Goal: Information Seeking & Learning: Find specific fact

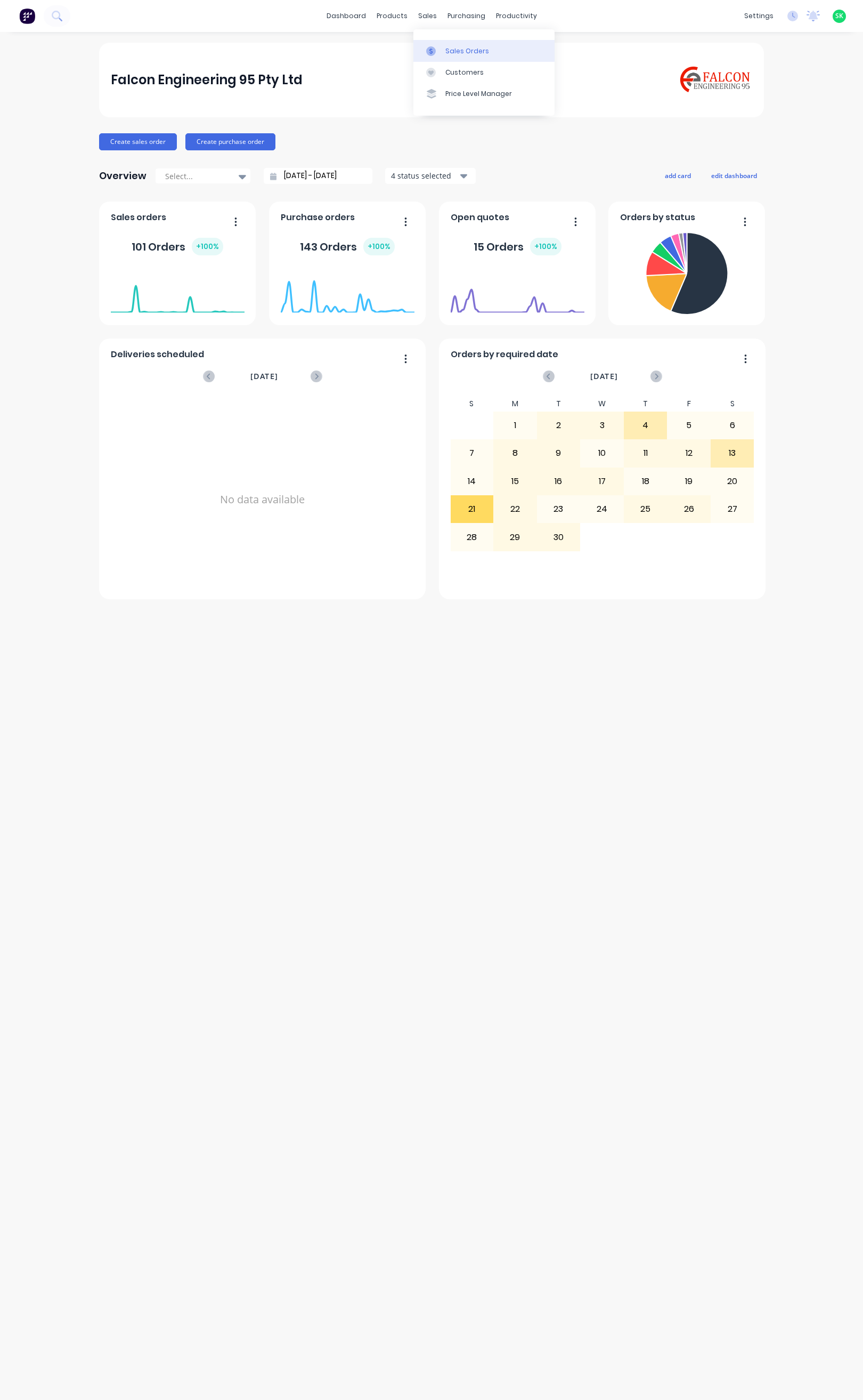
click at [446, 44] on link "Sales Orders" at bounding box center [484, 51] width 141 height 22
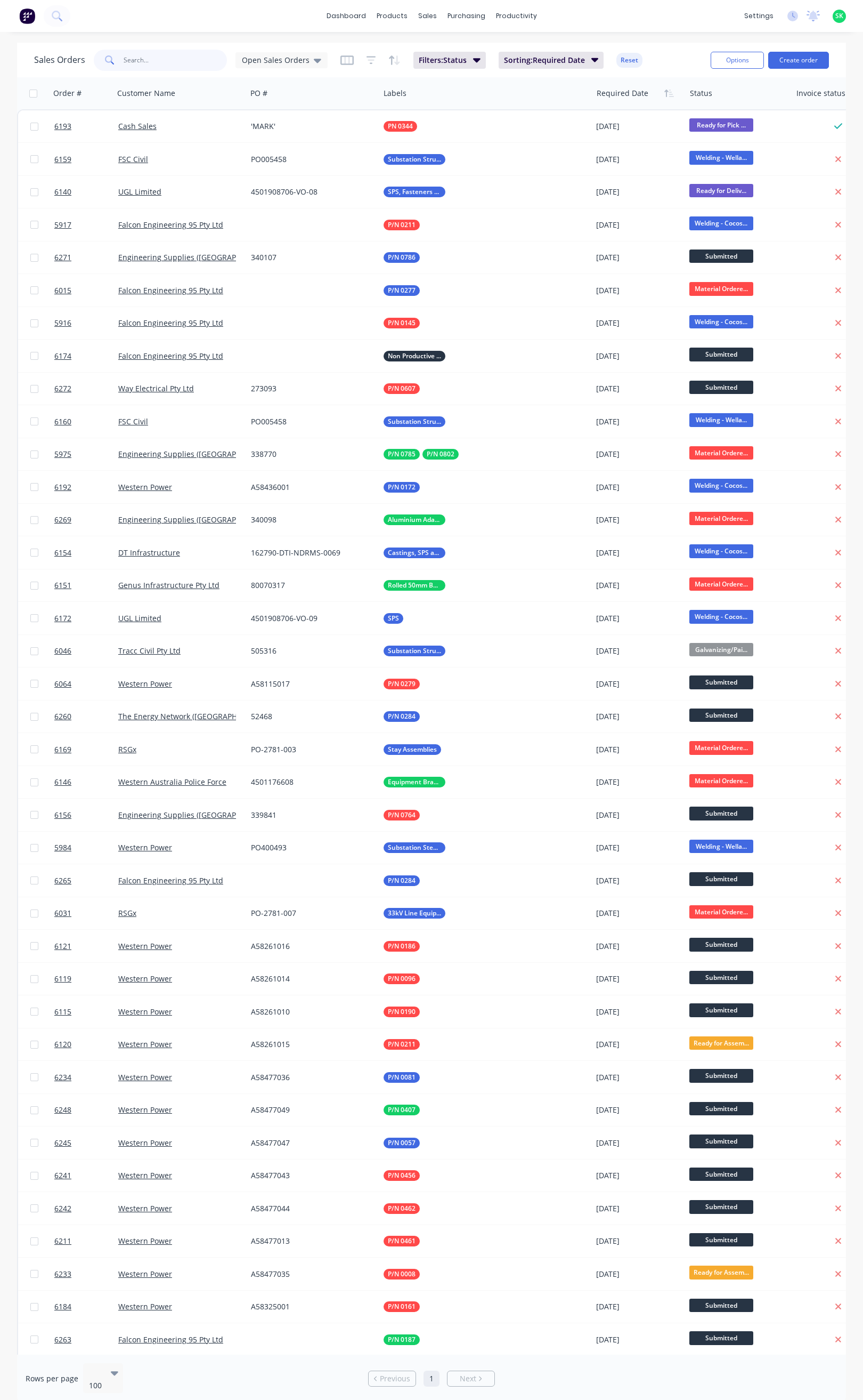
click at [151, 57] on input "text" at bounding box center [176, 60] width 104 height 22
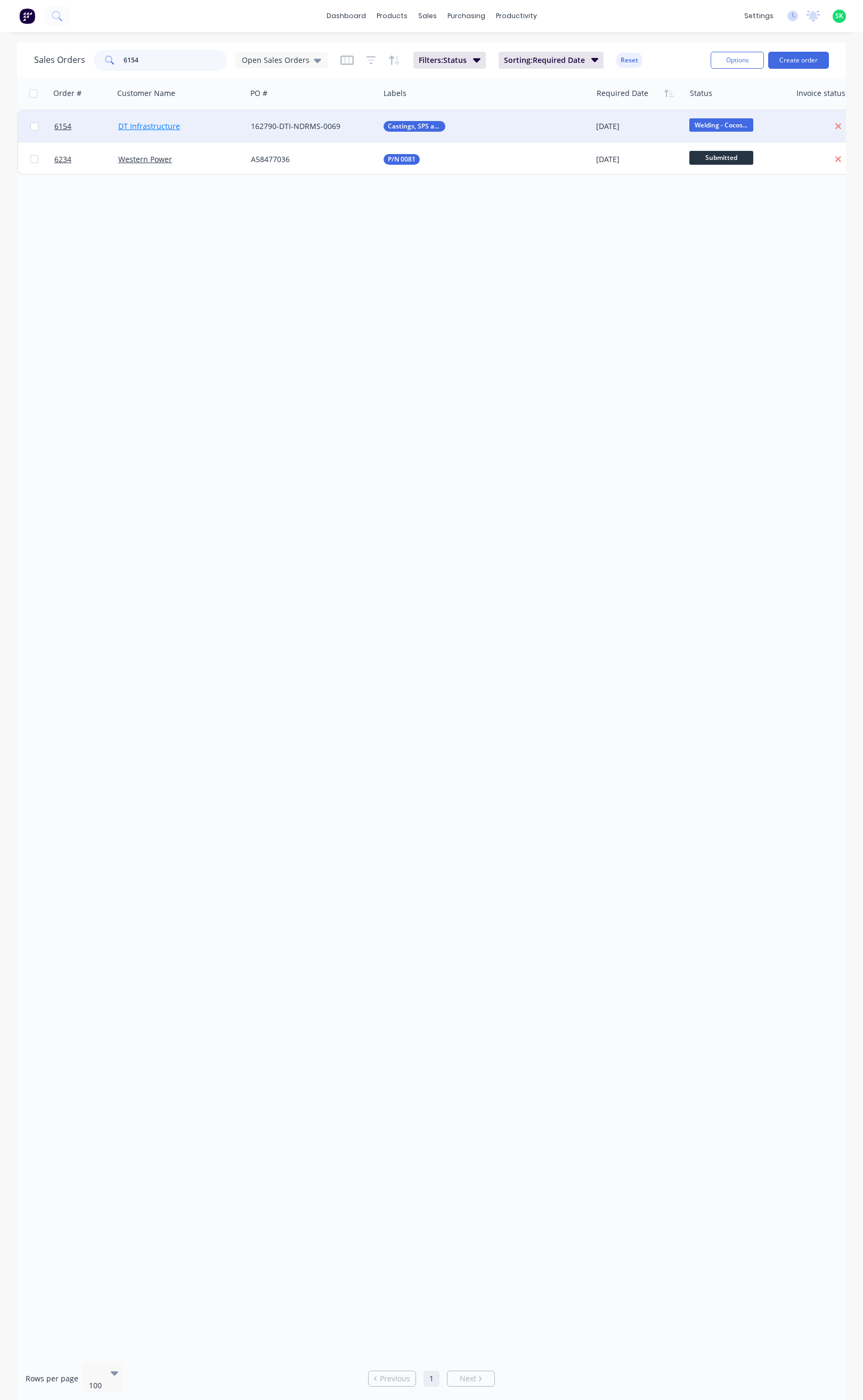
type input "6154"
click at [155, 131] on link "DT Infrastructure" at bounding box center [149, 126] width 62 height 10
click at [59, 122] on span "6154" at bounding box center [63, 126] width 17 height 11
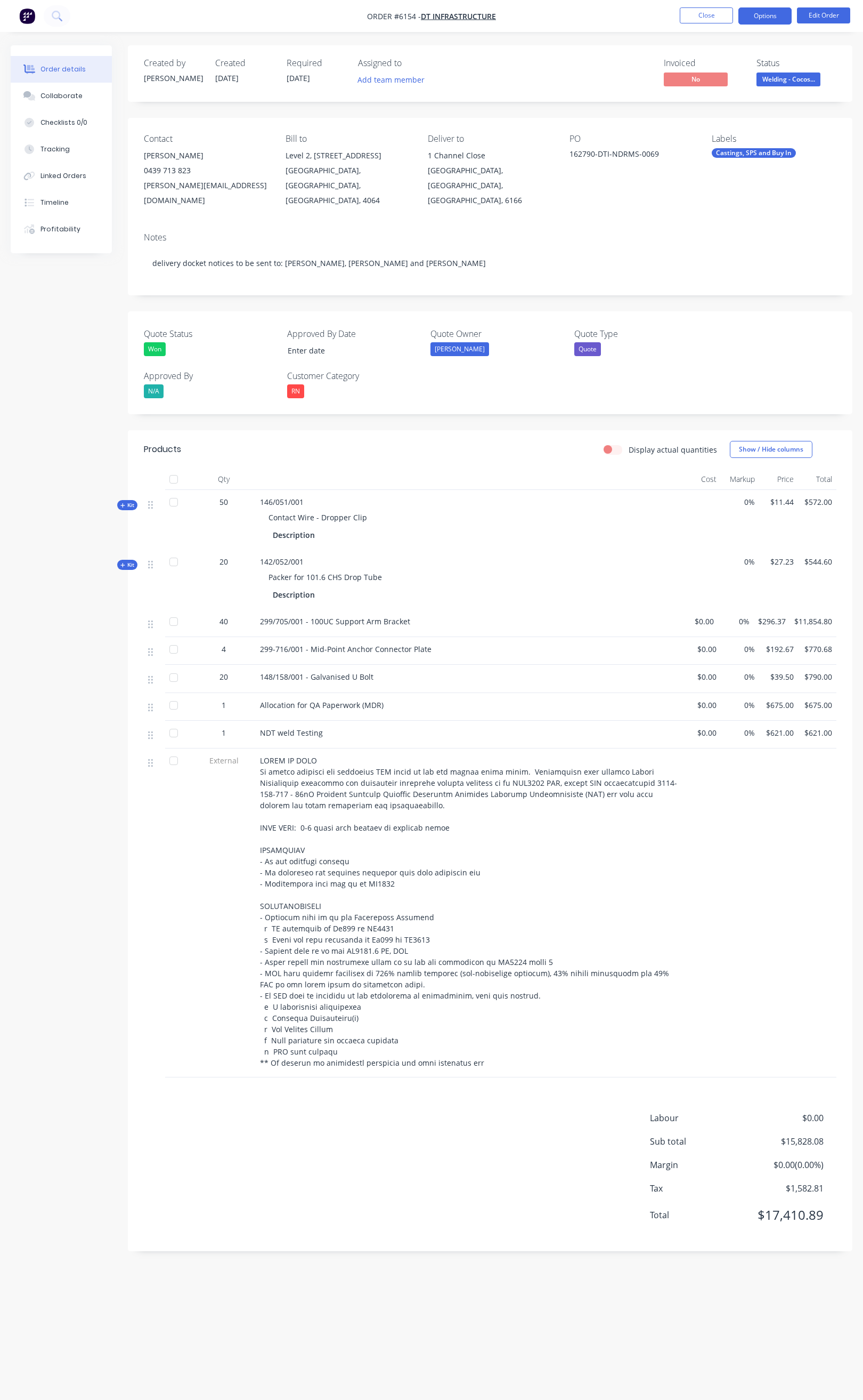
click at [770, 13] on button "Options" at bounding box center [765, 16] width 53 height 17
click at [725, 148] on div "Delivery Docket" at bounding box center [733, 149] width 98 height 15
click at [725, 114] on div "Without pricing" at bounding box center [733, 107] width 98 height 15
click at [61, 101] on button "Collaborate" at bounding box center [61, 95] width 101 height 27
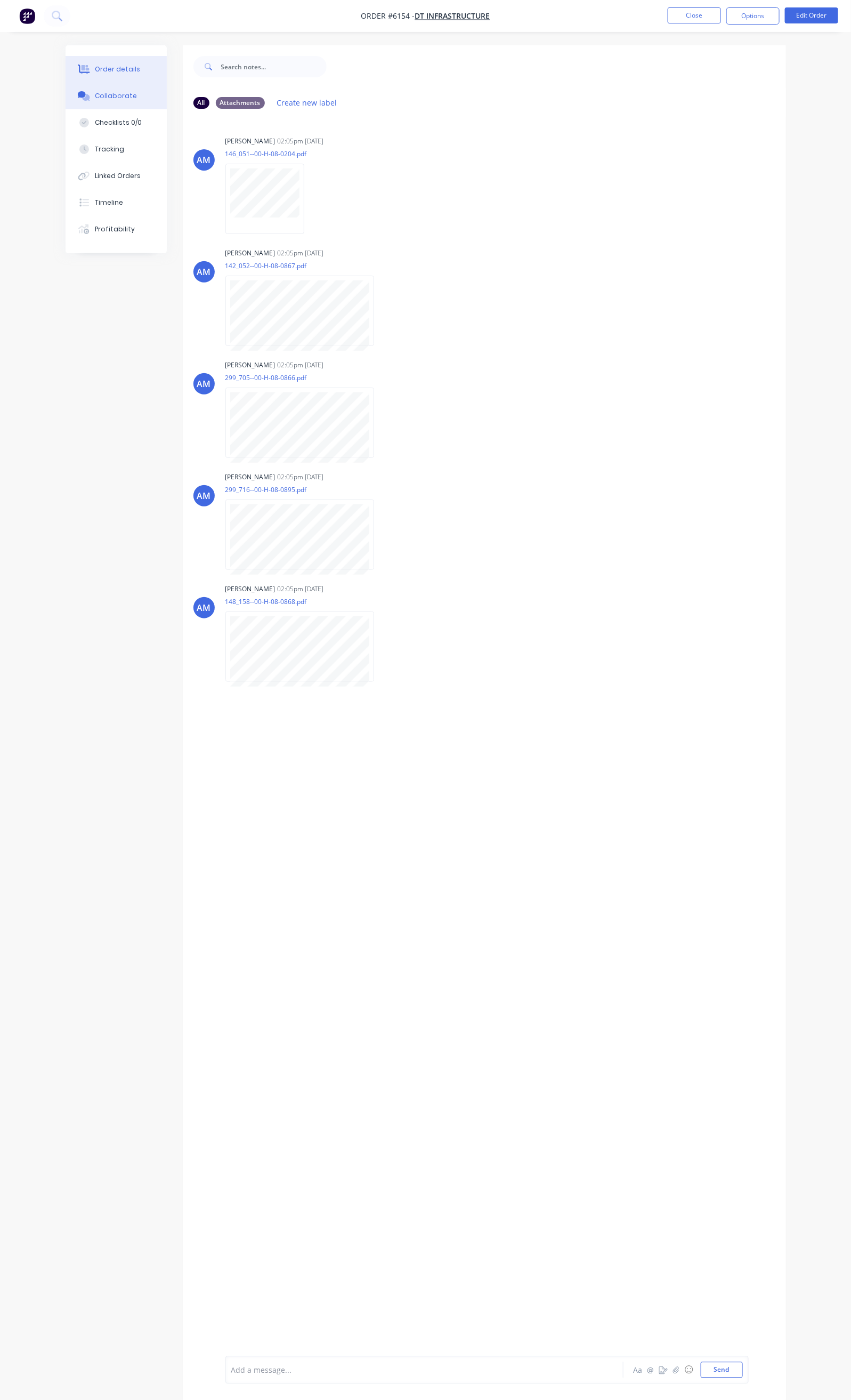
click at [95, 69] on div "Order details" at bounding box center [118, 69] width 45 height 10
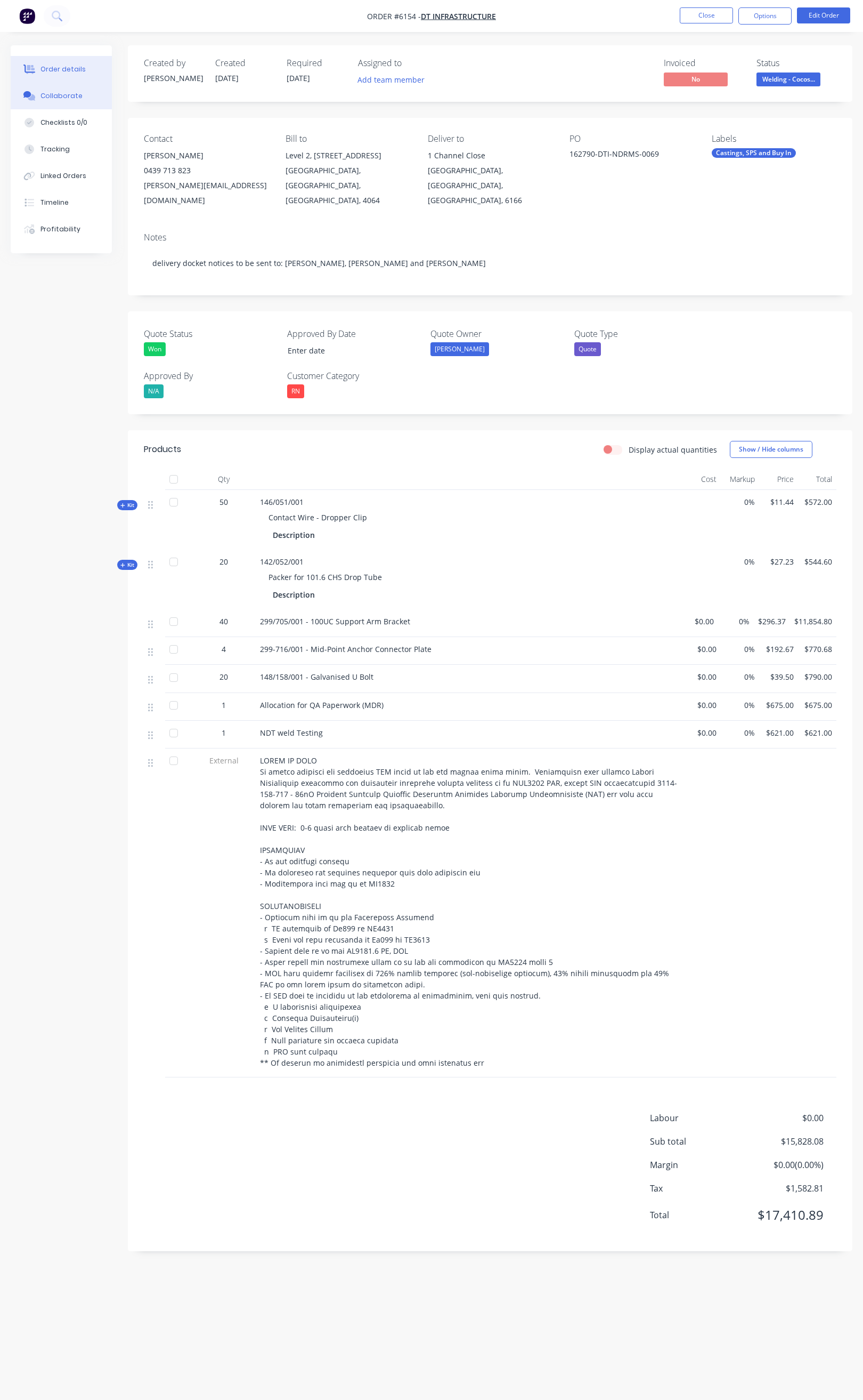
click at [73, 99] on div "Collaborate" at bounding box center [61, 95] width 42 height 10
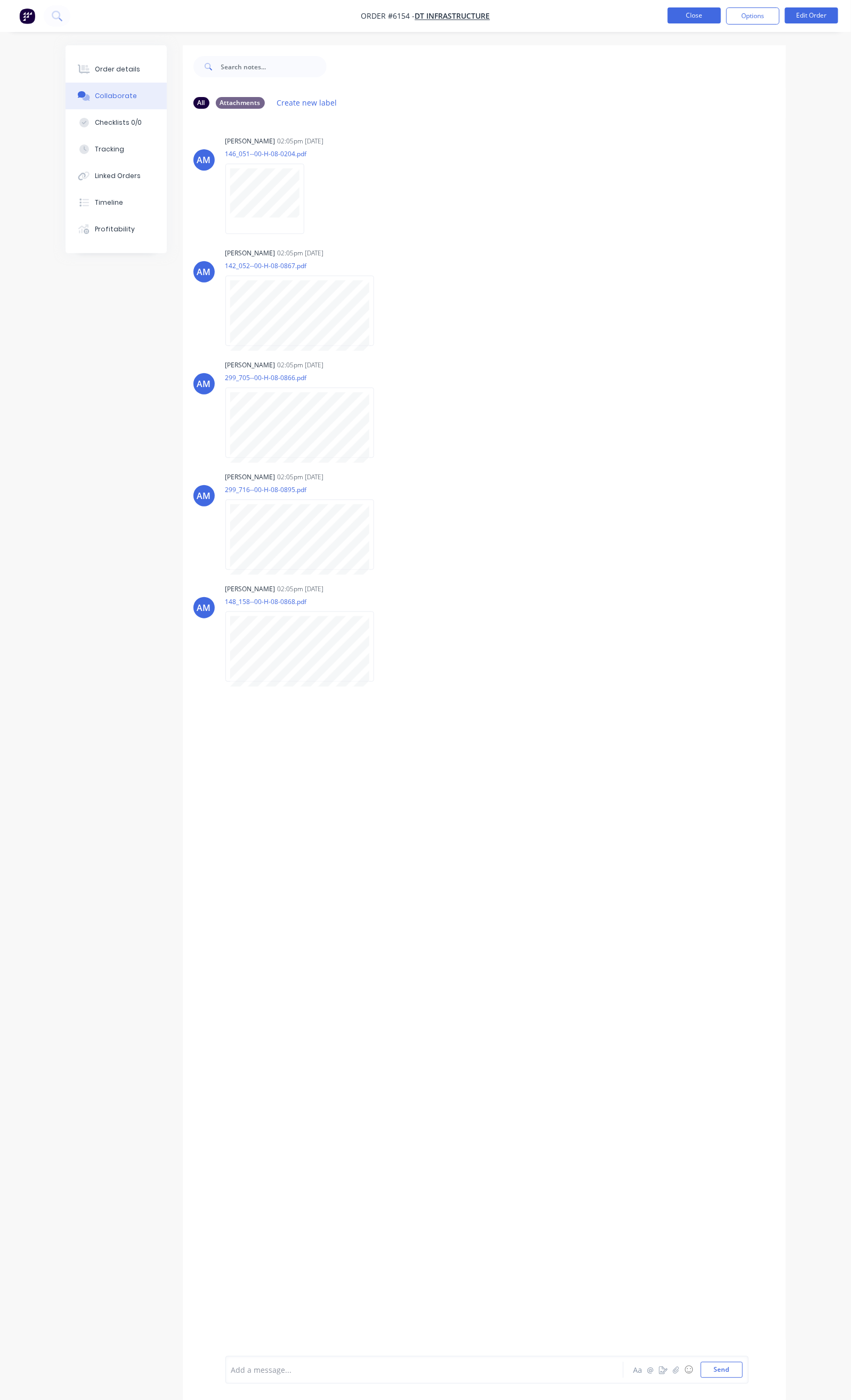
click at [706, 18] on button "Close" at bounding box center [694, 15] width 53 height 16
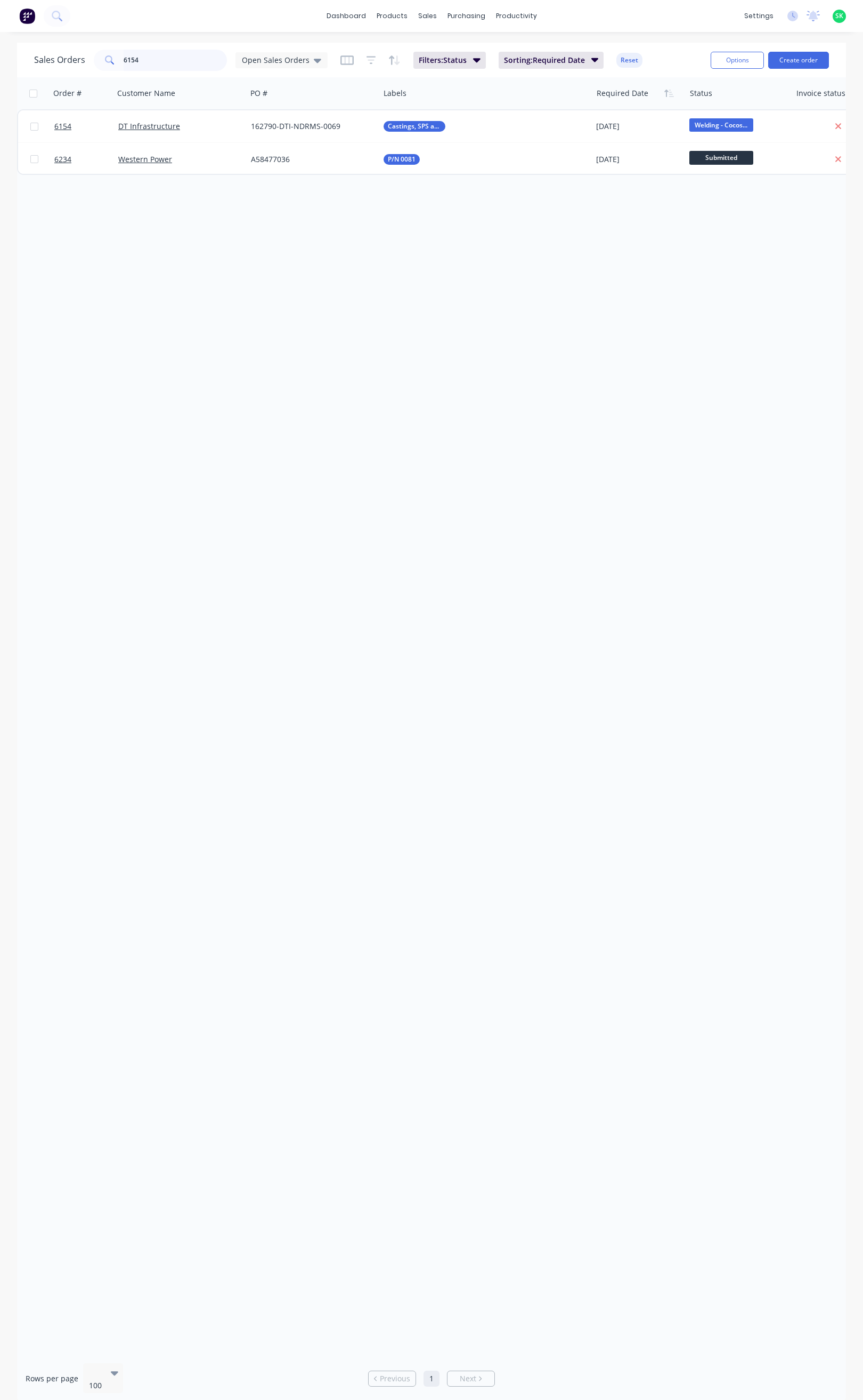
click at [143, 60] on input "6154" at bounding box center [176, 60] width 104 height 22
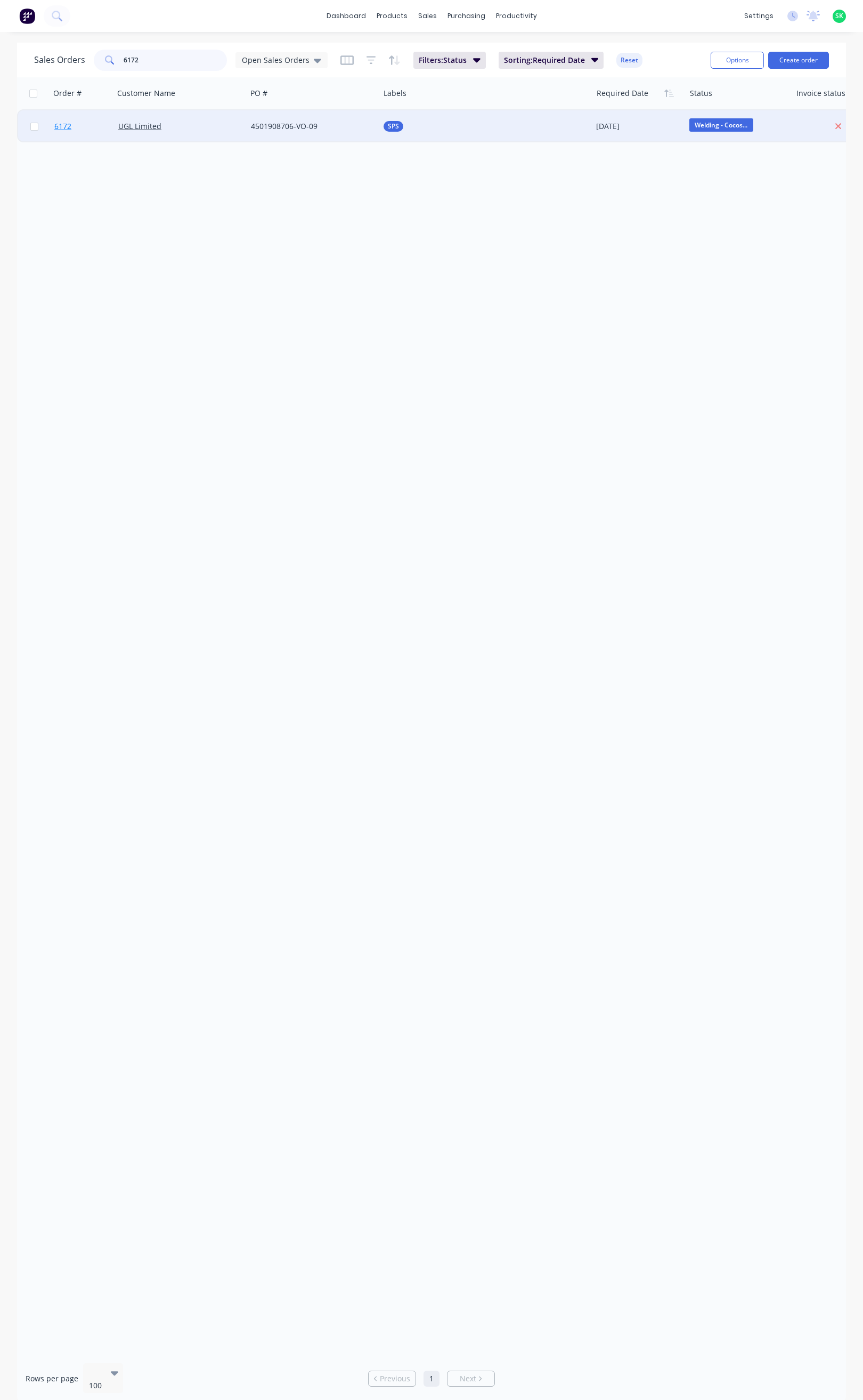
type input "6172"
click at [64, 125] on span "6172" at bounding box center [63, 126] width 17 height 11
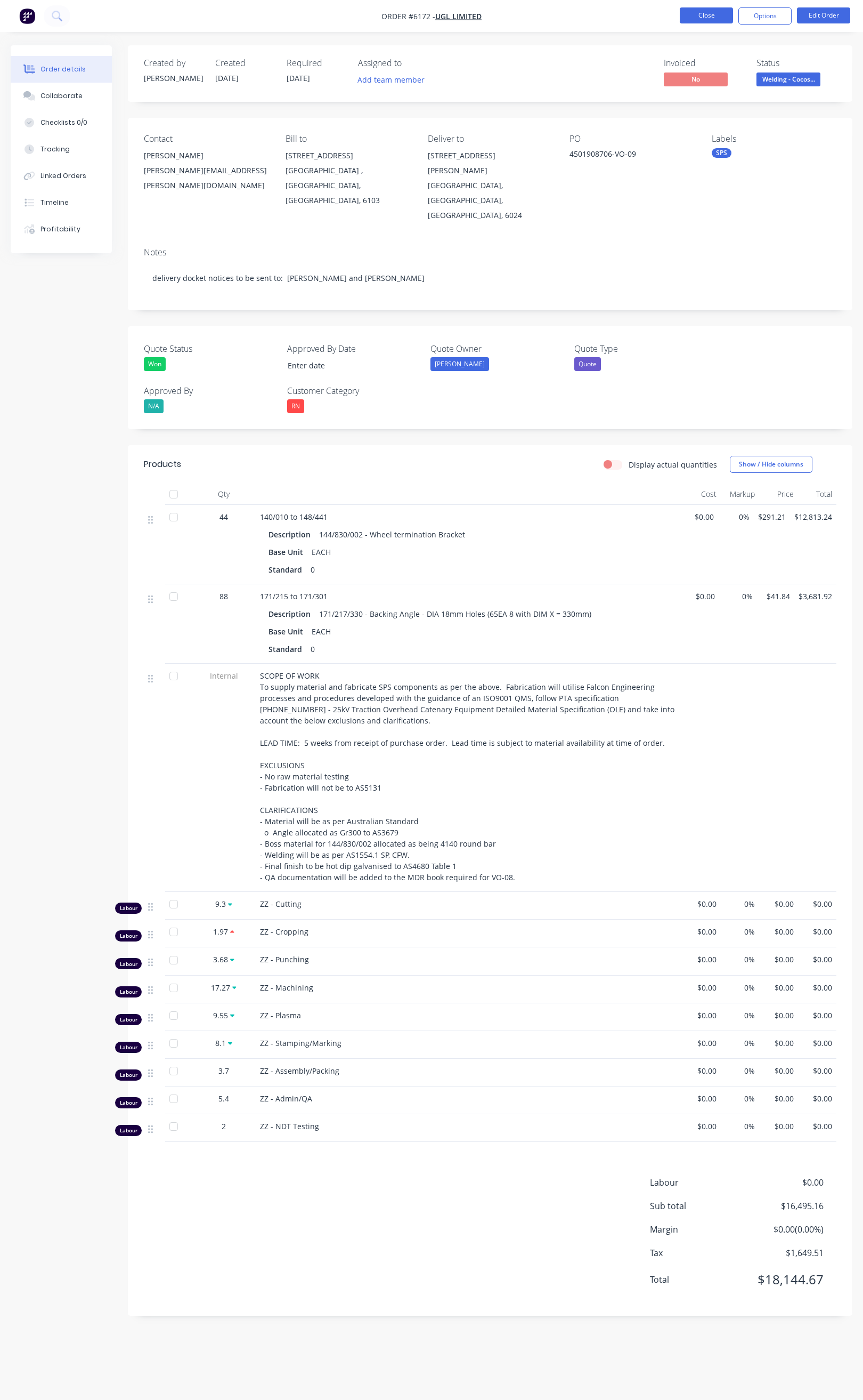
click at [721, 16] on button "Close" at bounding box center [707, 15] width 53 height 16
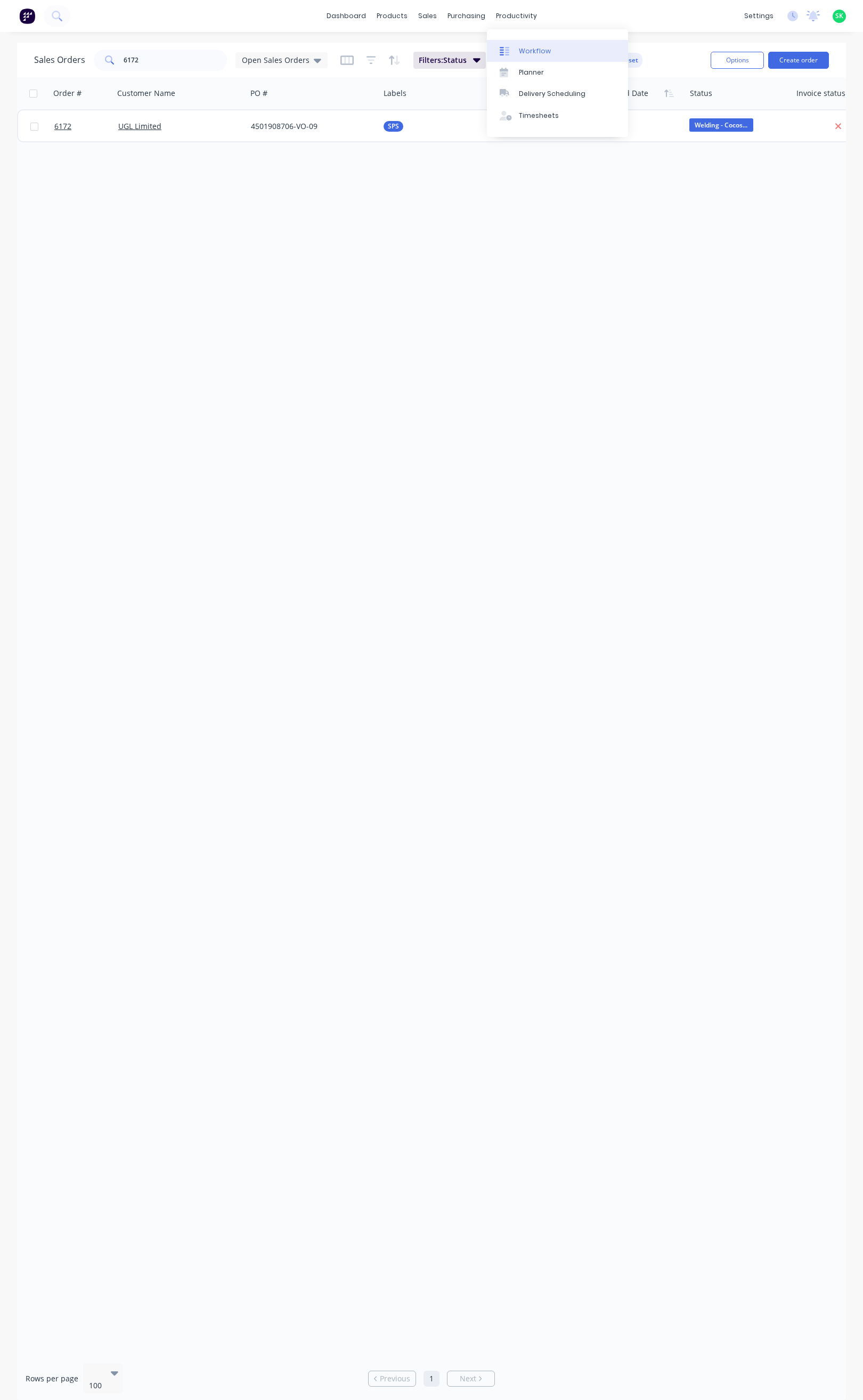
click at [510, 48] on div at bounding box center [508, 51] width 16 height 10
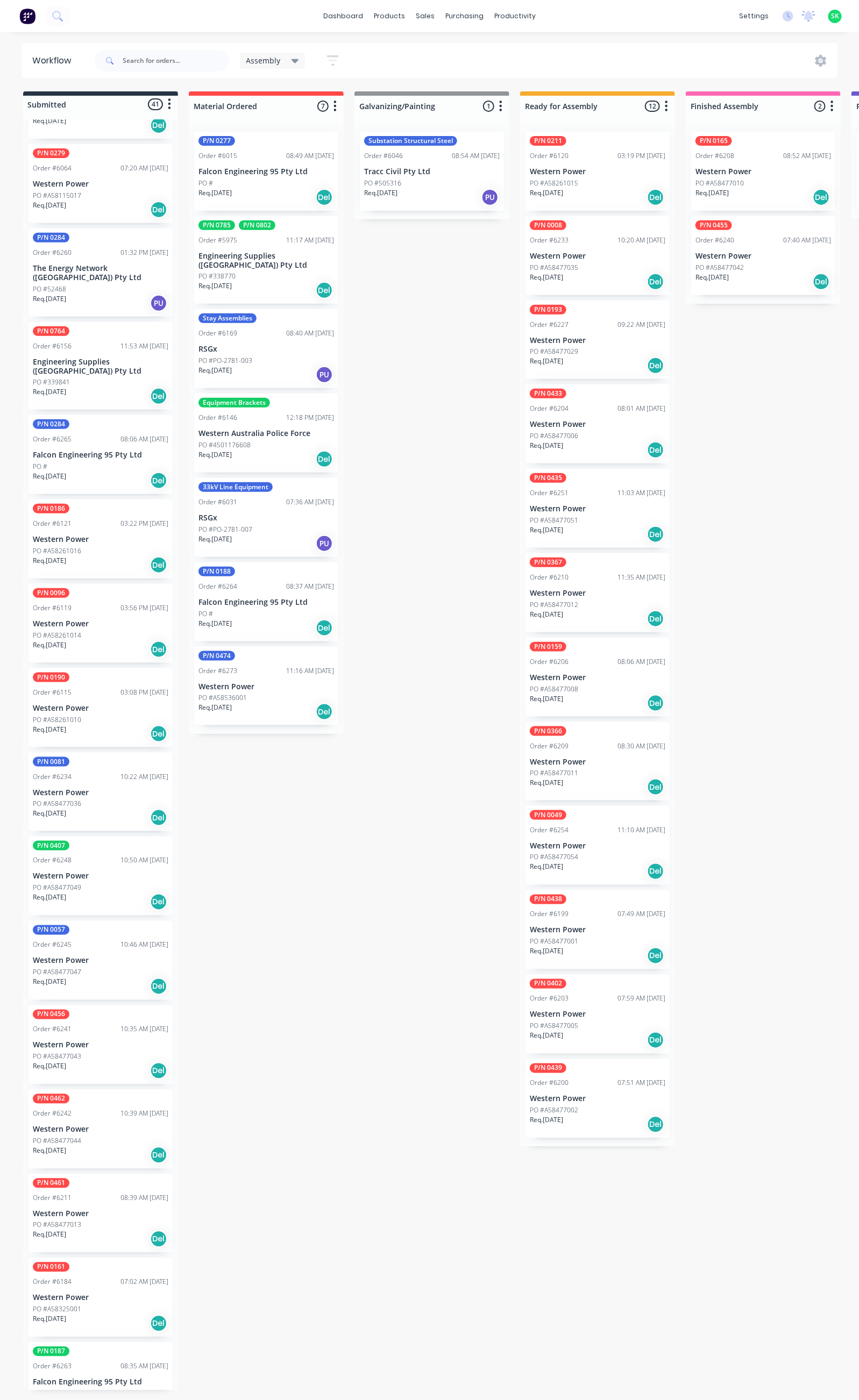
scroll to position [242, 0]
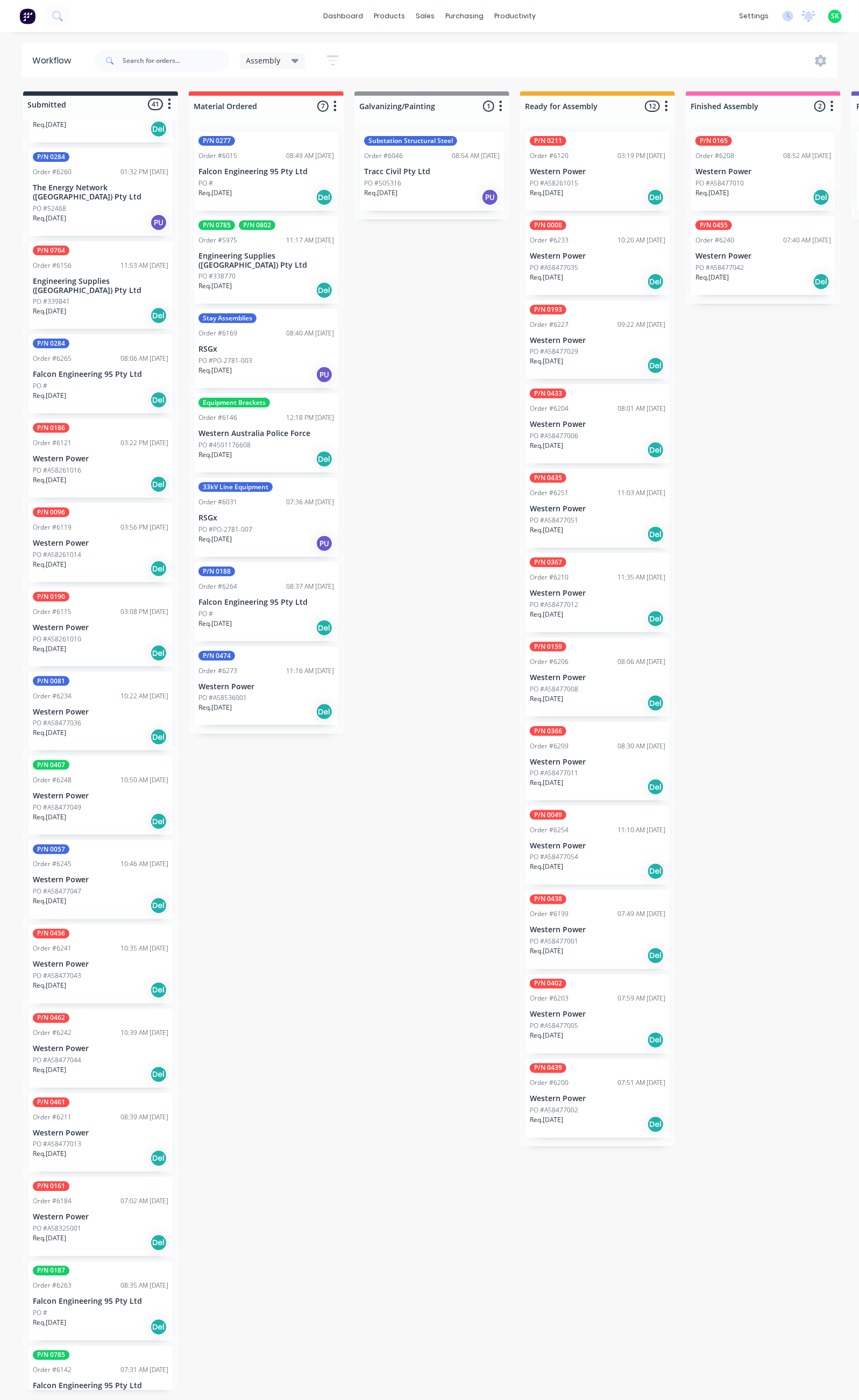
click at [106, 1045] on p "Western Power" at bounding box center [100, 1049] width 135 height 9
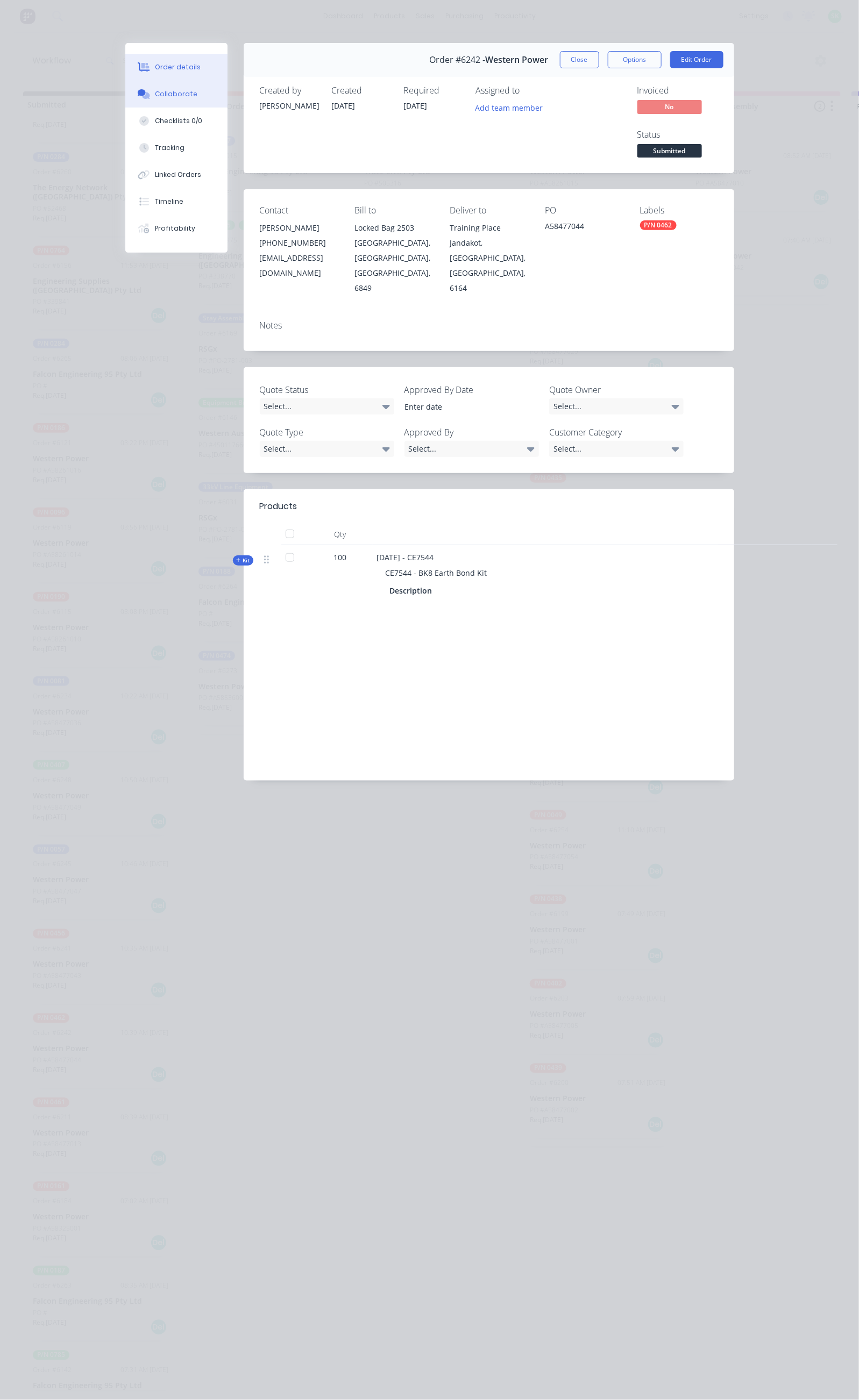
click at [155, 97] on div "Collaborate" at bounding box center [176, 94] width 42 height 10
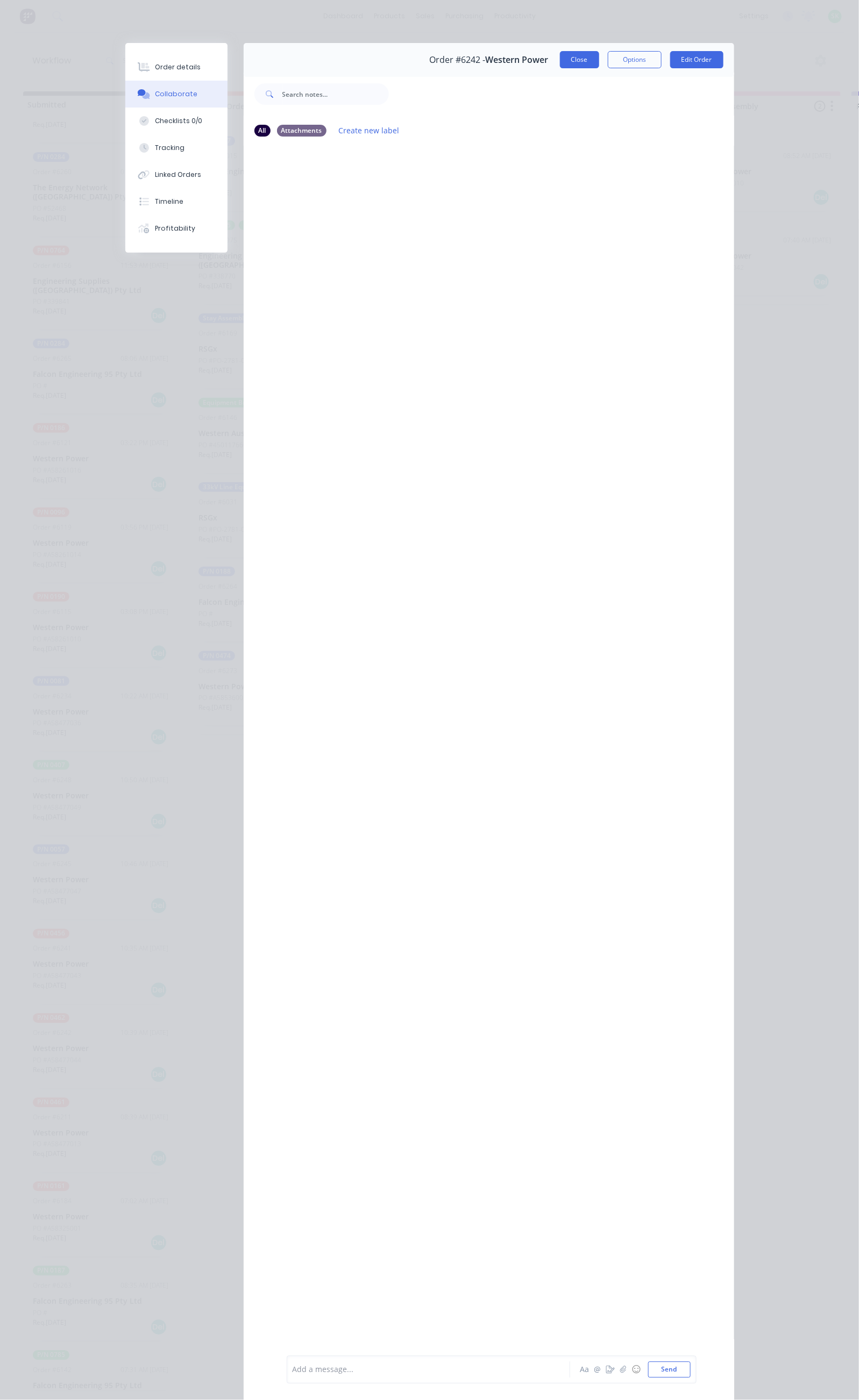
click at [599, 57] on button "Close" at bounding box center [579, 60] width 39 height 17
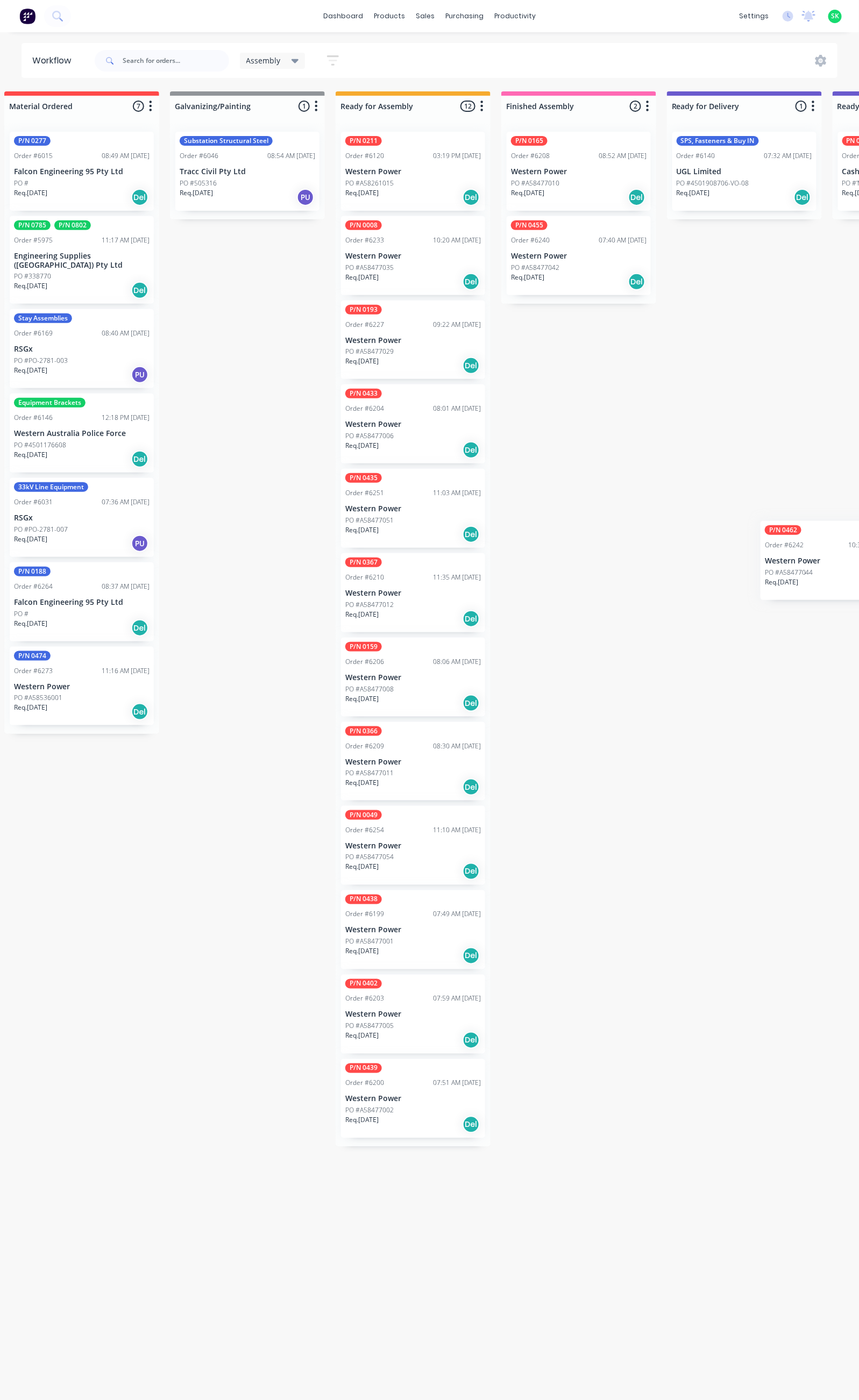
scroll to position [0, 305]
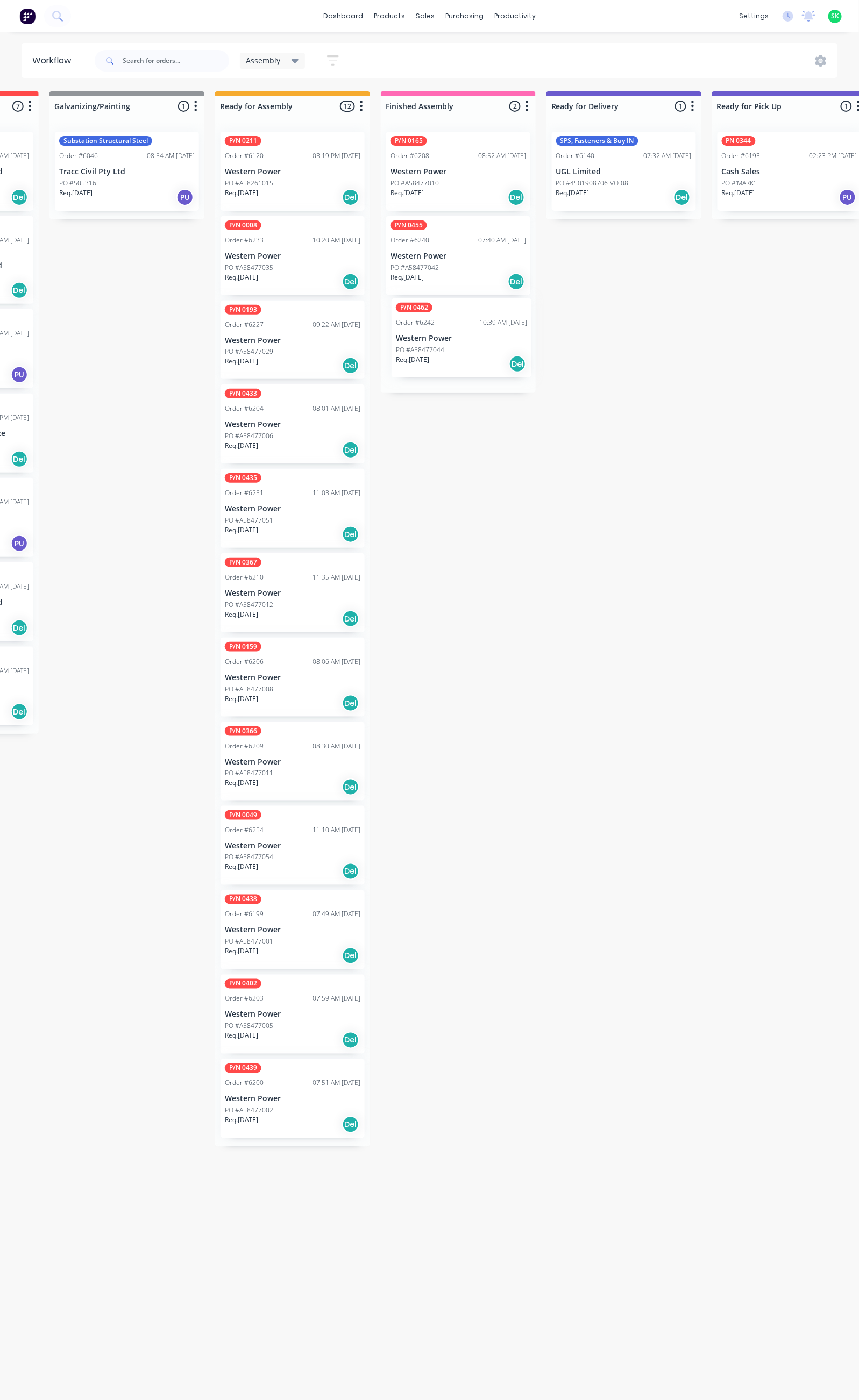
drag, startPoint x: 147, startPoint y: 1008, endPoint x: 428, endPoint y: 344, distance: 721.0
click at [428, 344] on div "Submitted 41 Status colour #273444 hex #273444 Save Cancel Summaries Total orde…" at bounding box center [662, 741] width 1950 height 1299
click at [449, 360] on div "Req. [DATE] Del" at bounding box center [458, 366] width 135 height 18
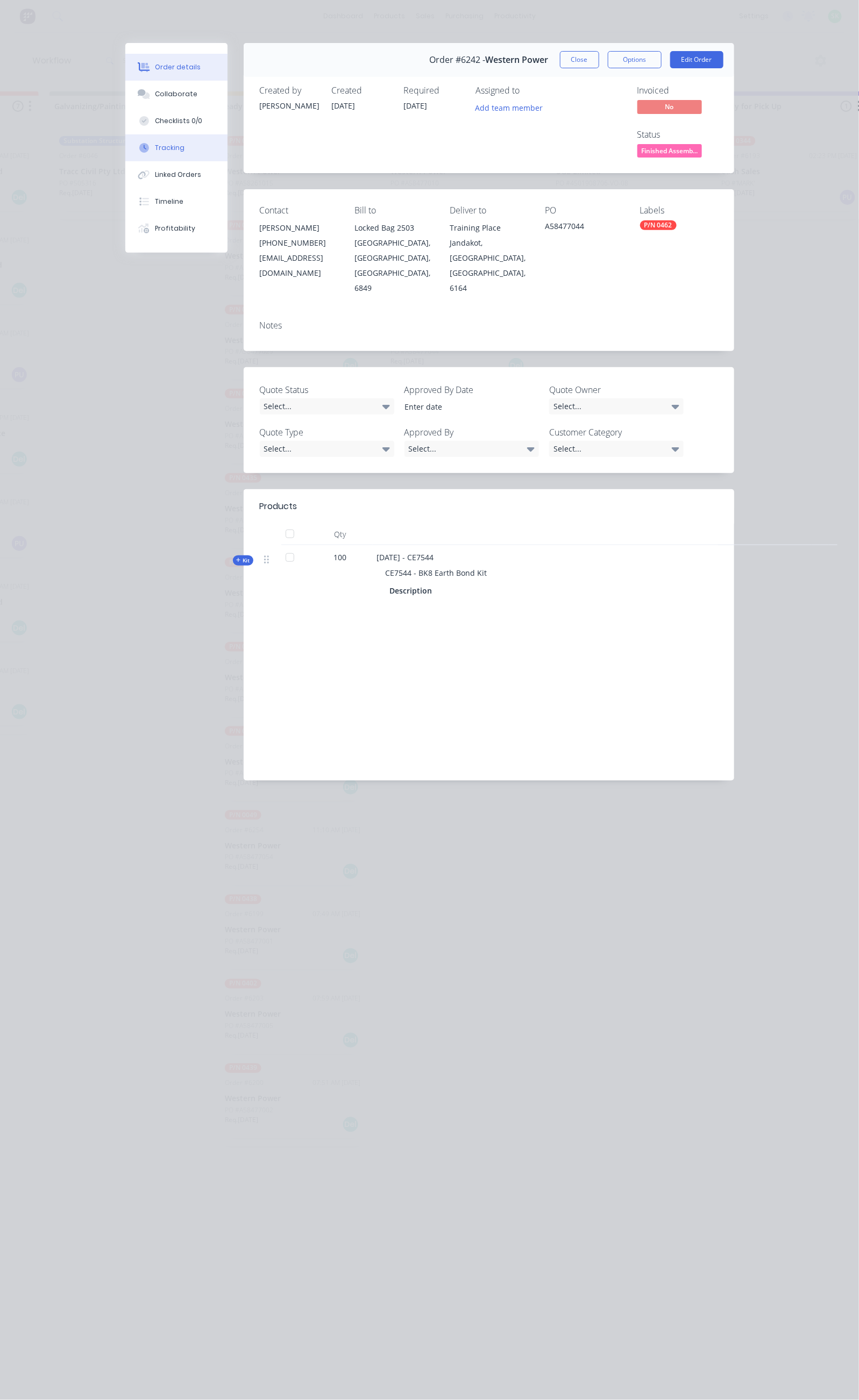
click at [126, 147] on button "Tracking" at bounding box center [177, 147] width 102 height 27
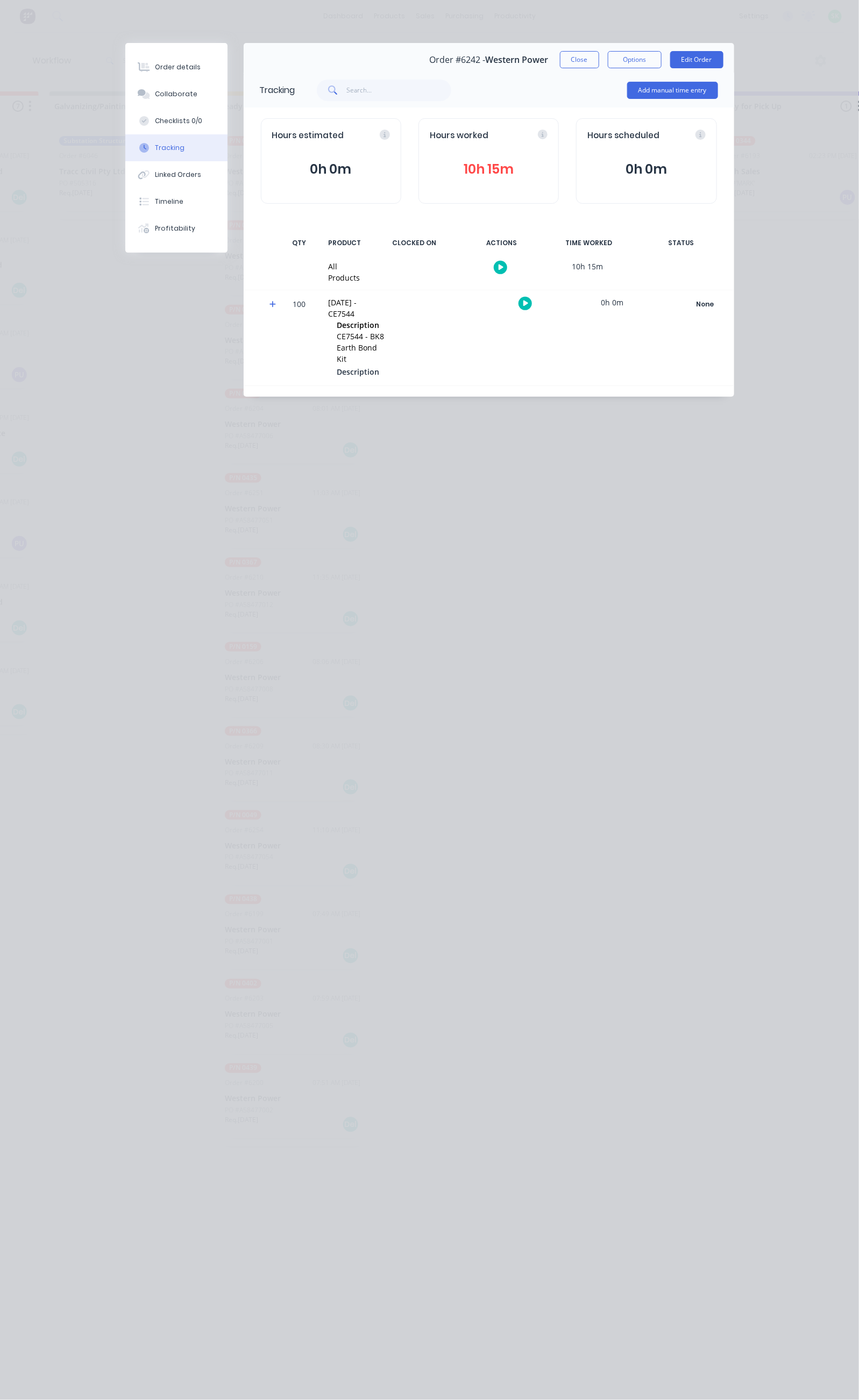
click at [503, 174] on button "10h 15m" at bounding box center [488, 170] width 118 height 21
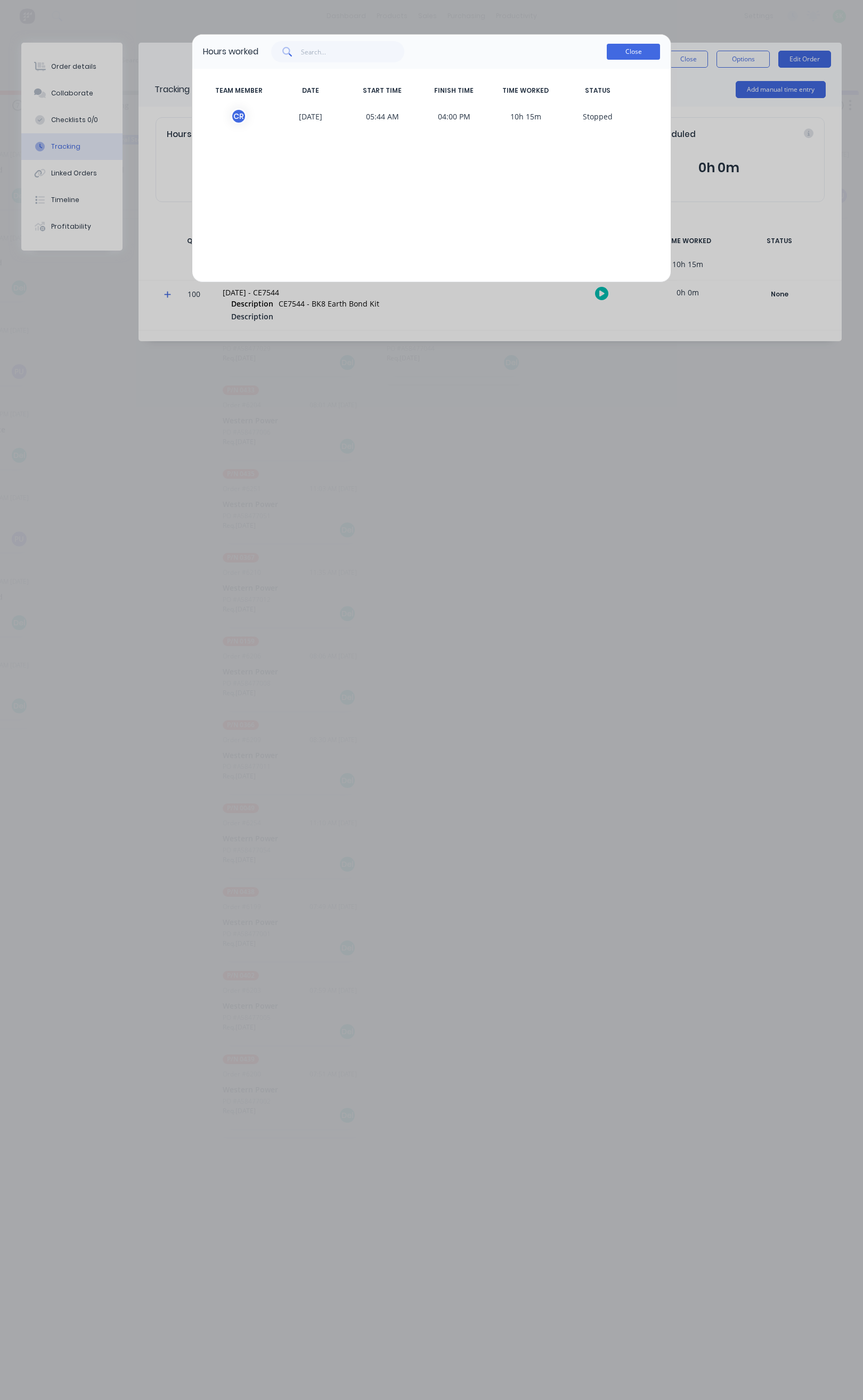
click at [621, 48] on button "Close" at bounding box center [633, 52] width 53 height 16
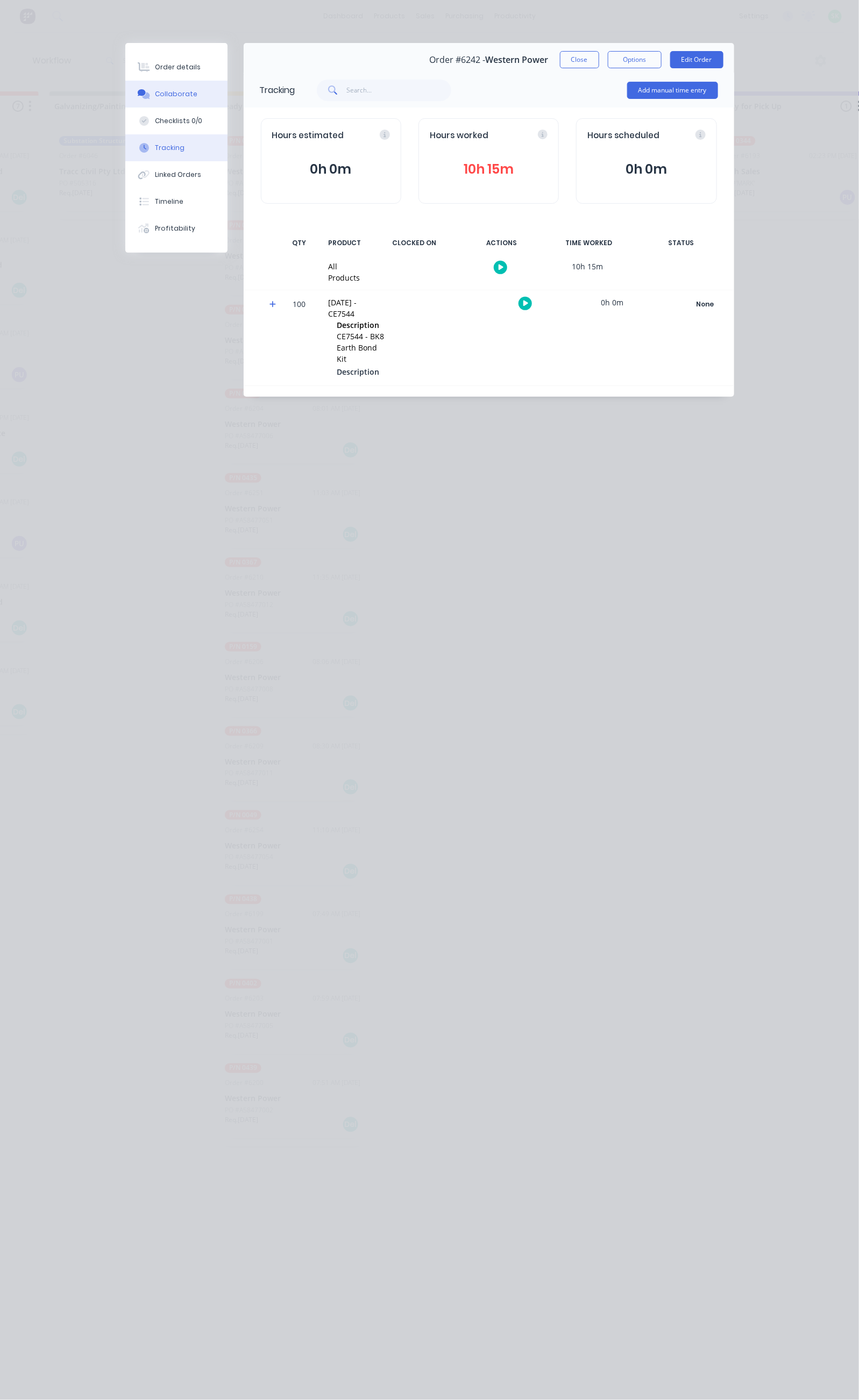
click at [126, 89] on button "Collaborate" at bounding box center [177, 94] width 102 height 27
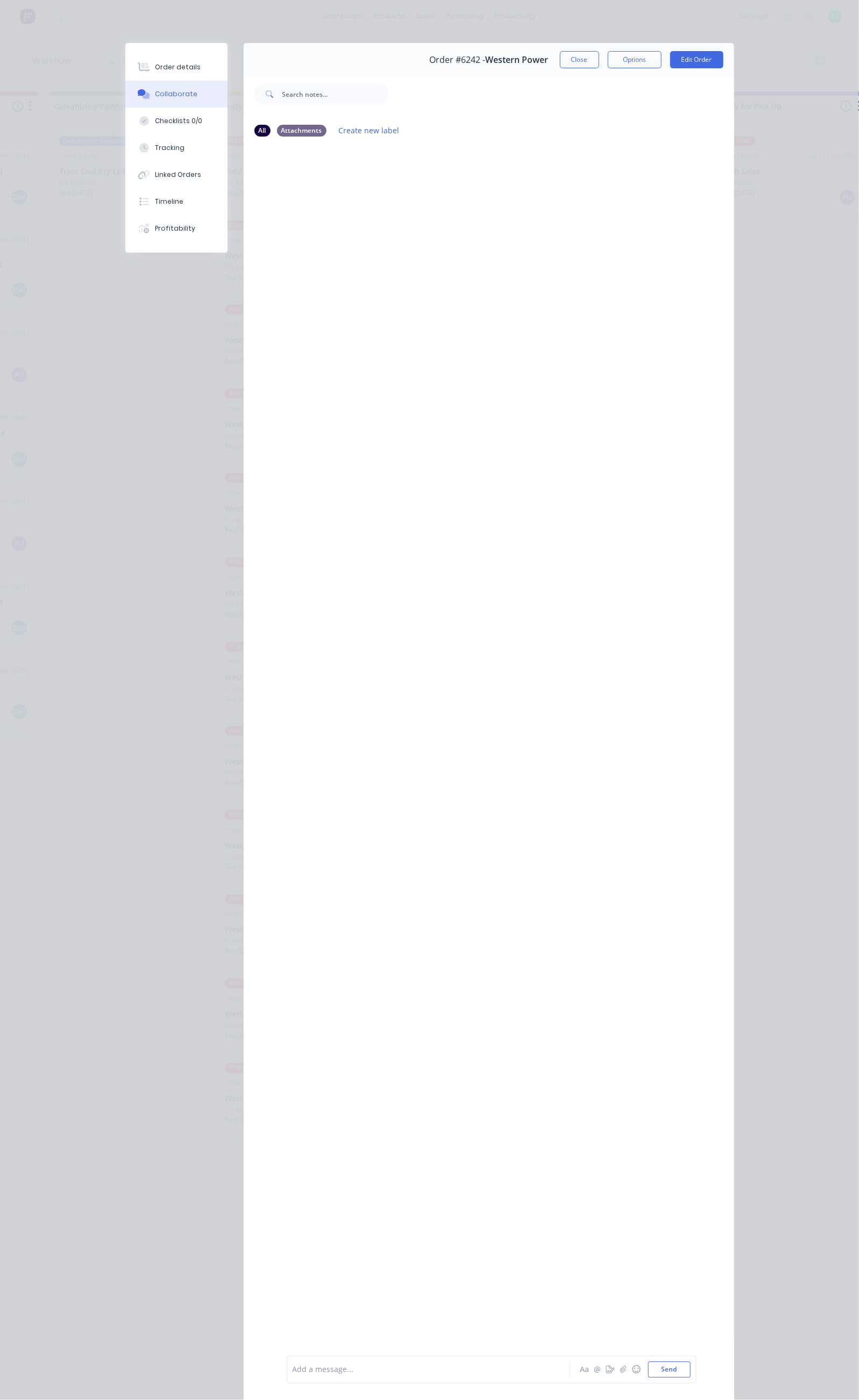
click at [287, 1378] on div "Add a message... Aa @ ☺ Send" at bounding box center [491, 1370] width 410 height 28
click at [287, 1382] on div "Add a message... Aa @ ☺ Send" at bounding box center [491, 1370] width 410 height 28
click at [293, 1373] on div at bounding box center [431, 1370] width 276 height 11
click at [599, 57] on button "Close" at bounding box center [579, 60] width 39 height 17
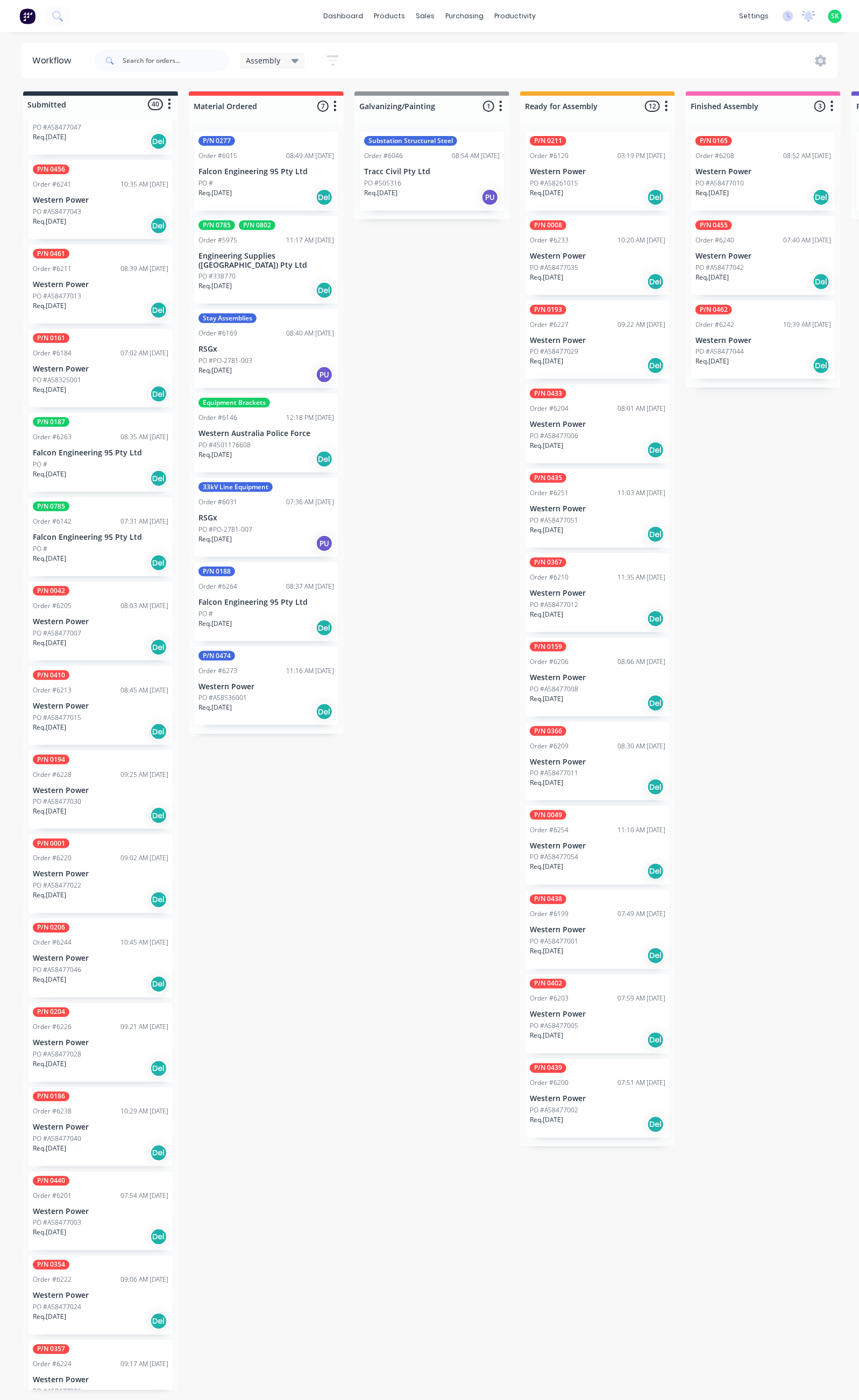
scroll to position [978, 0]
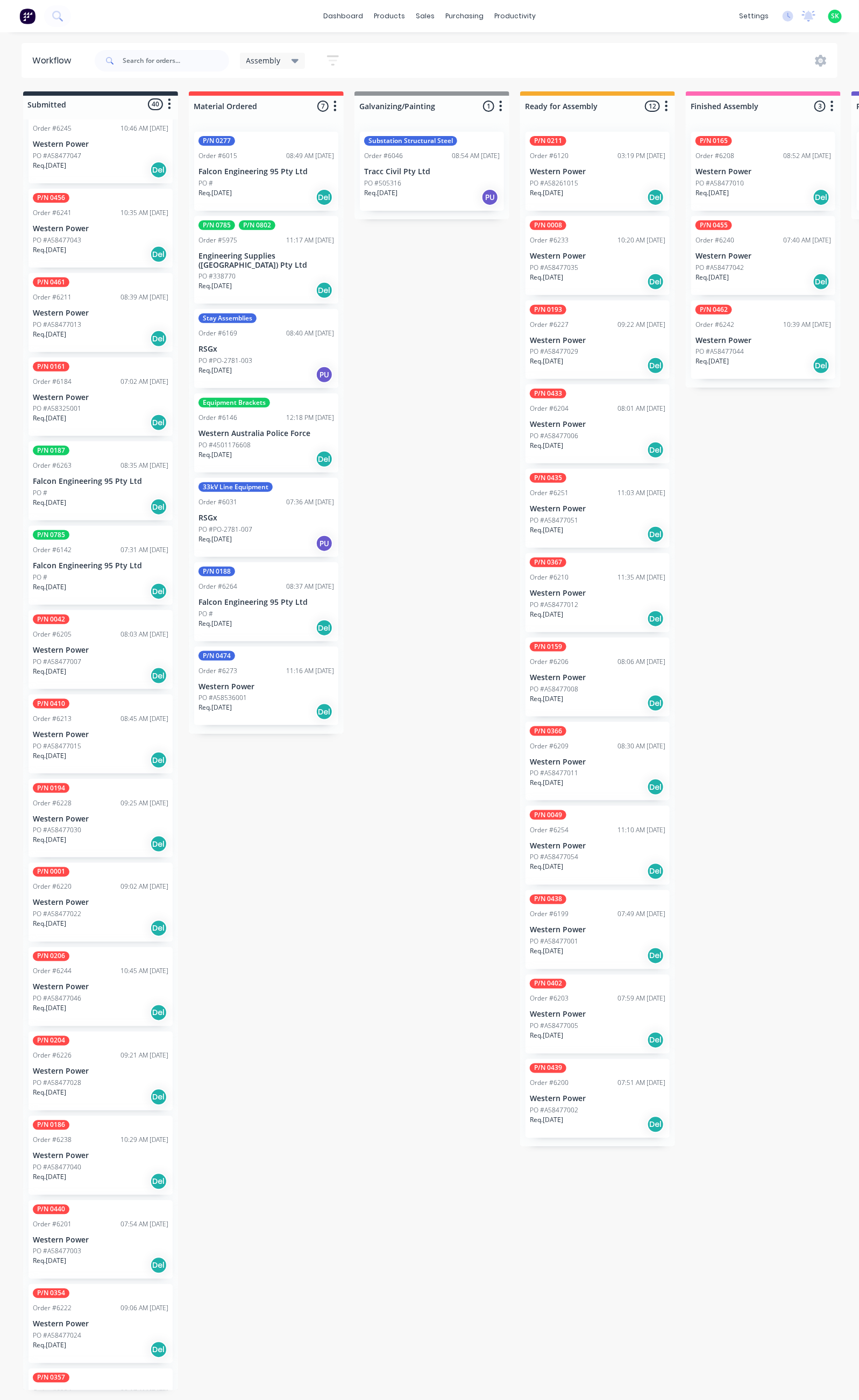
click at [108, 477] on p "Falcon Engineering 95 Pty Ltd" at bounding box center [100, 482] width 135 height 9
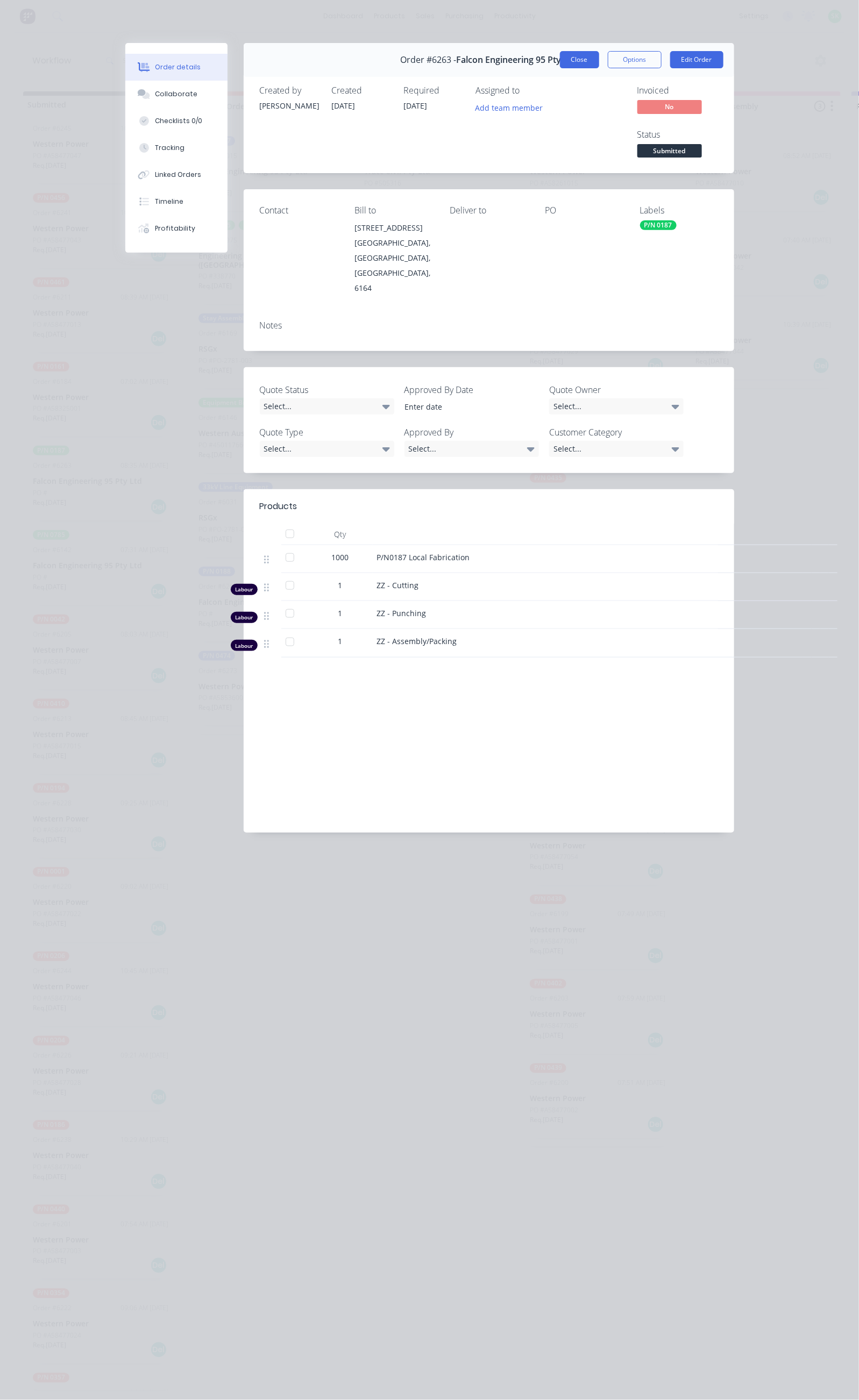
click at [599, 60] on button "Close" at bounding box center [579, 60] width 39 height 17
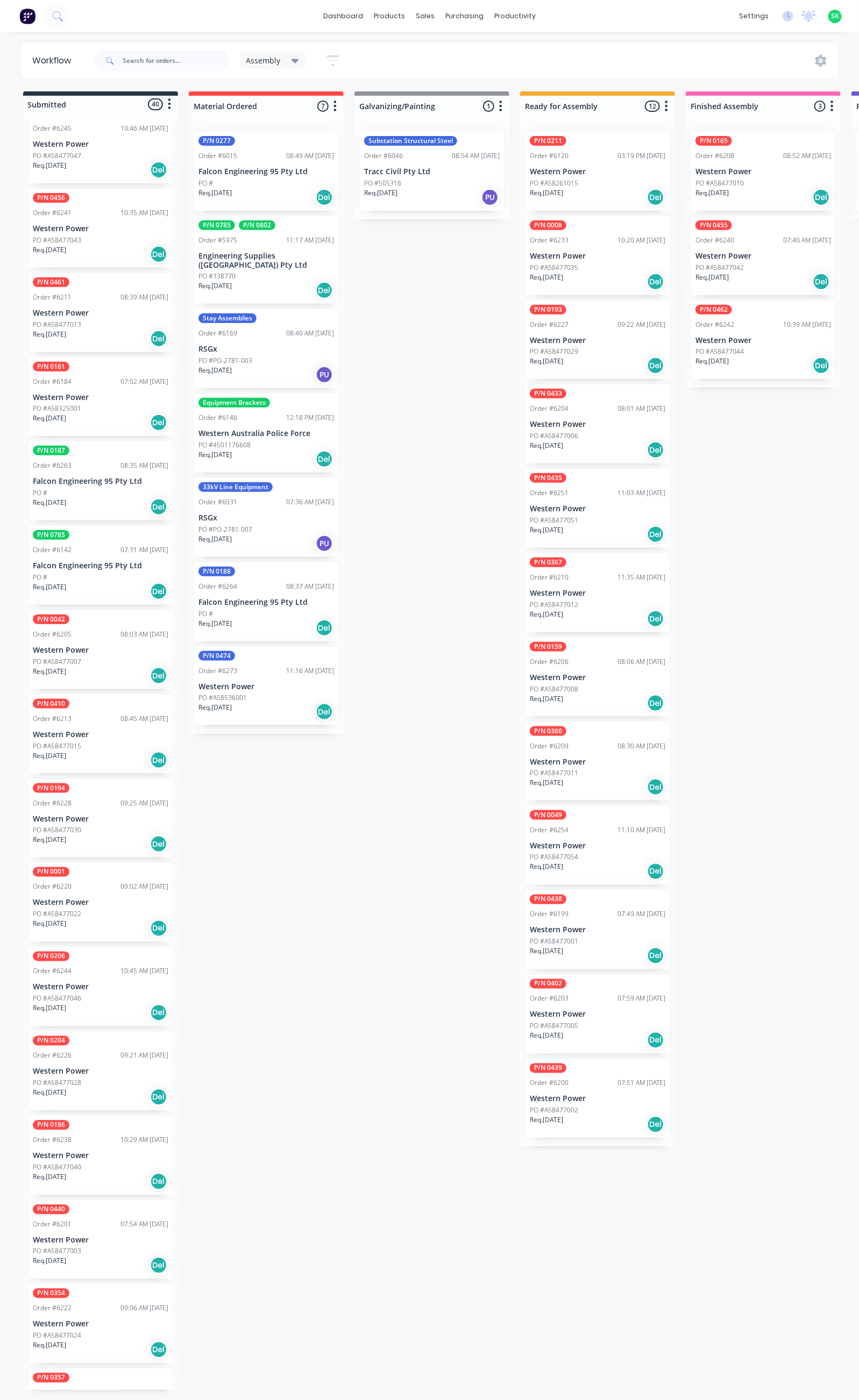
click at [96, 539] on div "P/N 0785 Order #6142 07:31 AM [DATE] Falcon Engineering 95 Pty Ltd PO # Req. [D…" at bounding box center [100, 565] width 144 height 79
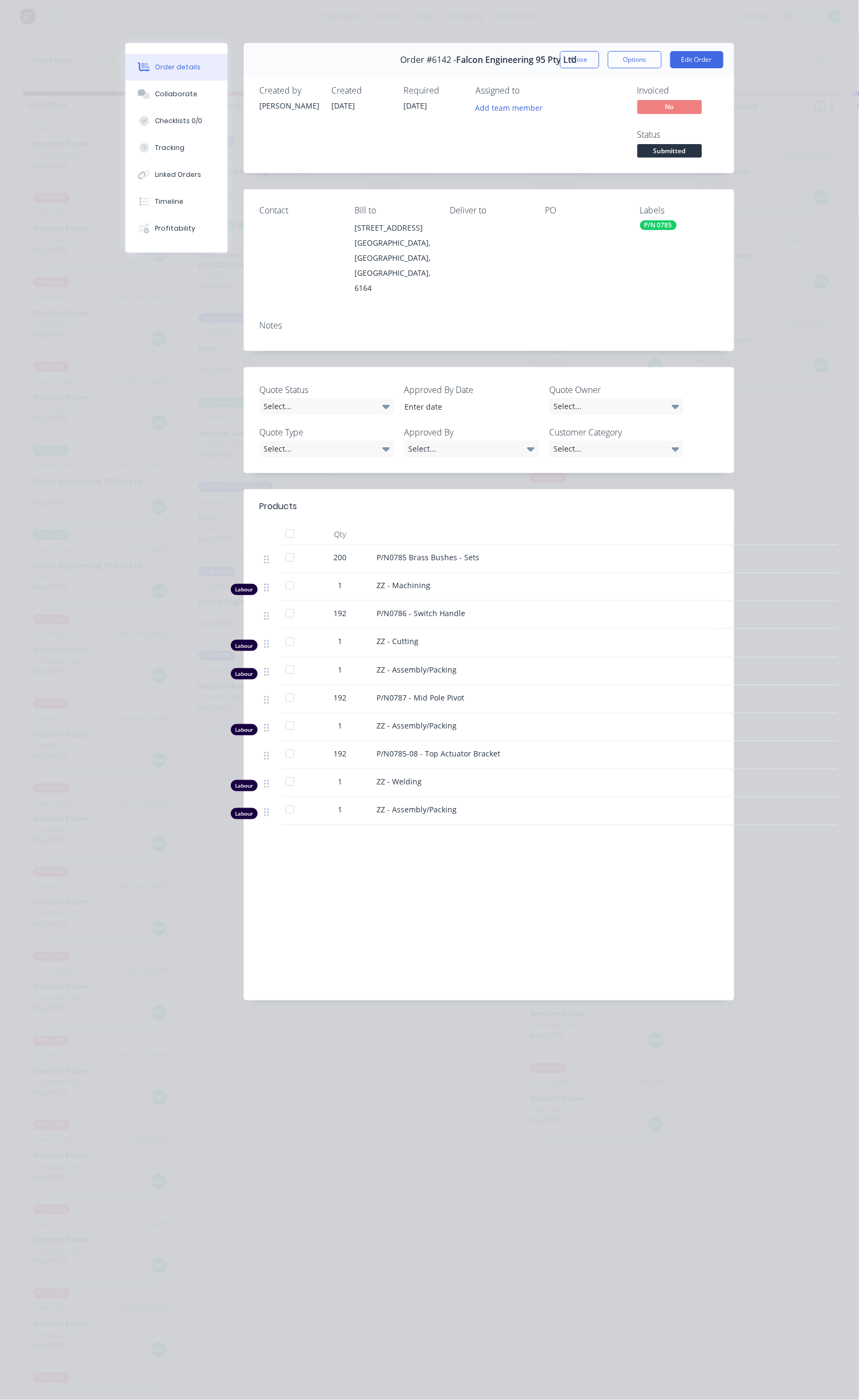
click at [599, 65] on button "Close" at bounding box center [579, 60] width 39 height 17
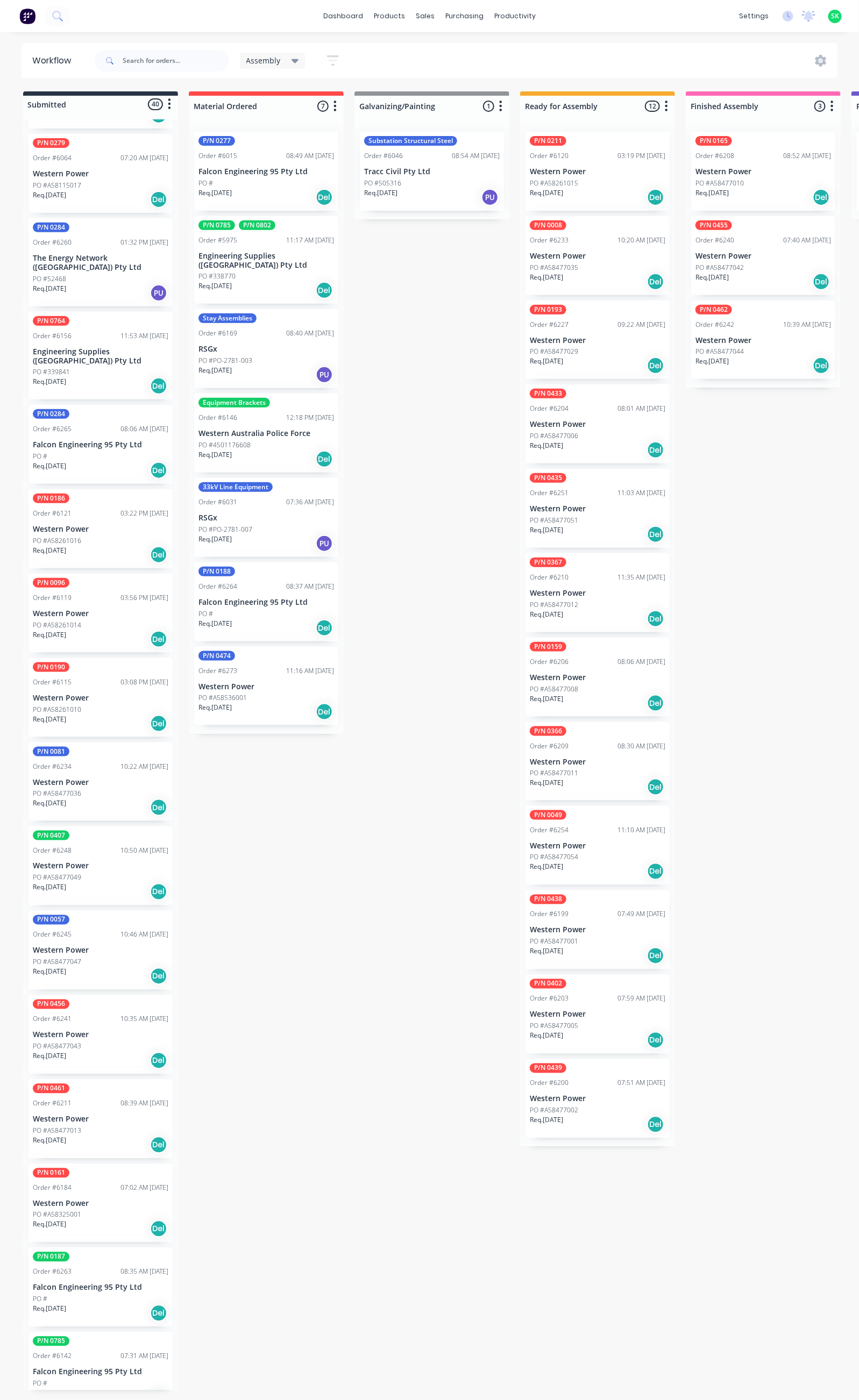
scroll to position [91, 0]
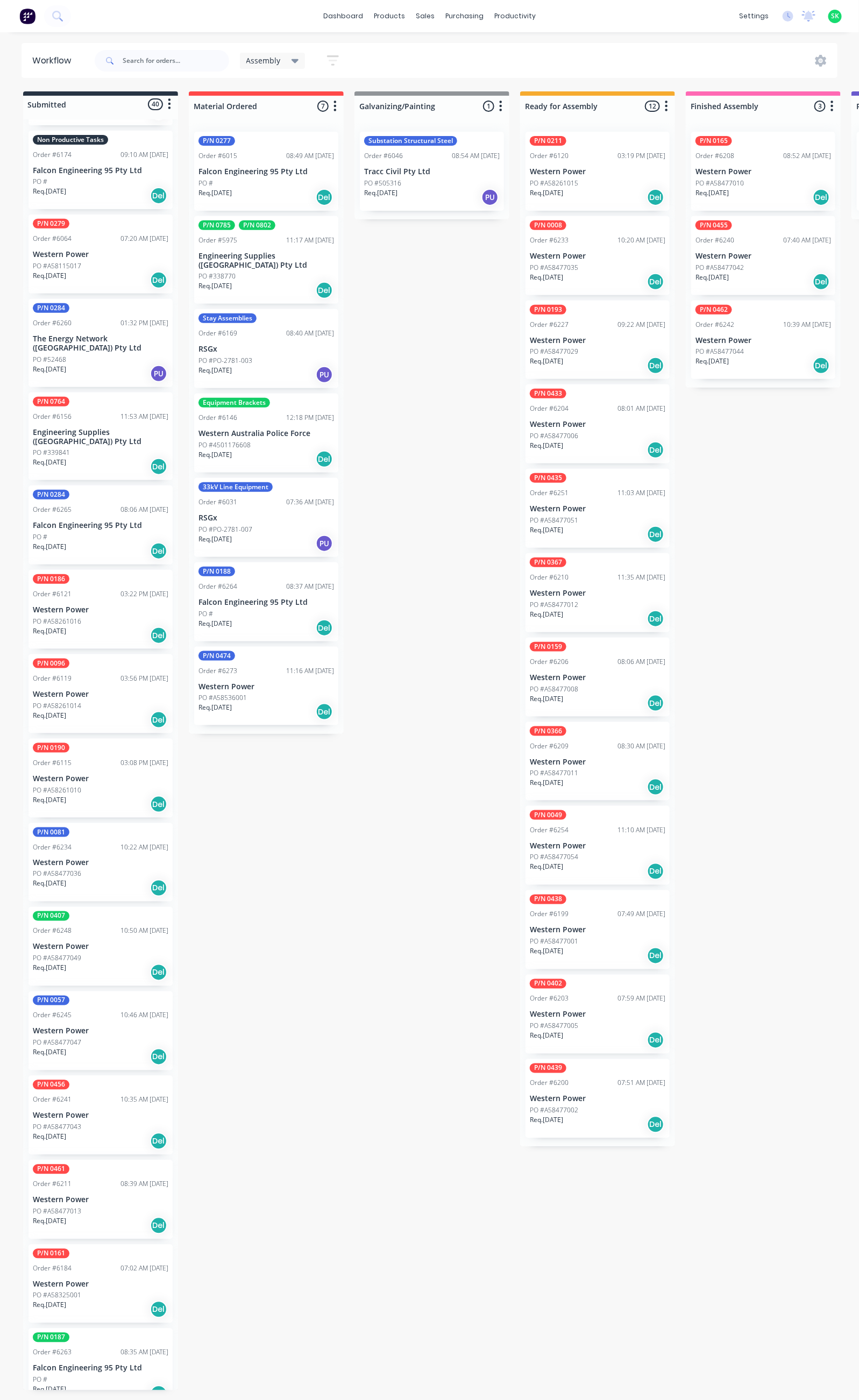
click at [118, 457] on div "Req. [DATE] Del" at bounding box center [100, 467] width 135 height 18
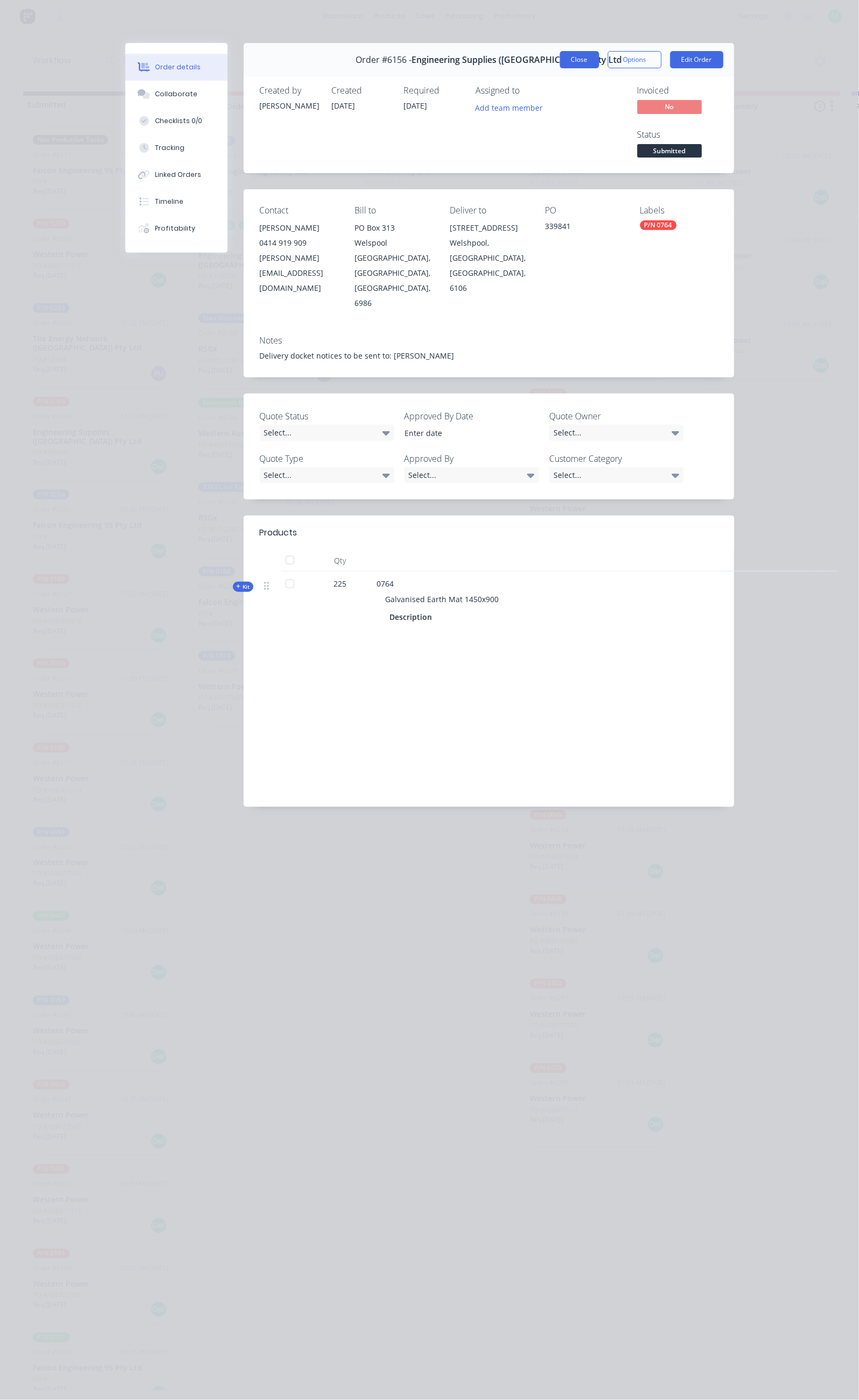
click at [599, 51] on button "Close" at bounding box center [579, 60] width 39 height 17
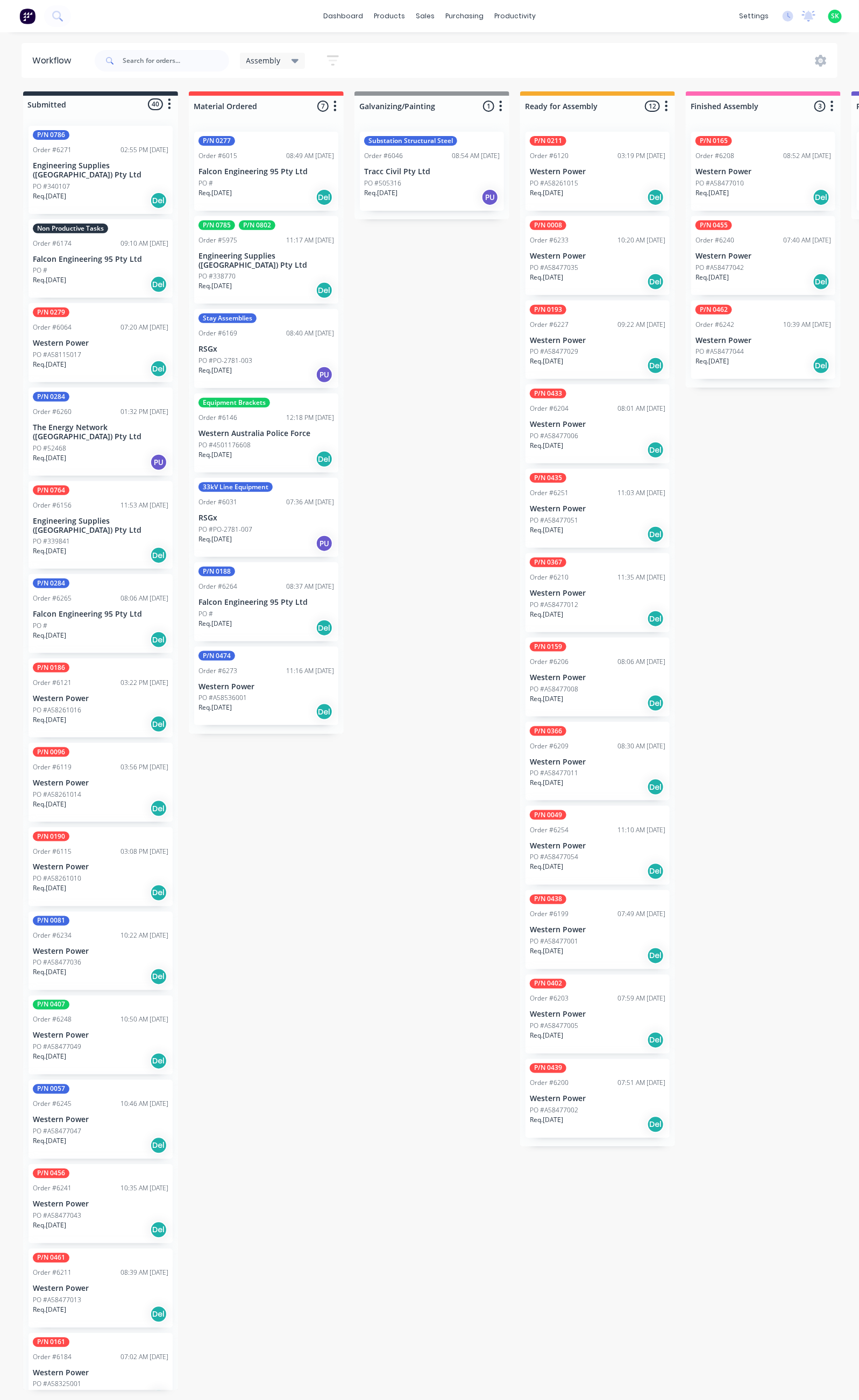
scroll to position [0, 0]
click at [105, 184] on div "PO #340107" at bounding box center [100, 189] width 135 height 10
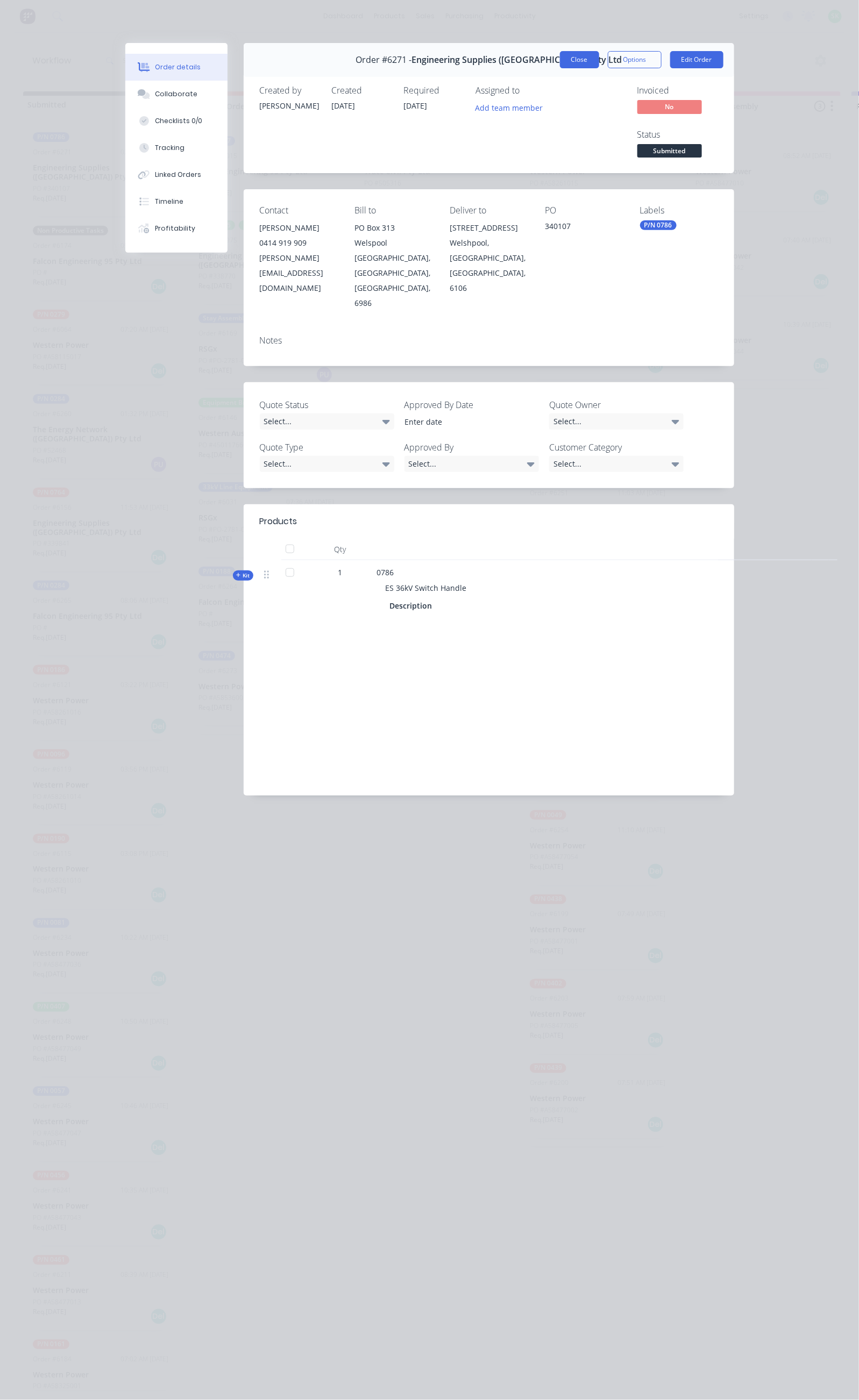
click at [599, 57] on button "Close" at bounding box center [579, 60] width 39 height 17
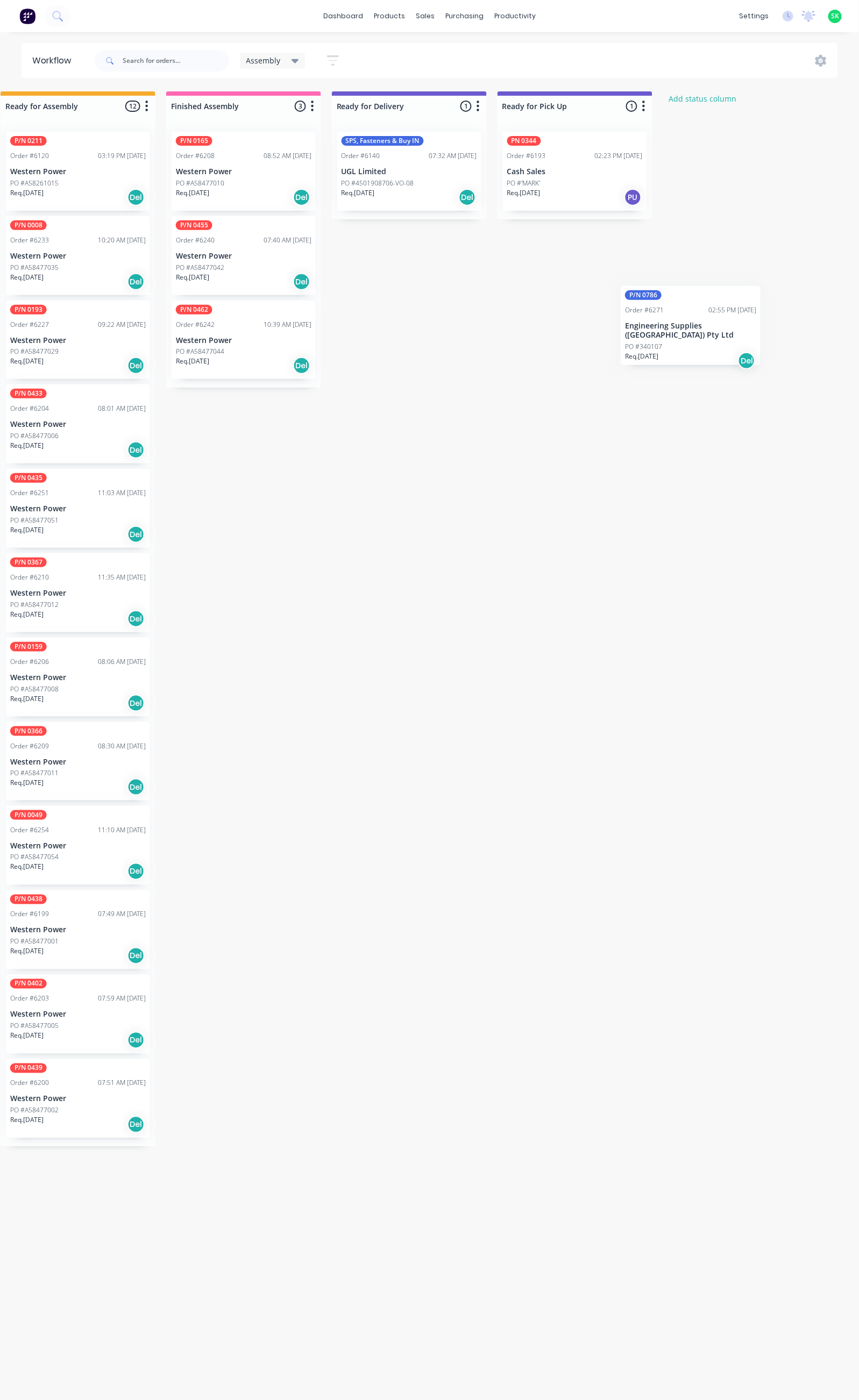
scroll to position [0, 526]
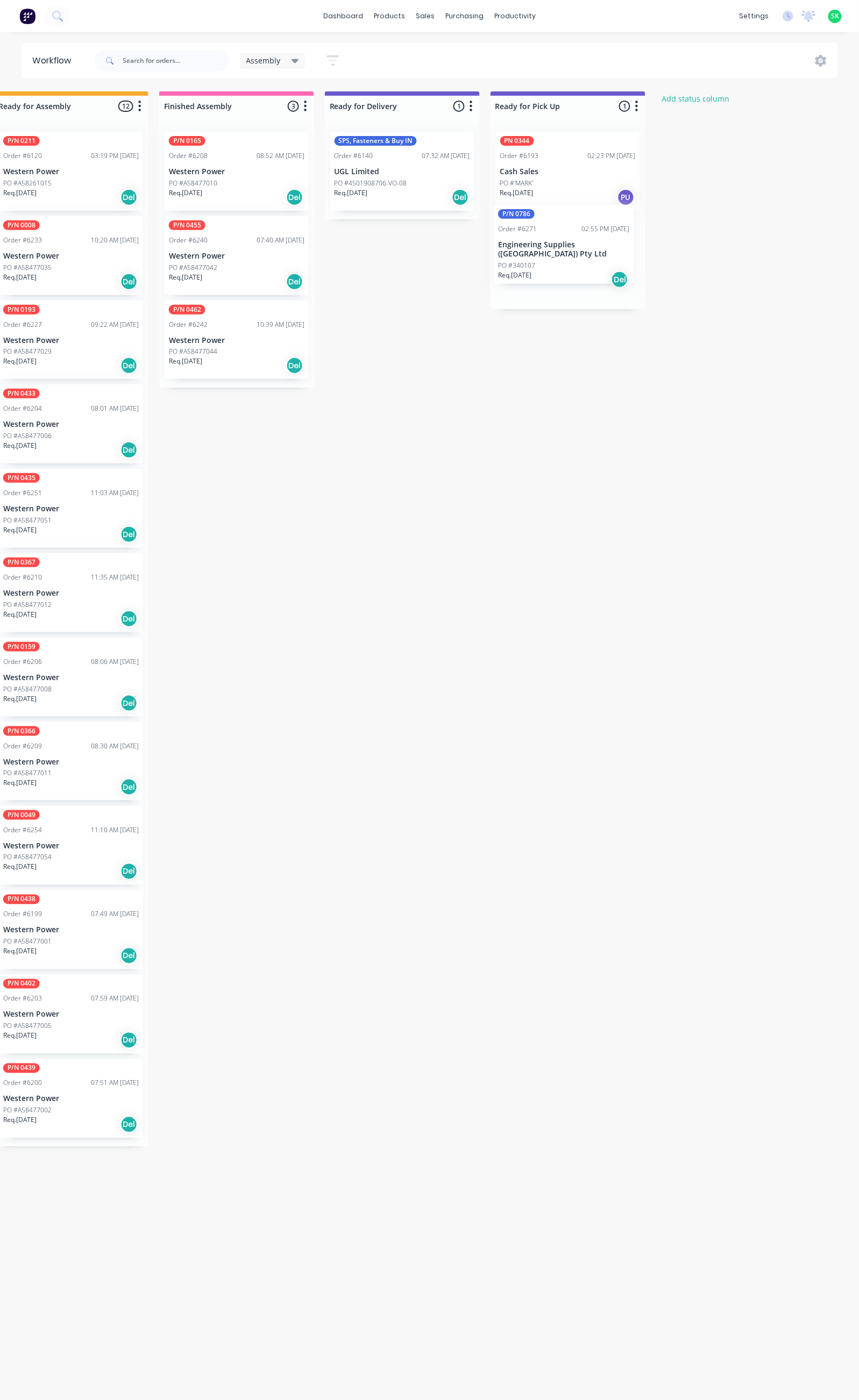
drag, startPoint x: 105, startPoint y: 178, endPoint x: 573, endPoint y: 256, distance: 474.5
click at [573, 256] on div "Submitted 40 Status colour #273444 hex #273444 Save Cancel Summaries Total orde…" at bounding box center [440, 741] width 1950 height 1299
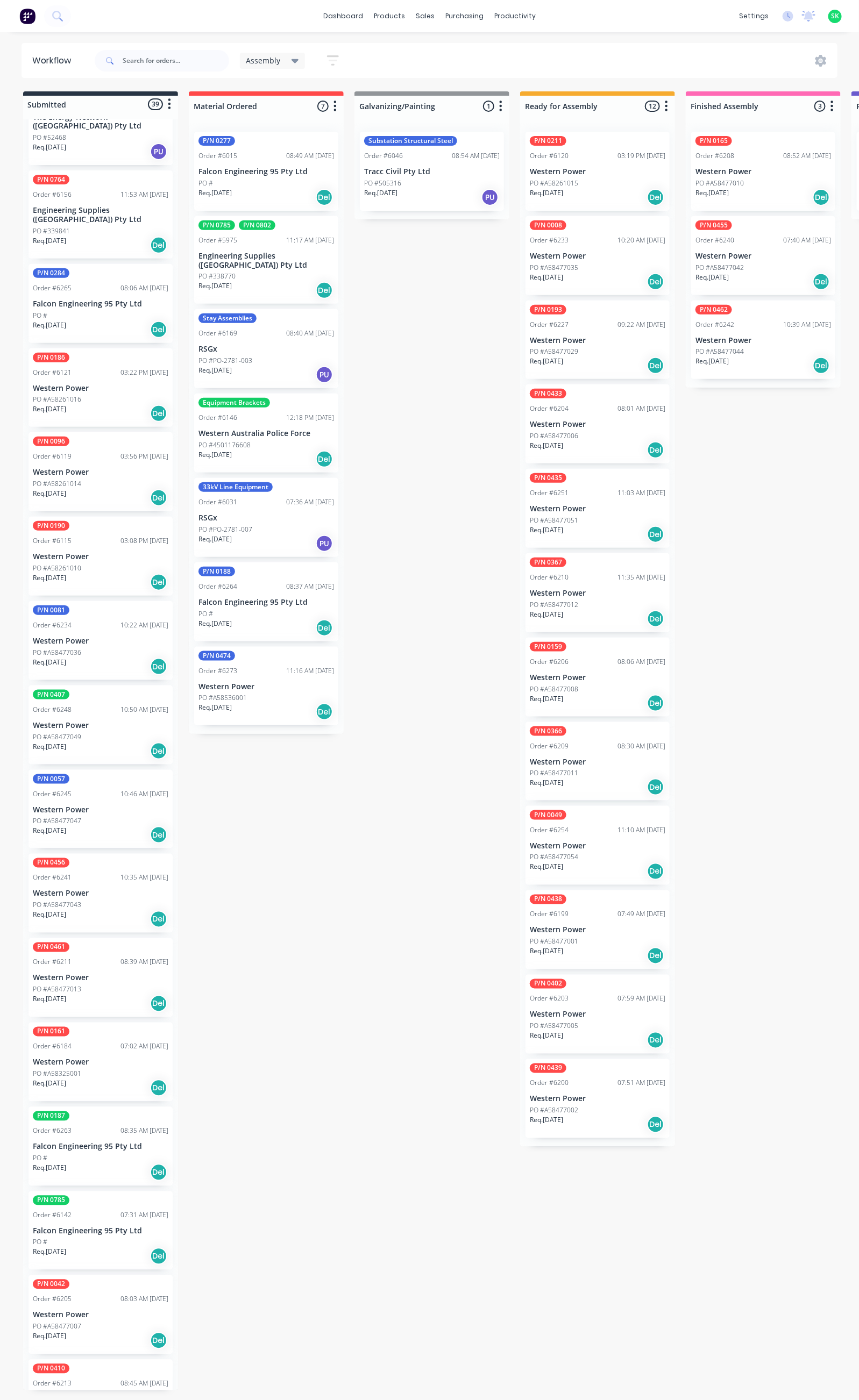
scroll to position [242, 0]
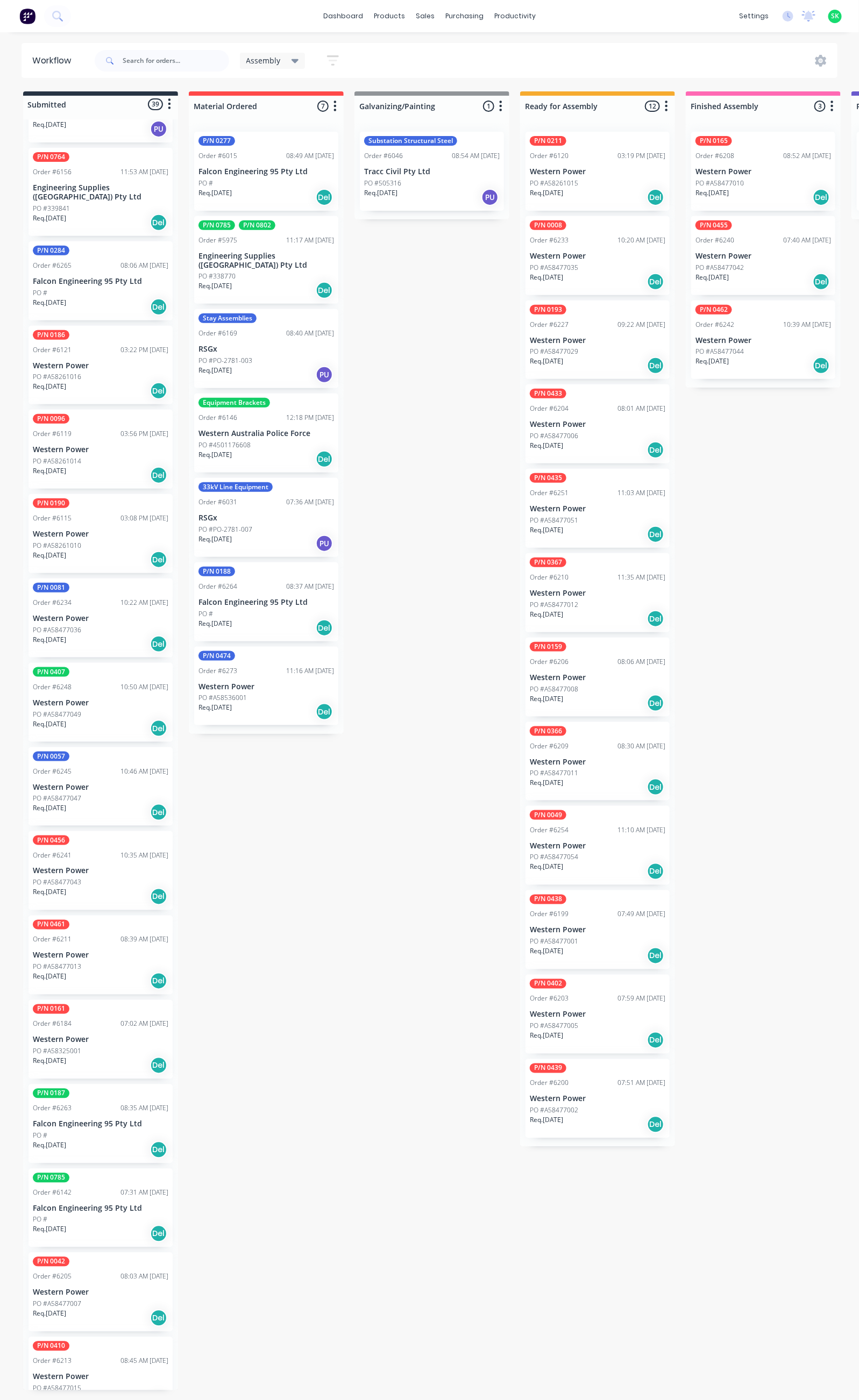
click at [107, 972] on div "Req. [DATE] Del" at bounding box center [100, 981] width 135 height 18
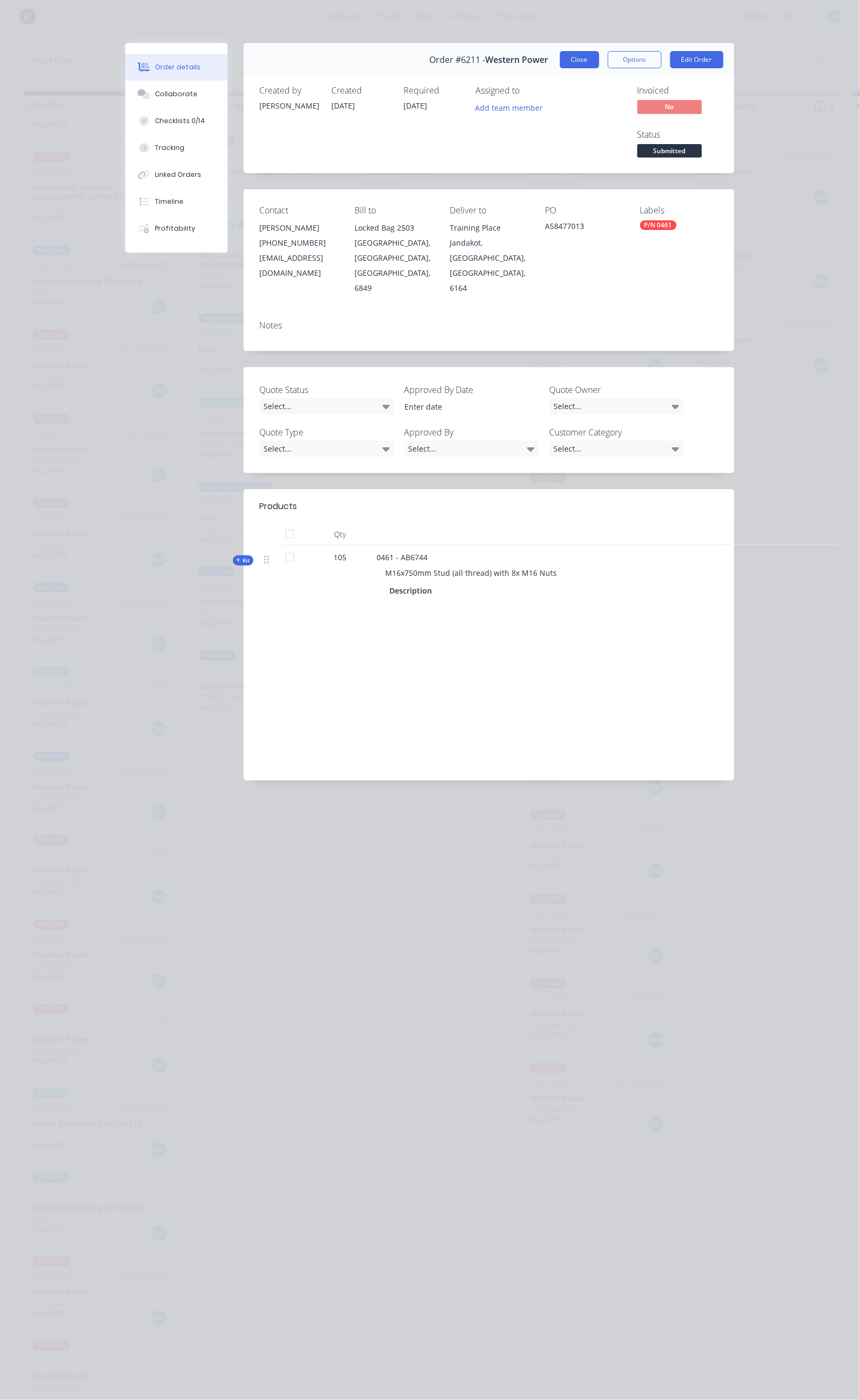
click at [599, 65] on button "Close" at bounding box center [579, 60] width 39 height 17
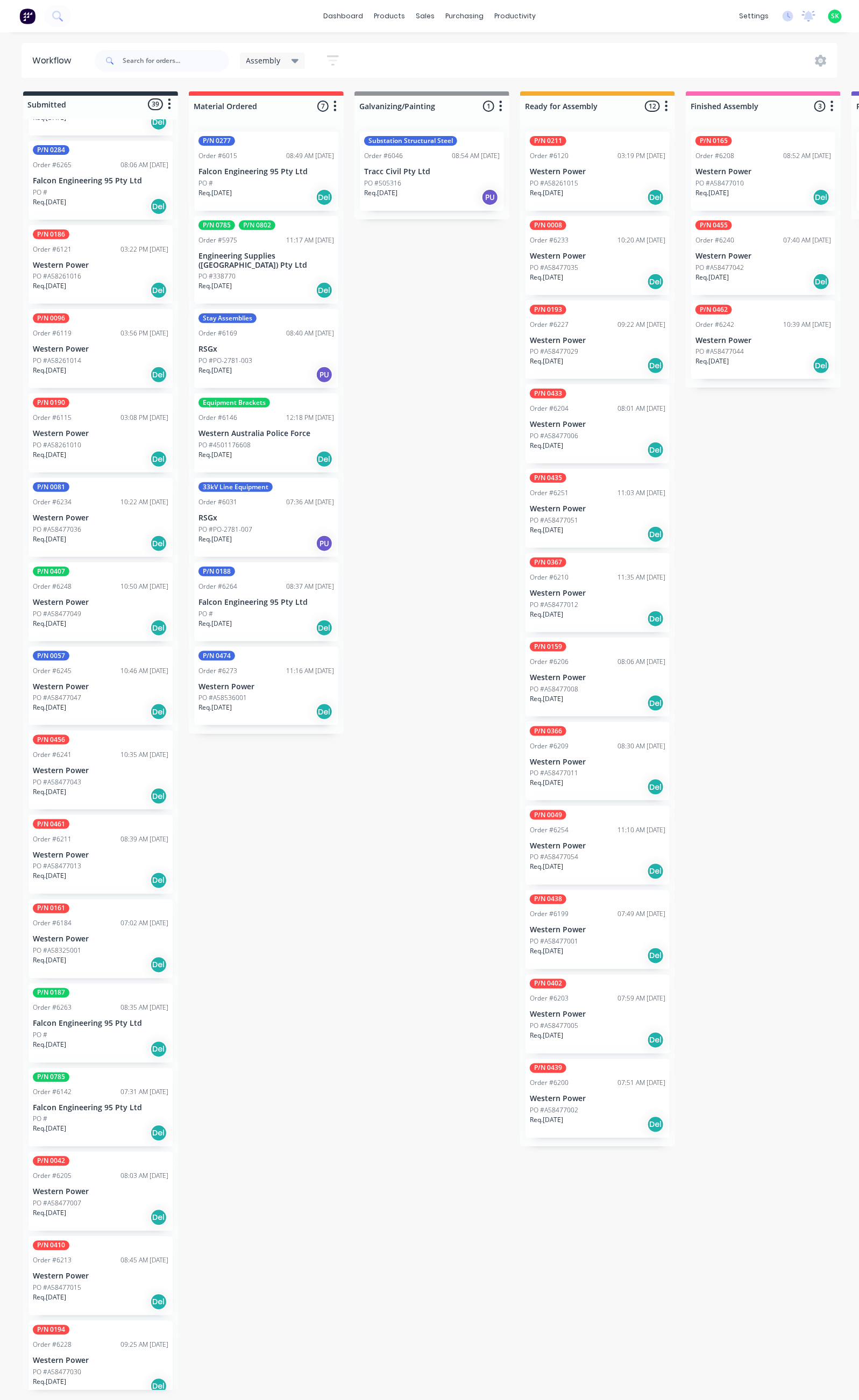
scroll to position [403, 0]
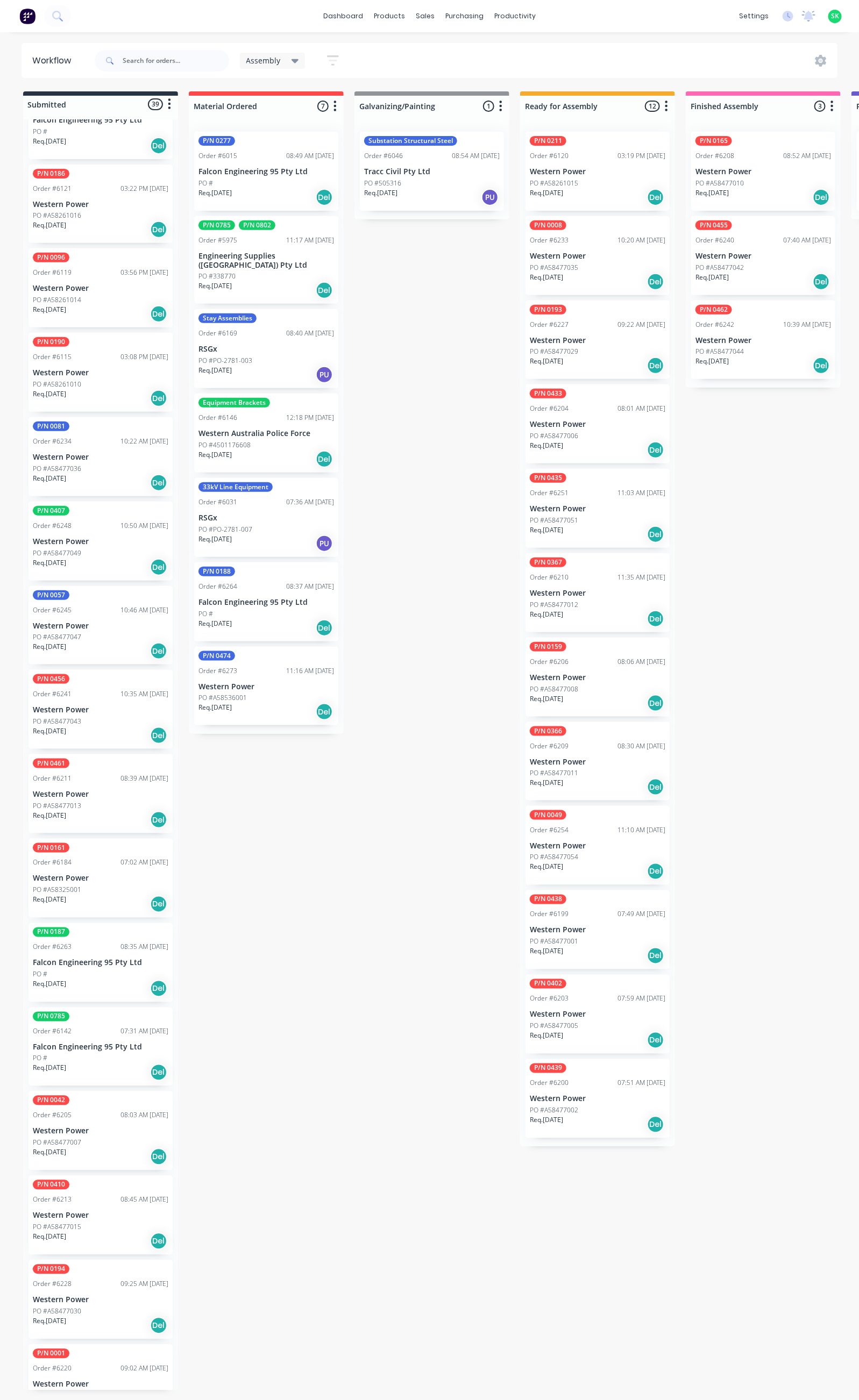
click at [585, 583] on div "P/N 0367 Order #6210 11:35 AM [DATE] Western Power PO #A58477012 Req. [DATE] Del" at bounding box center [597, 593] width 144 height 79
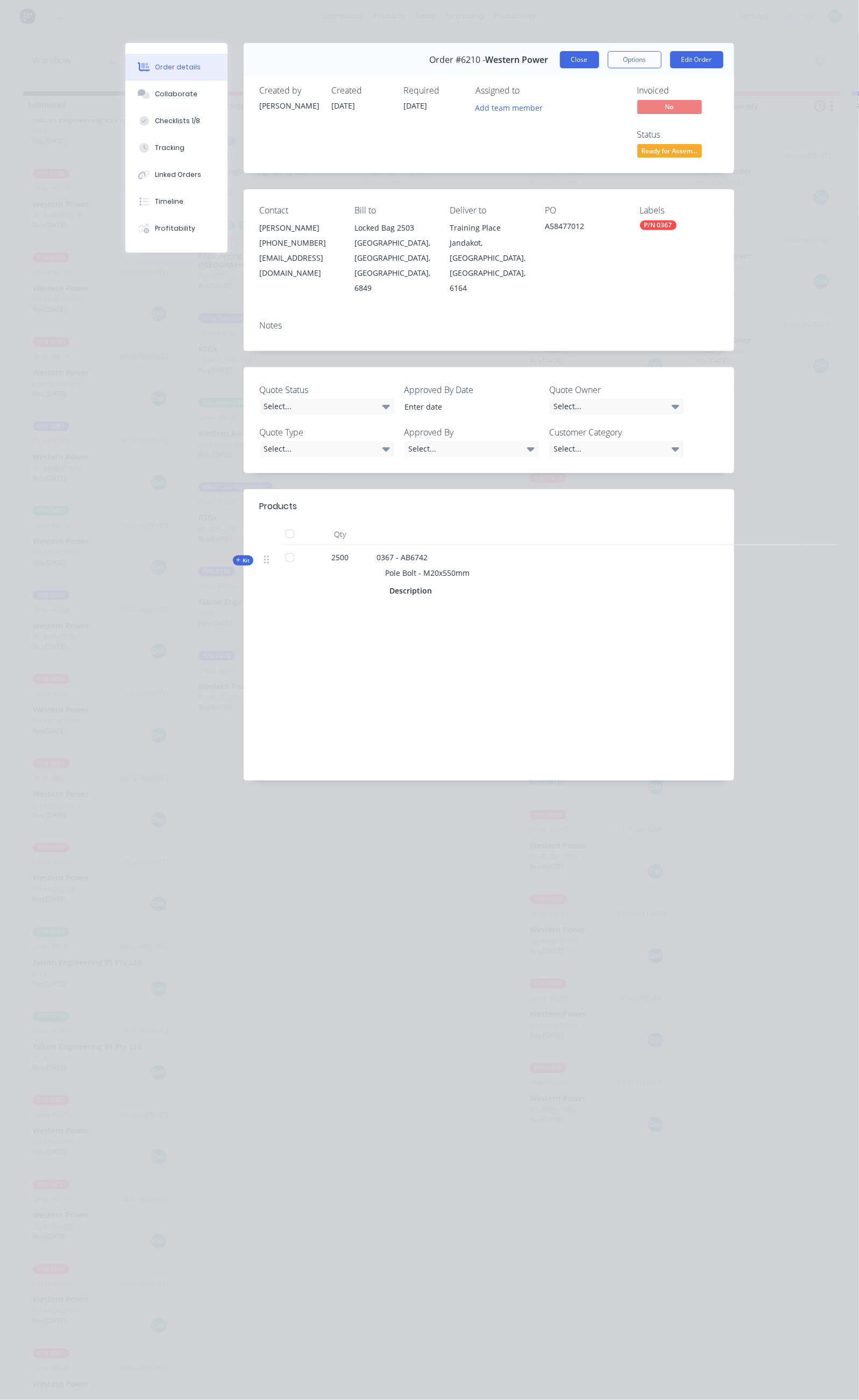
click at [599, 58] on button "Close" at bounding box center [579, 60] width 39 height 17
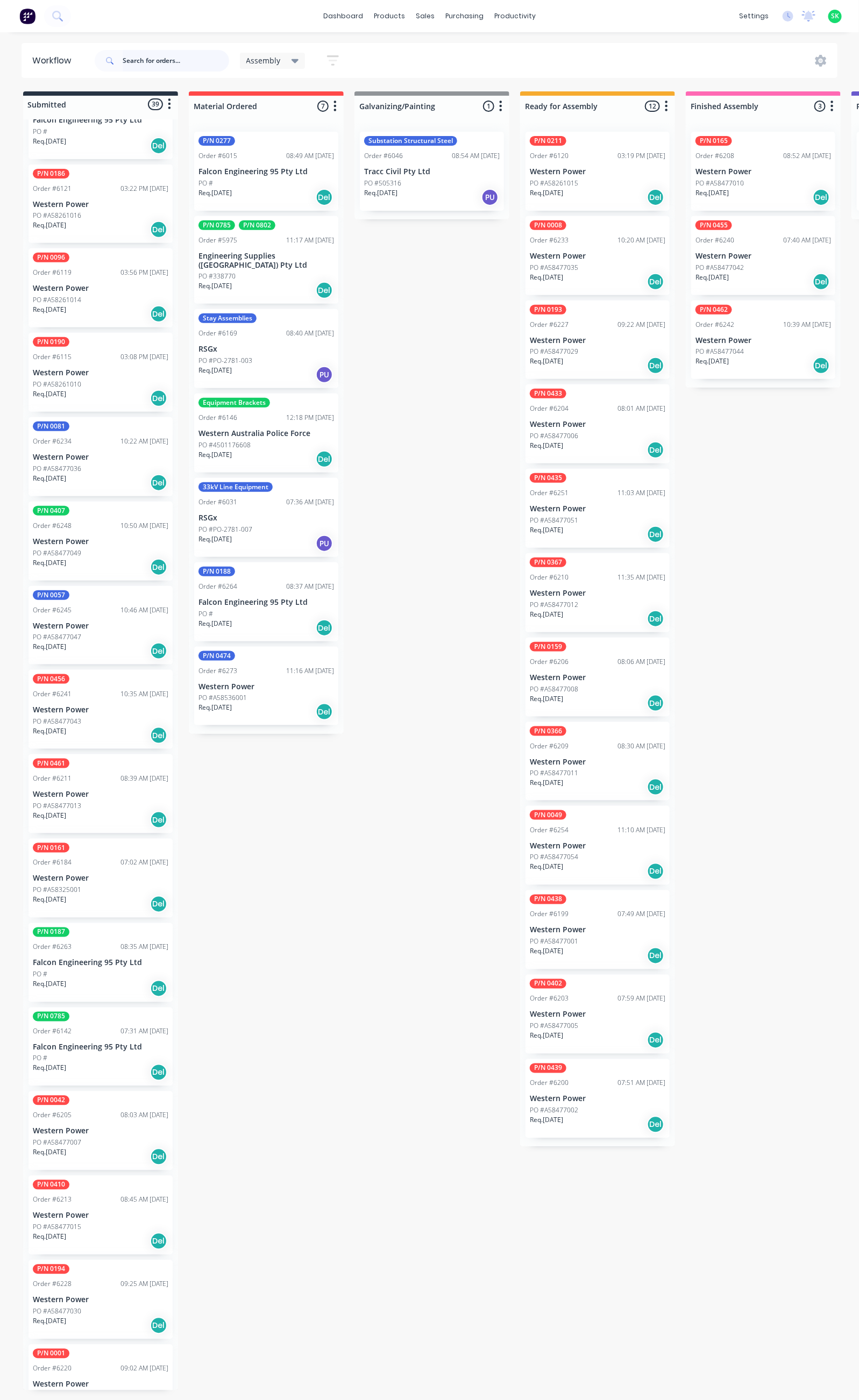
click at [136, 58] on input "text" at bounding box center [176, 61] width 107 height 22
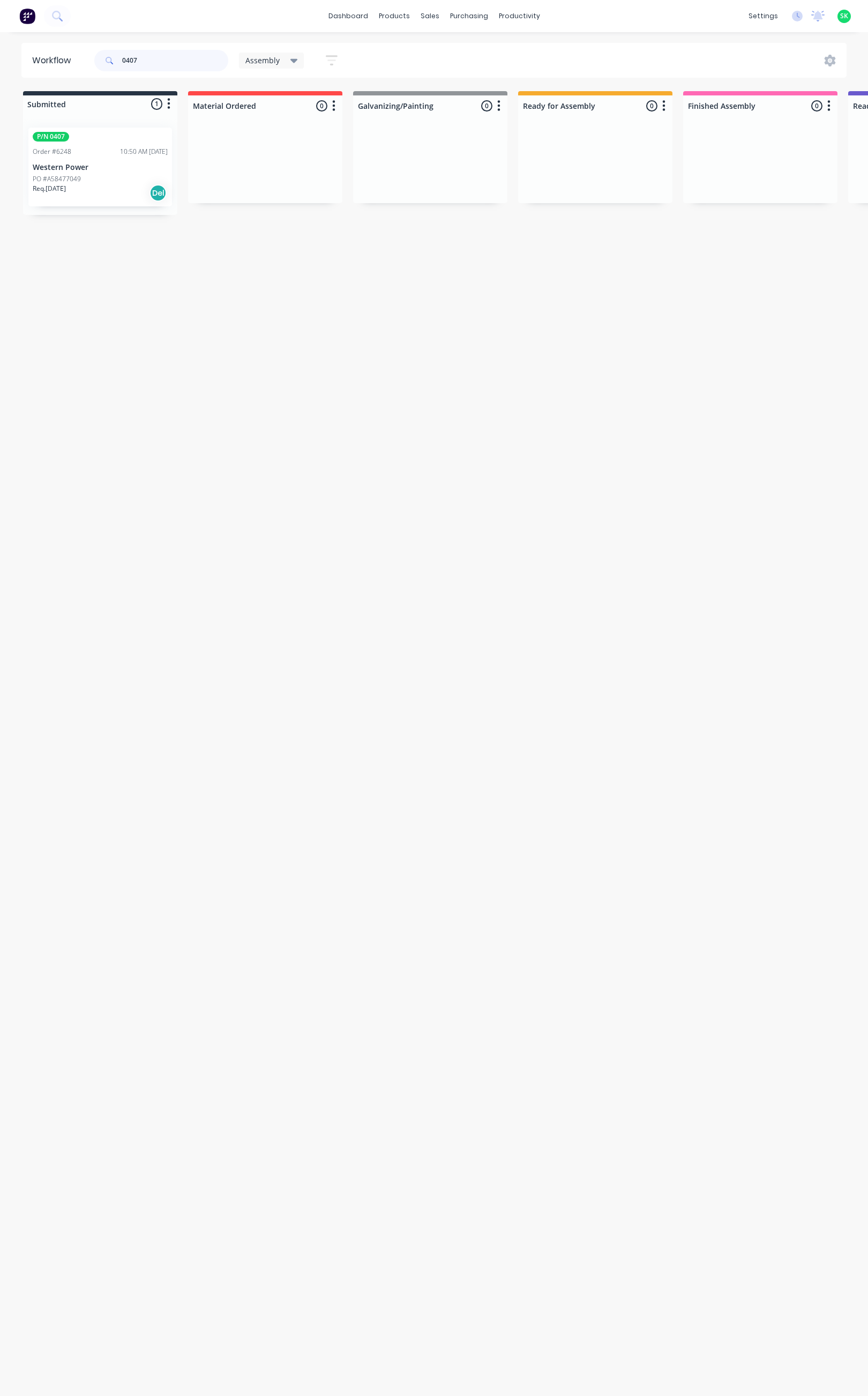
type input "0407"
click at [115, 176] on div "PO #A58477049" at bounding box center [100, 179] width 135 height 10
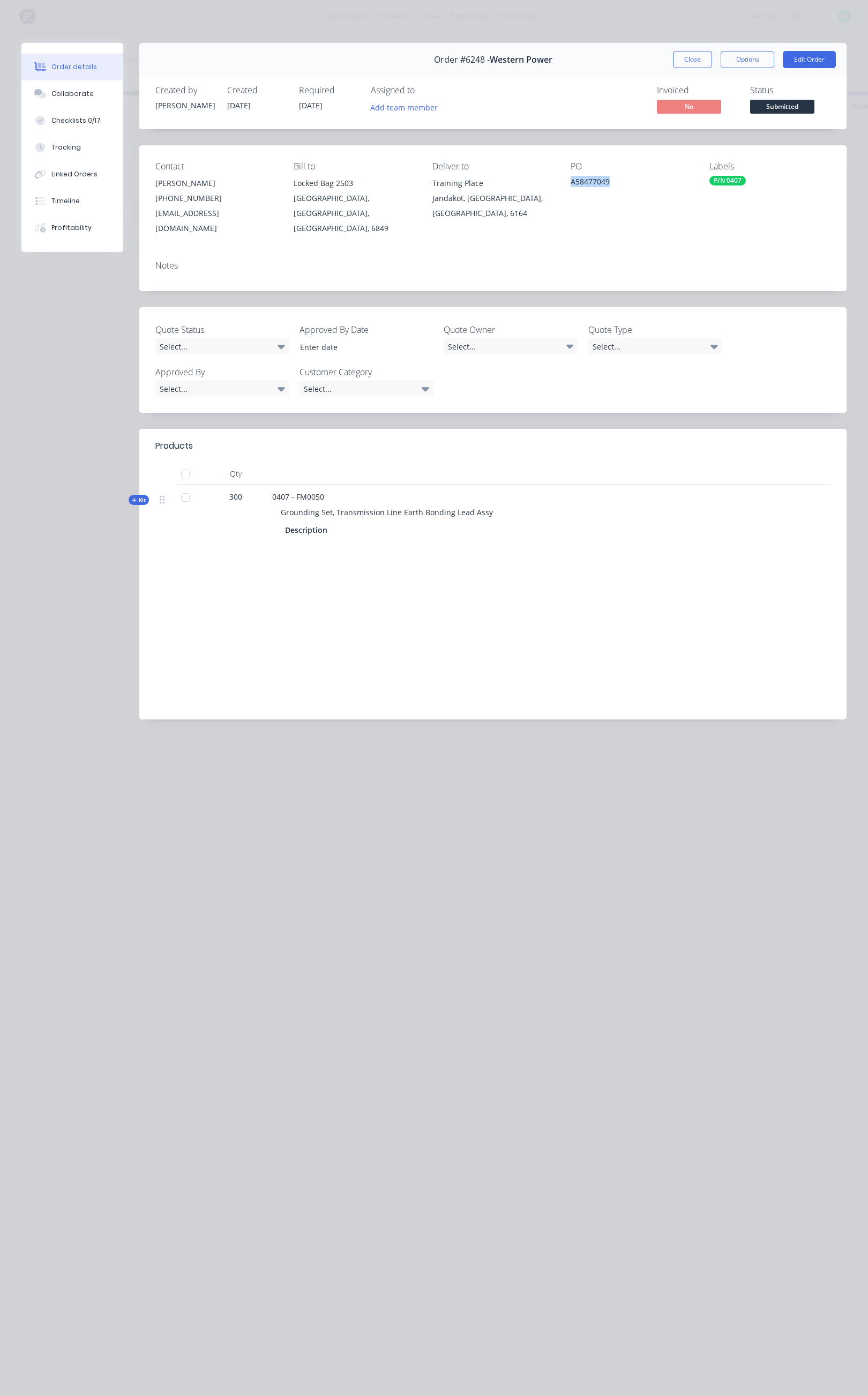
drag, startPoint x: 609, startPoint y: 182, endPoint x: 570, endPoint y: 186, distance: 39.2
click at [570, 186] on div "Contact [PERSON_NAME] [PHONE_NUMBER] [EMAIL_ADDRESS][DOMAIN_NAME] Bill to Locke…" at bounding box center [493, 198] width 707 height 107
copy div "A58477049"
drag, startPoint x: 633, startPoint y: 208, endPoint x: 633, endPoint y: 193, distance: 15.0
click at [633, 208] on div "PO A58477049" at bounding box center [631, 198] width 121 height 74
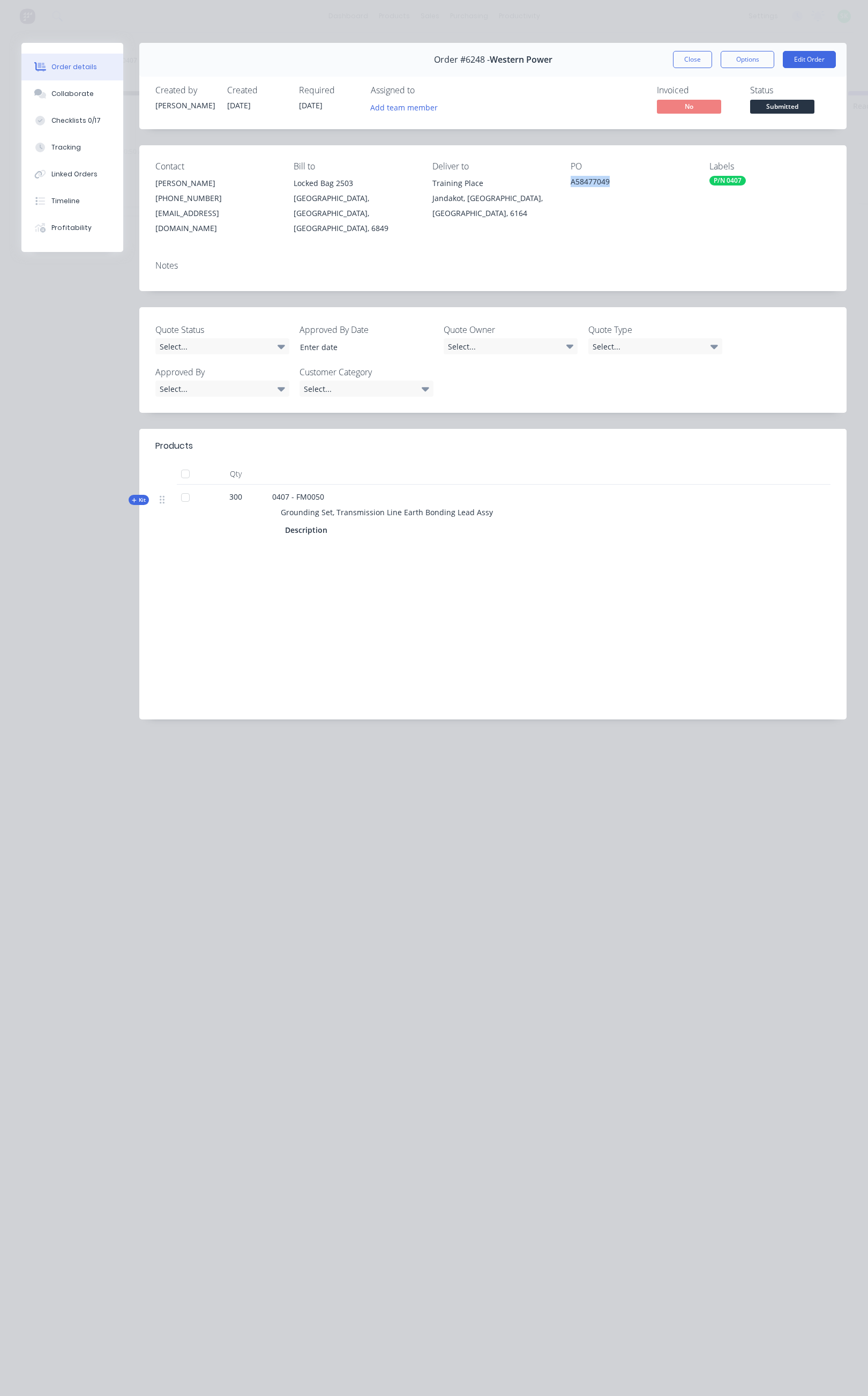
drag, startPoint x: 625, startPoint y: 182, endPoint x: 569, endPoint y: 192, distance: 56.9
click at [570, 192] on div "Contact [PERSON_NAME] [PHONE_NUMBER] [EMAIL_ADDRESS][DOMAIN_NAME] Bill to Locke…" at bounding box center [493, 198] width 707 height 107
copy div "A58477049"
click at [690, 61] on button "Close" at bounding box center [693, 59] width 39 height 17
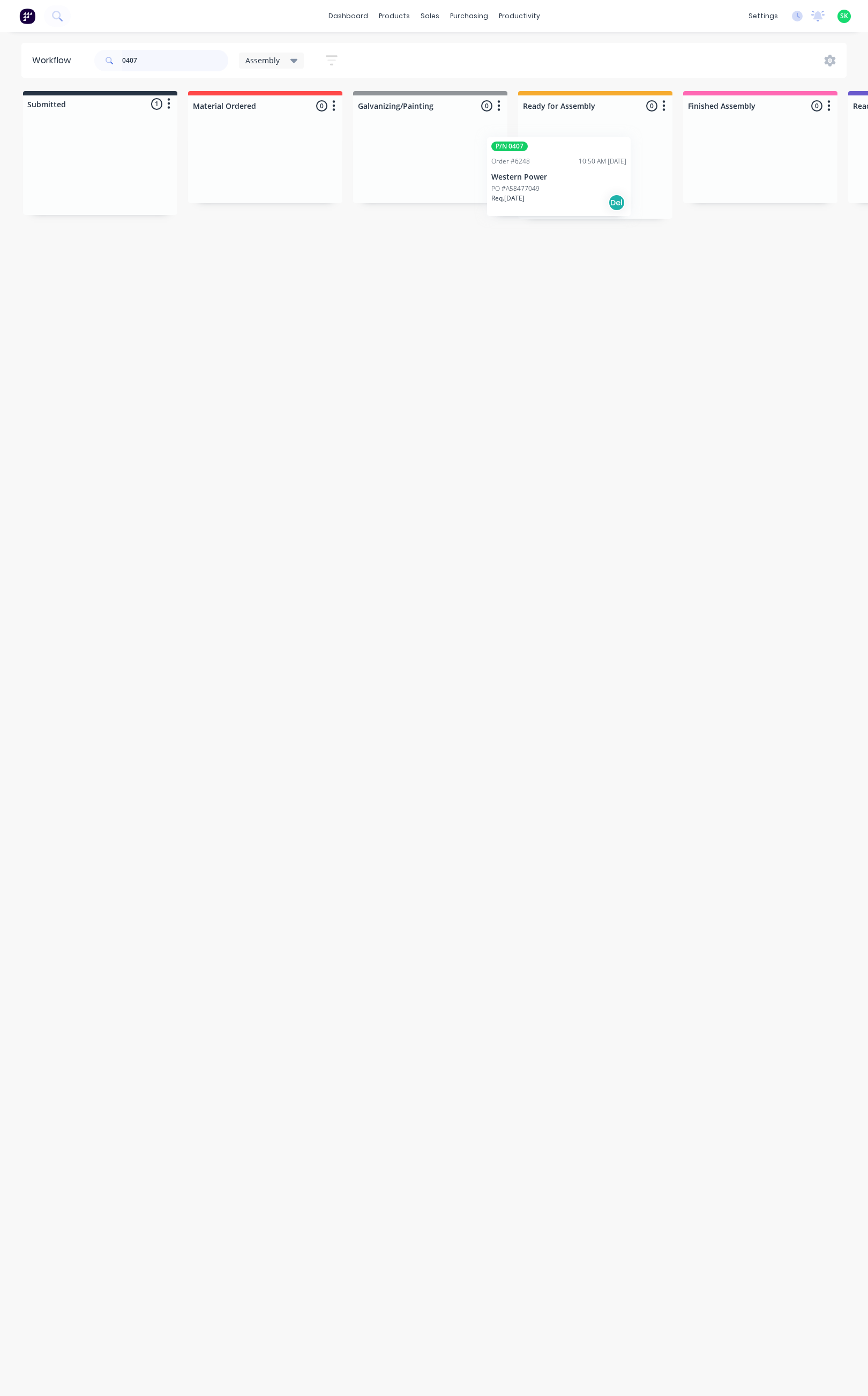
drag, startPoint x: 147, startPoint y: 181, endPoint x: 610, endPoint y: 194, distance: 463.2
drag, startPoint x: 146, startPoint y: 56, endPoint x: 113, endPoint y: 61, distance: 33.4
click at [115, 60] on div "0407" at bounding box center [161, 61] width 134 height 22
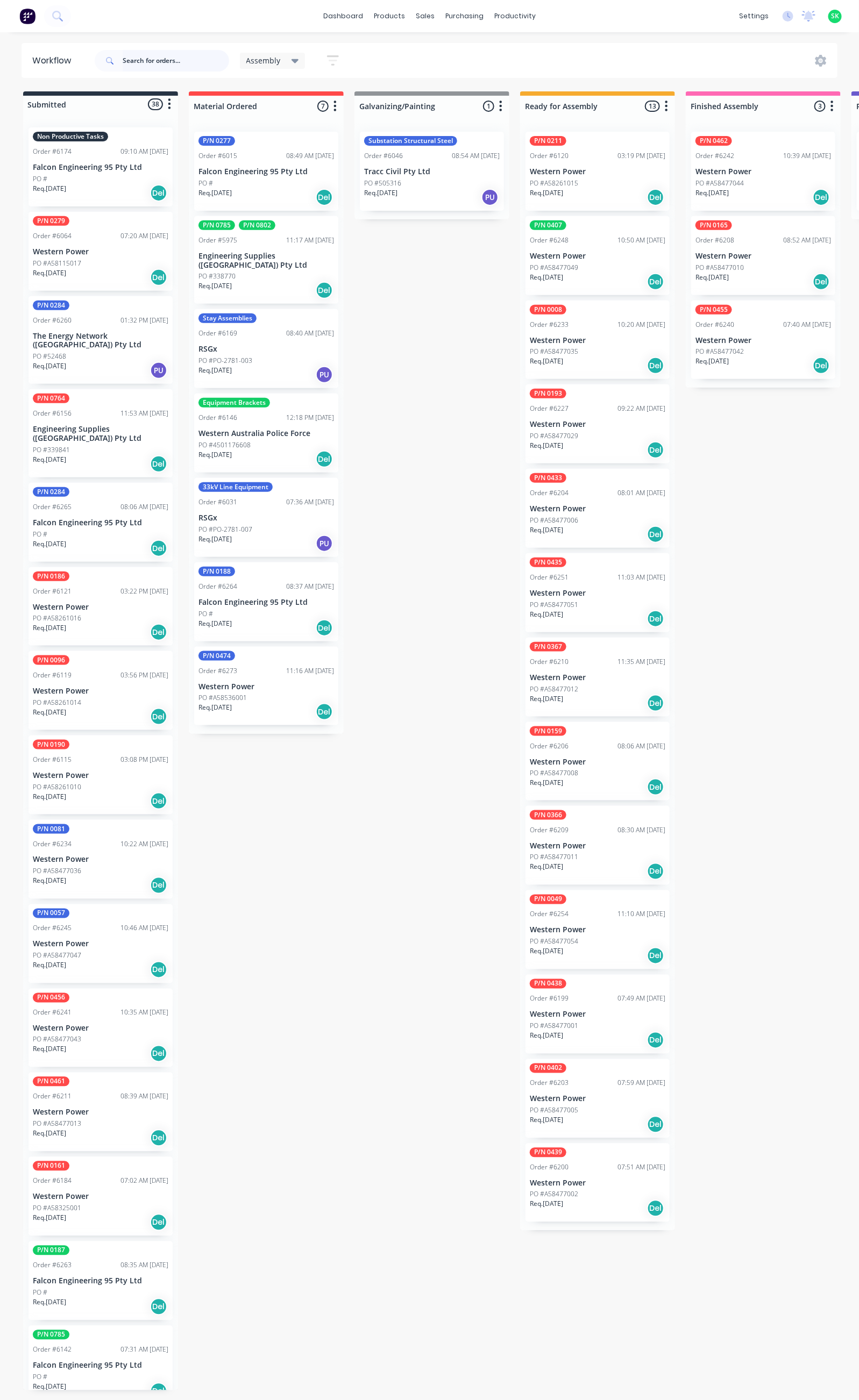
scroll to position [0, 0]
click at [330, 55] on icon "button" at bounding box center [333, 60] width 12 height 13
click at [320, 222] on icon "button" at bounding box center [322, 224] width 7 height 12
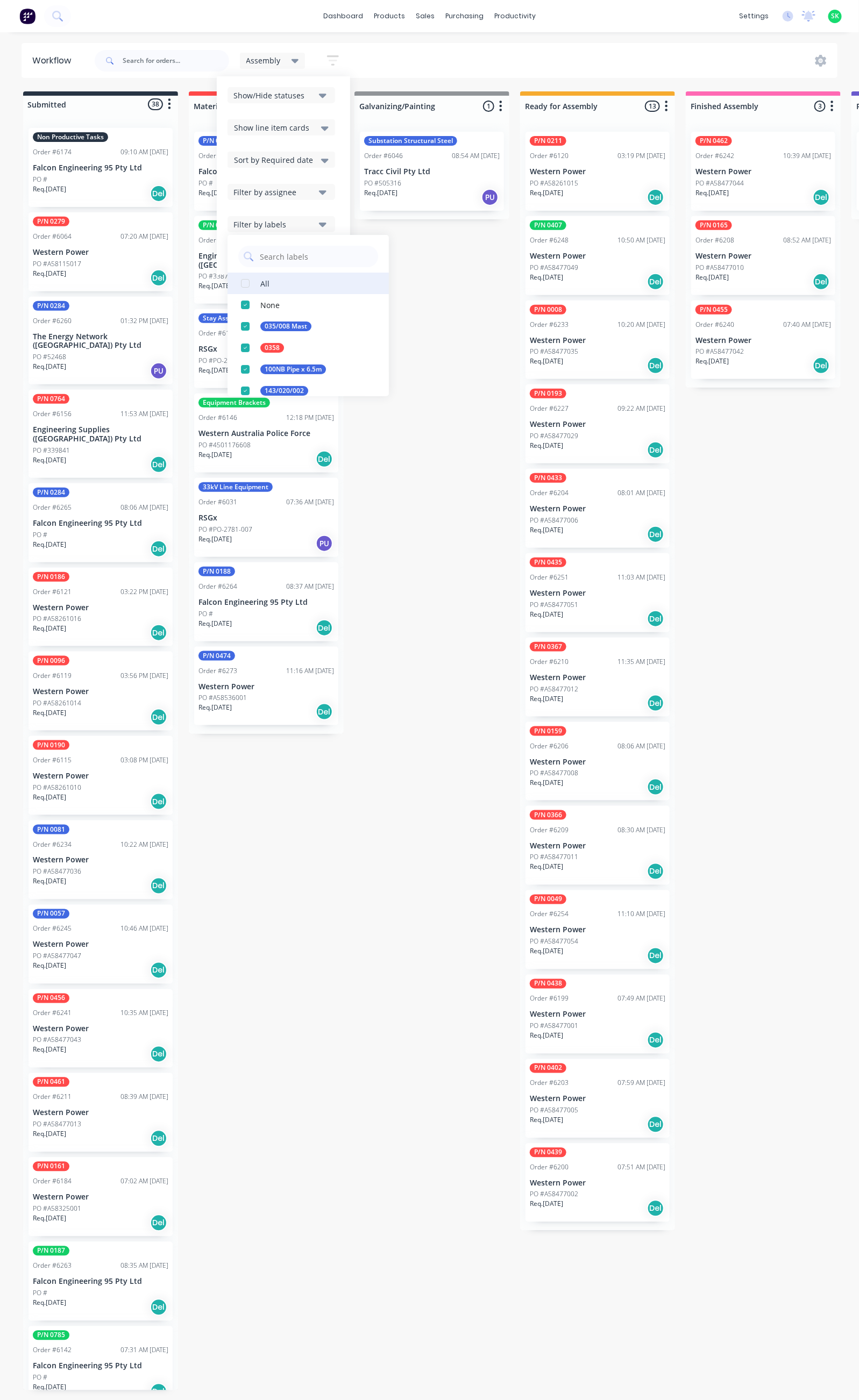
click at [264, 282] on div "All" at bounding box center [265, 283] width 9 height 11
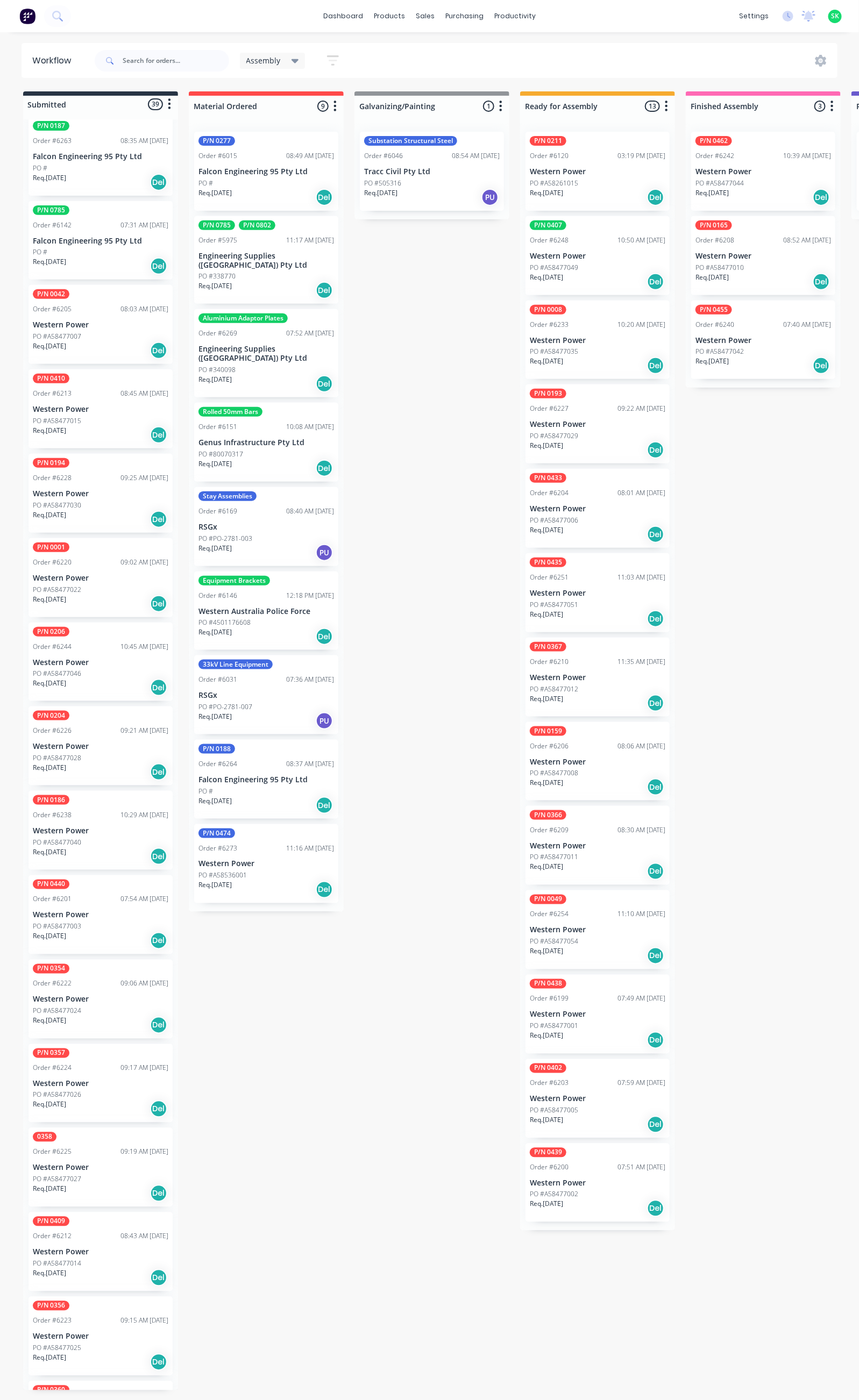
scroll to position [1290, 0]
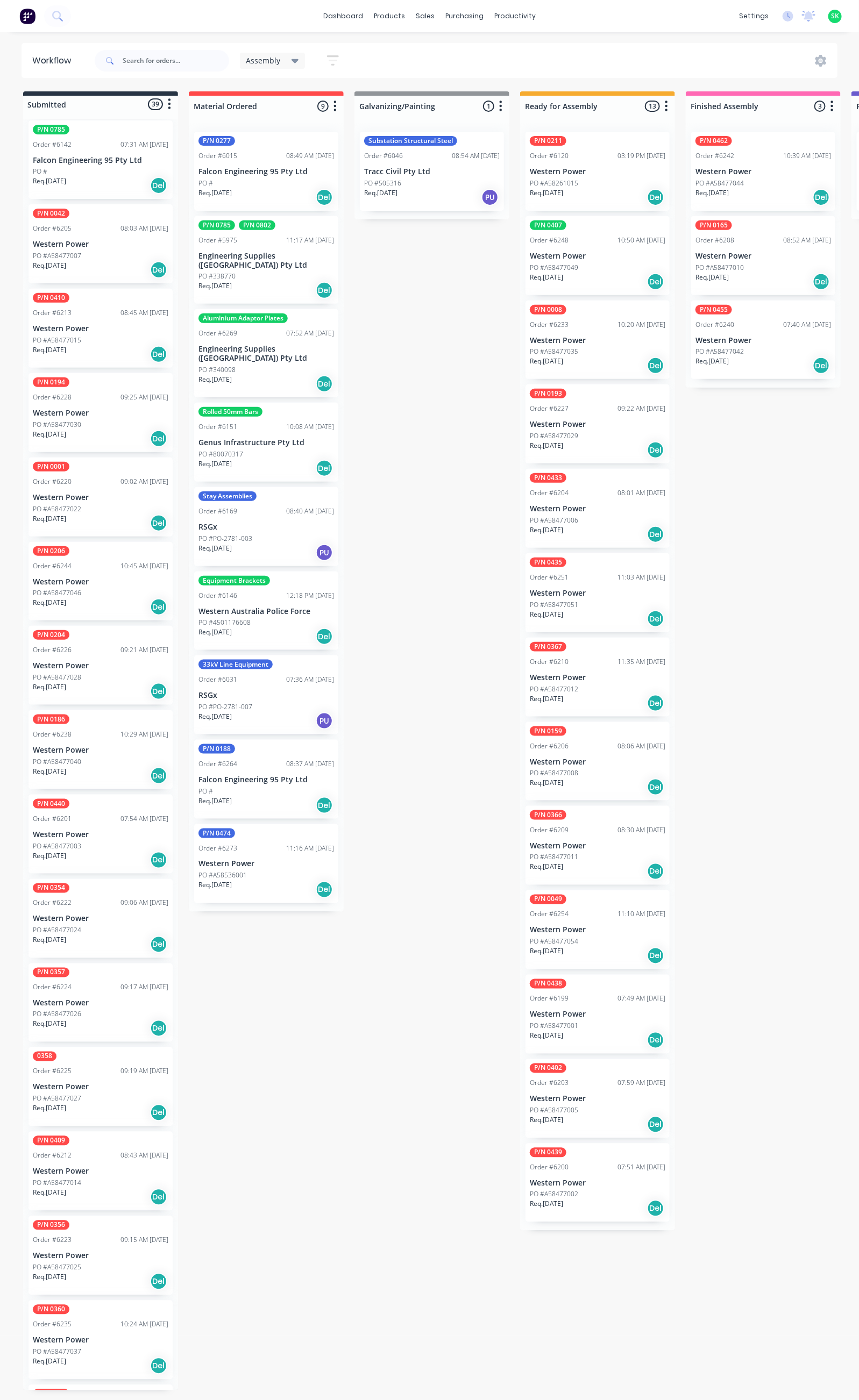
click at [82, 999] on div "P/N 0357 Order #6224 09:17 AM [DATE] Western Power PO #A58477026 Req. [DATE] Del" at bounding box center [100, 1003] width 144 height 79
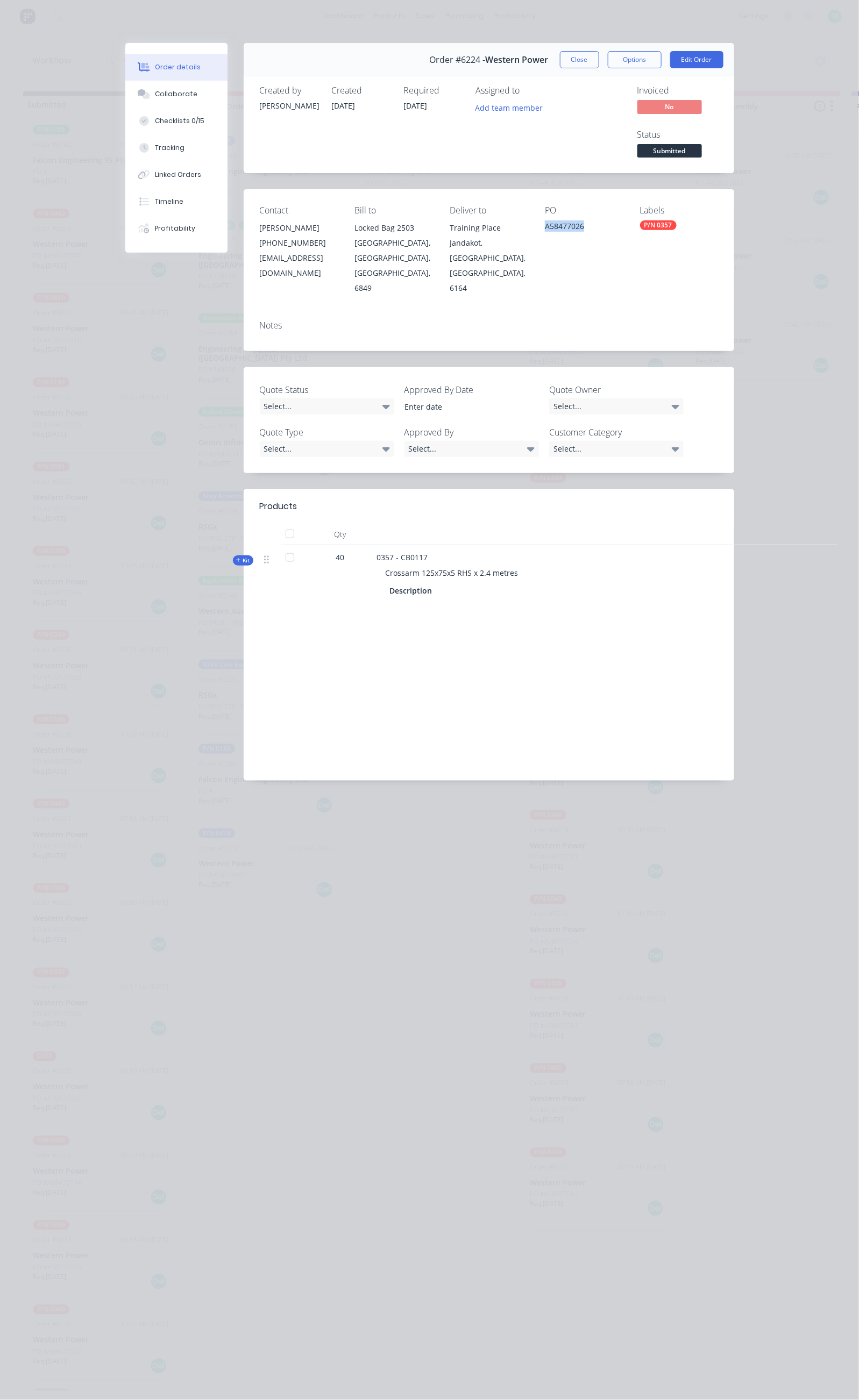
drag, startPoint x: 612, startPoint y: 181, endPoint x: 559, endPoint y: 185, distance: 53.2
click at [560, 189] on div "Contact [PERSON_NAME] [PHONE_NUMBER] [EMAIL_ADDRESS][DOMAIN_NAME] Bill to Locke…" at bounding box center [489, 250] width 490 height 122
copy div "A58477026"
click at [599, 58] on button "Close" at bounding box center [579, 60] width 39 height 17
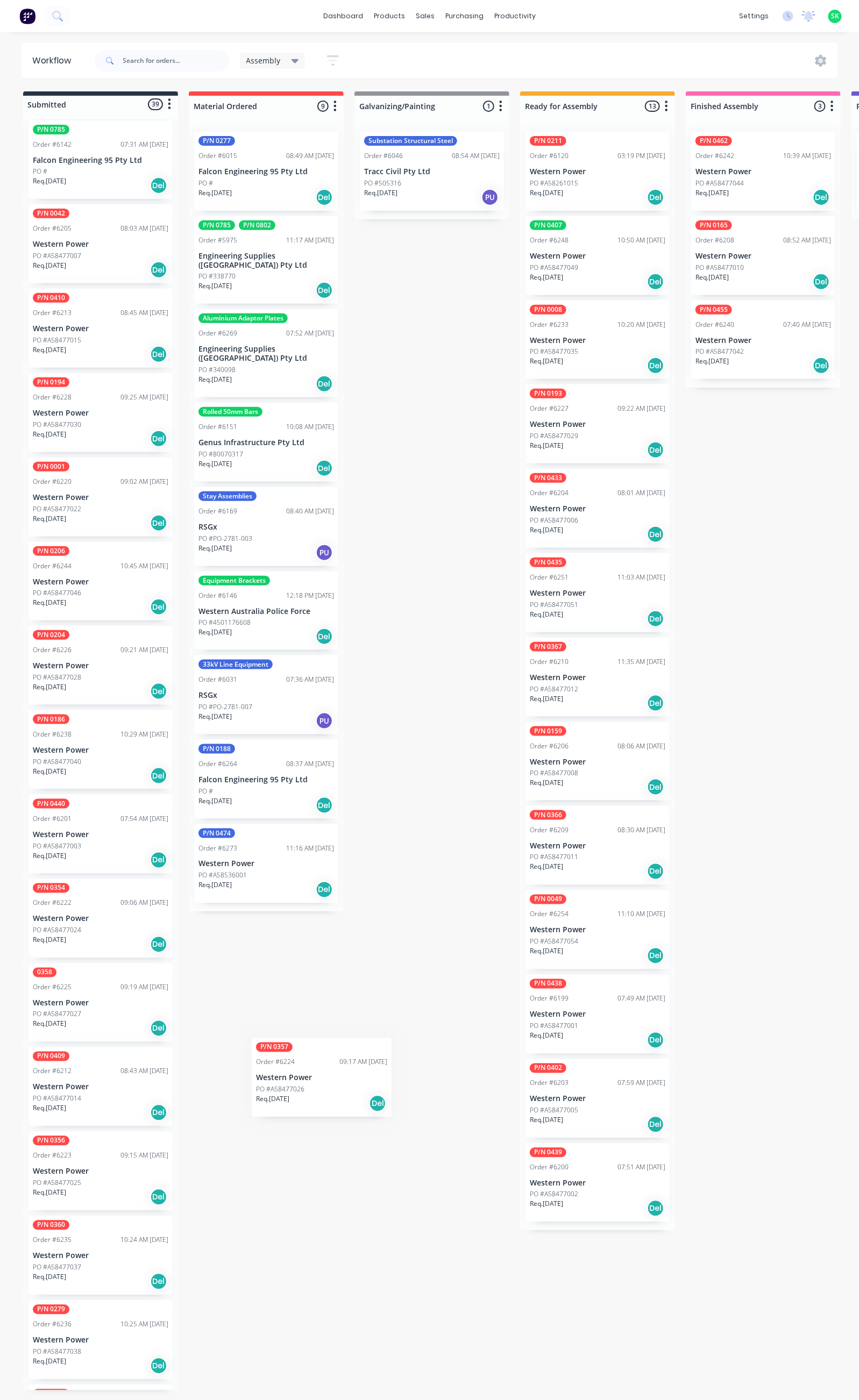
scroll to position [2, 0]
drag, startPoint x: 97, startPoint y: 999, endPoint x: 599, endPoint y: 1256, distance: 564.0
click at [84, 999] on p "Western Power" at bounding box center [100, 1004] width 135 height 9
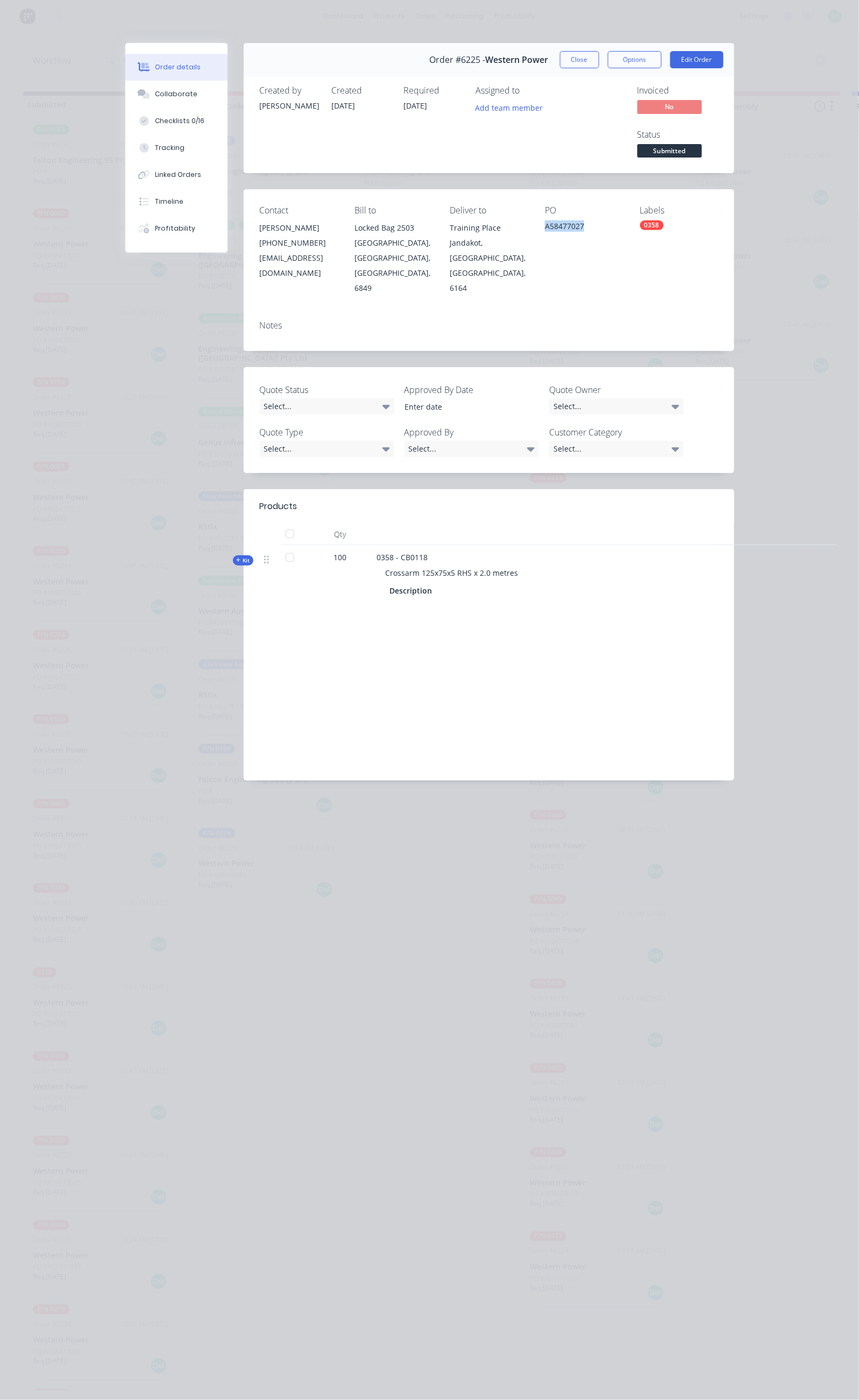
drag, startPoint x: 620, startPoint y: 181, endPoint x: 567, endPoint y: 183, distance: 53.0
click at [567, 221] on div "A58477027" at bounding box center [584, 228] width 78 height 15
copy div "A58477027"
click at [599, 64] on button "Close" at bounding box center [579, 60] width 39 height 17
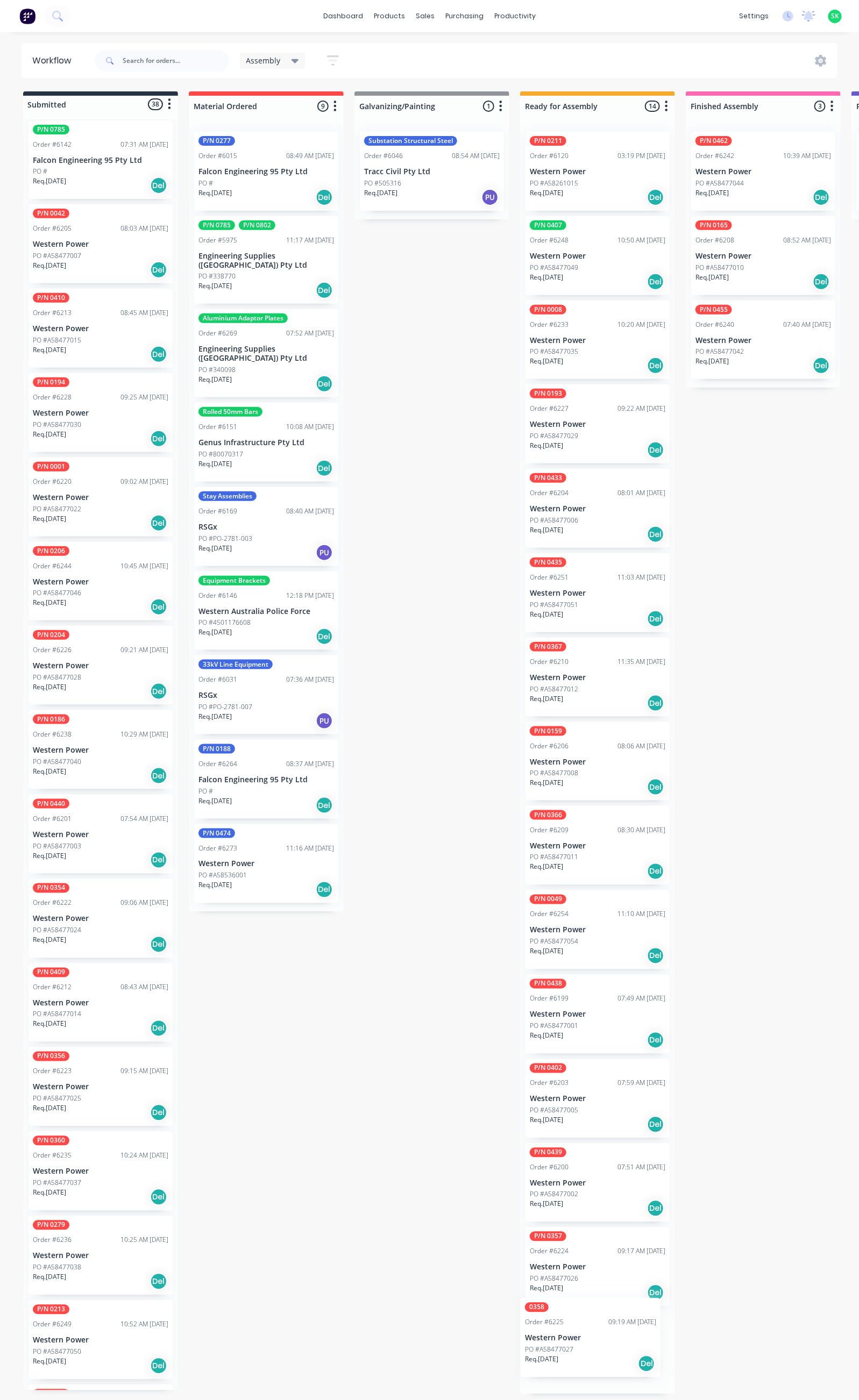
drag, startPoint x: 108, startPoint y: 991, endPoint x: 599, endPoint y: 1329, distance: 596.1
click at [99, 1094] on div "PO #A58477025" at bounding box center [100, 1099] width 135 height 10
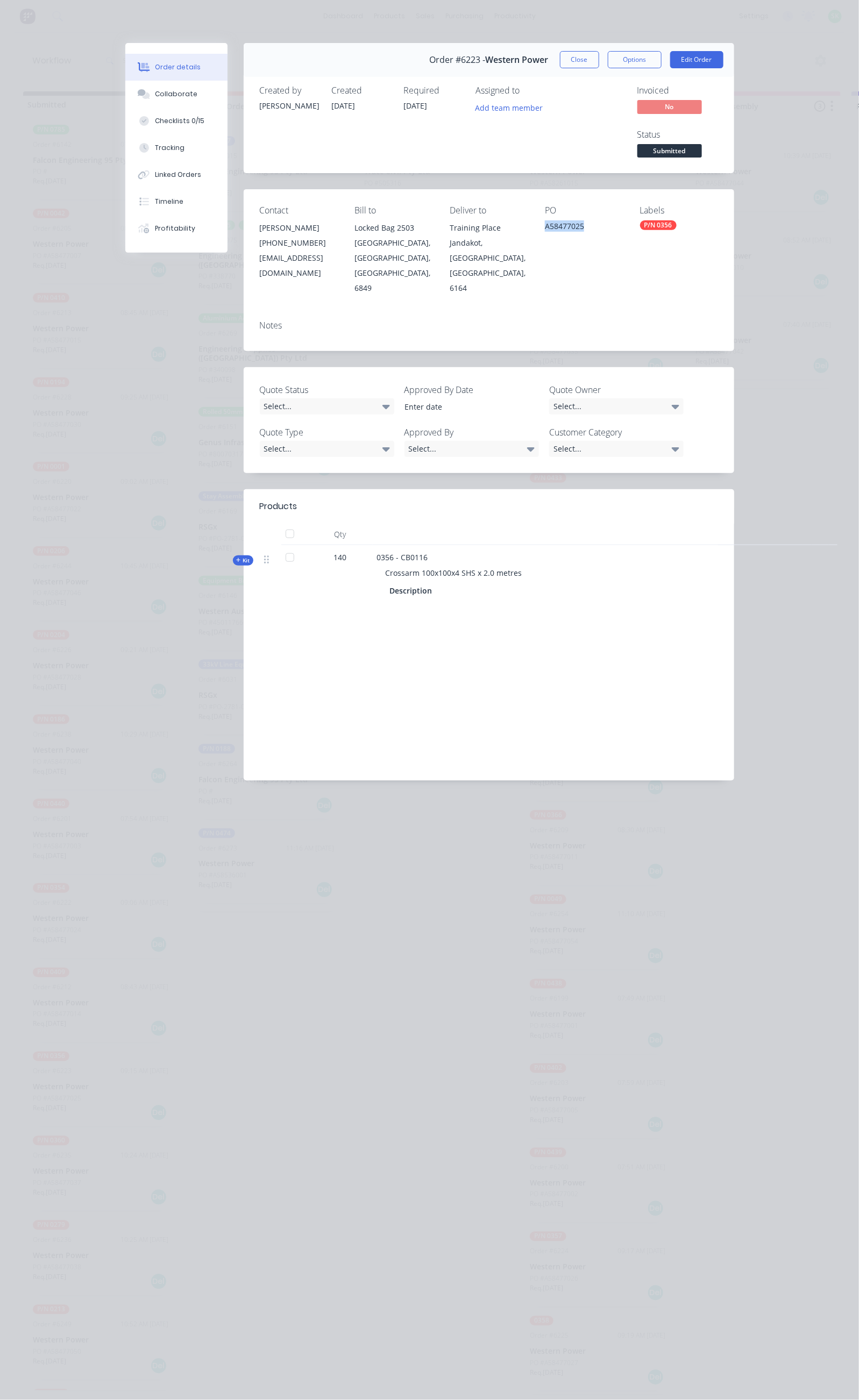
drag, startPoint x: 615, startPoint y: 185, endPoint x: 563, endPoint y: 186, distance: 52.0
click at [563, 189] on div "Contact [PERSON_NAME] [PHONE_NUMBER] [EMAIL_ADDRESS][DOMAIN_NAME] Bill to Locke…" at bounding box center [489, 250] width 490 height 122
copy div "A58477025"
click at [599, 66] on button "Close" at bounding box center [579, 60] width 39 height 17
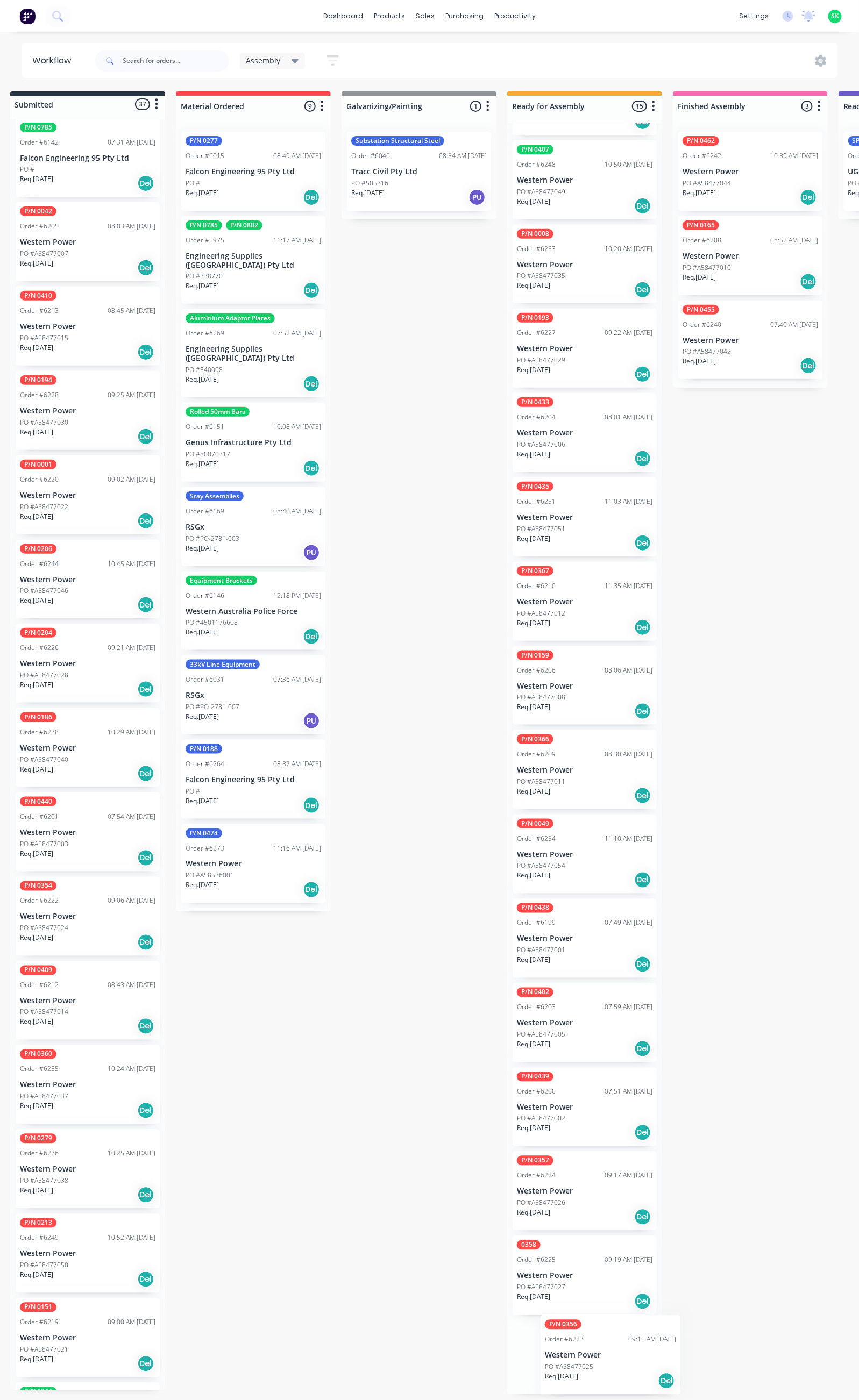
scroll to position [6, 15]
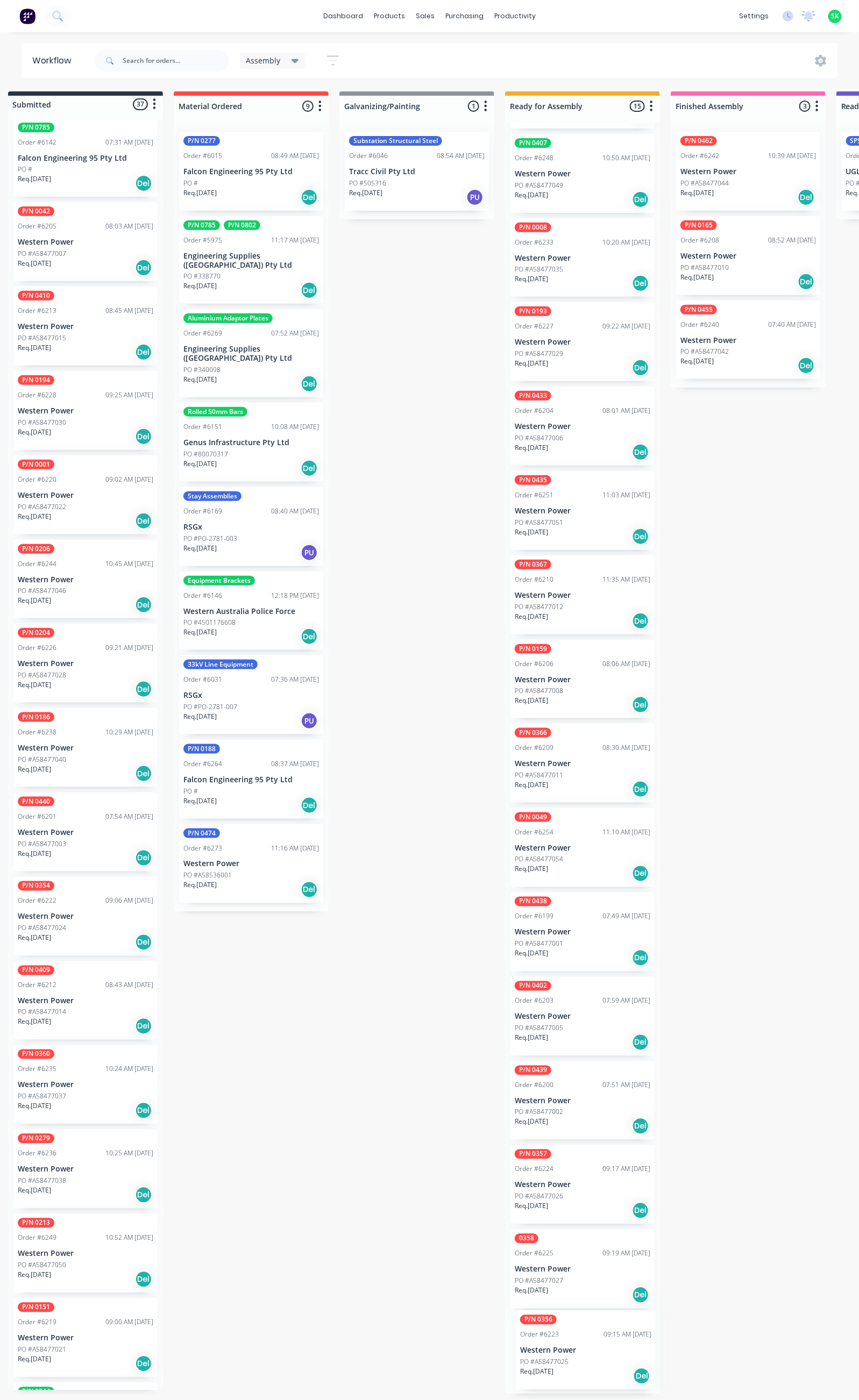
drag, startPoint x: 86, startPoint y: 1076, endPoint x: 576, endPoint y: 1354, distance: 563.4
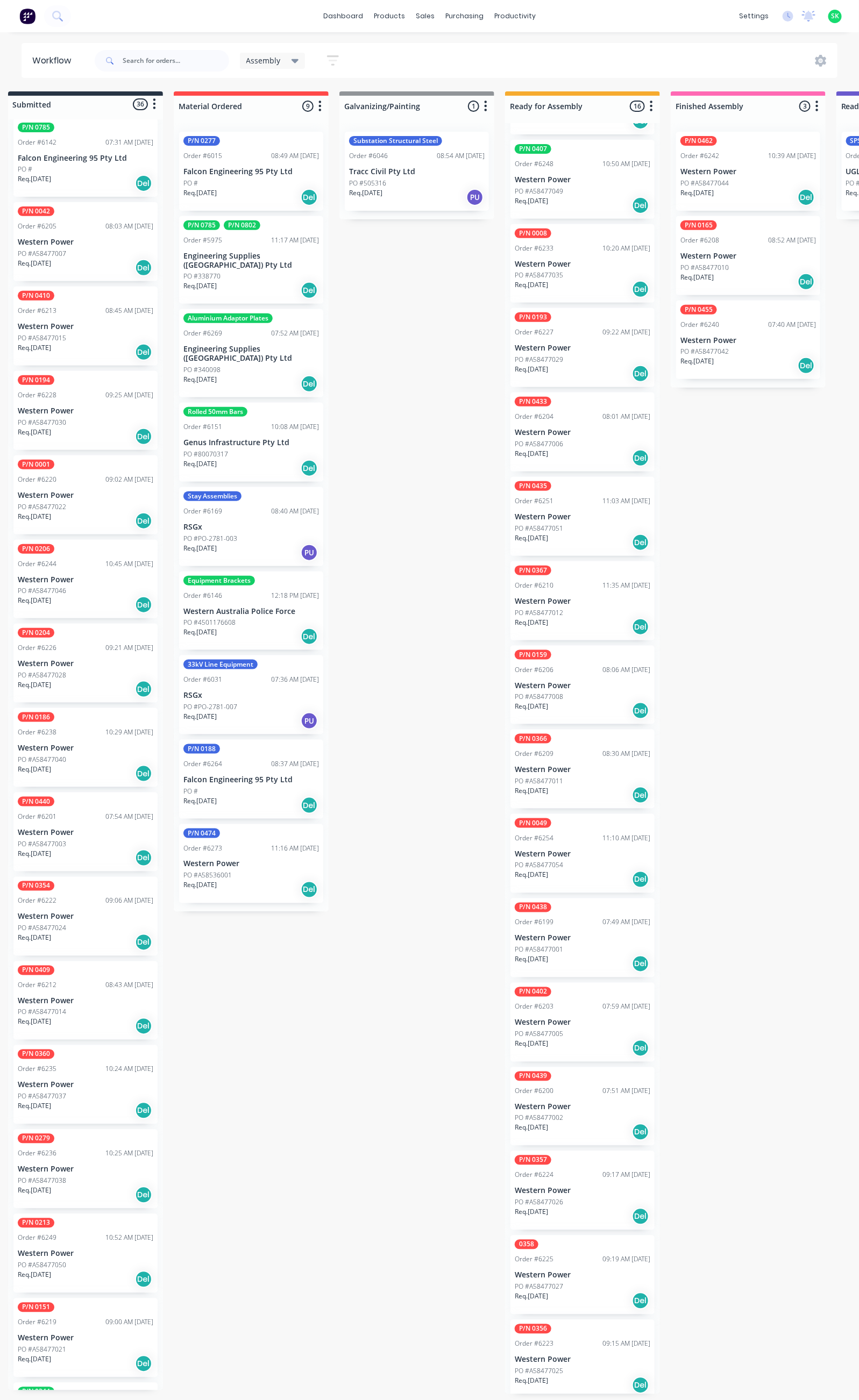
click at [58, 1092] on p "PO #A58477037" at bounding box center [42, 1097] width 48 height 10
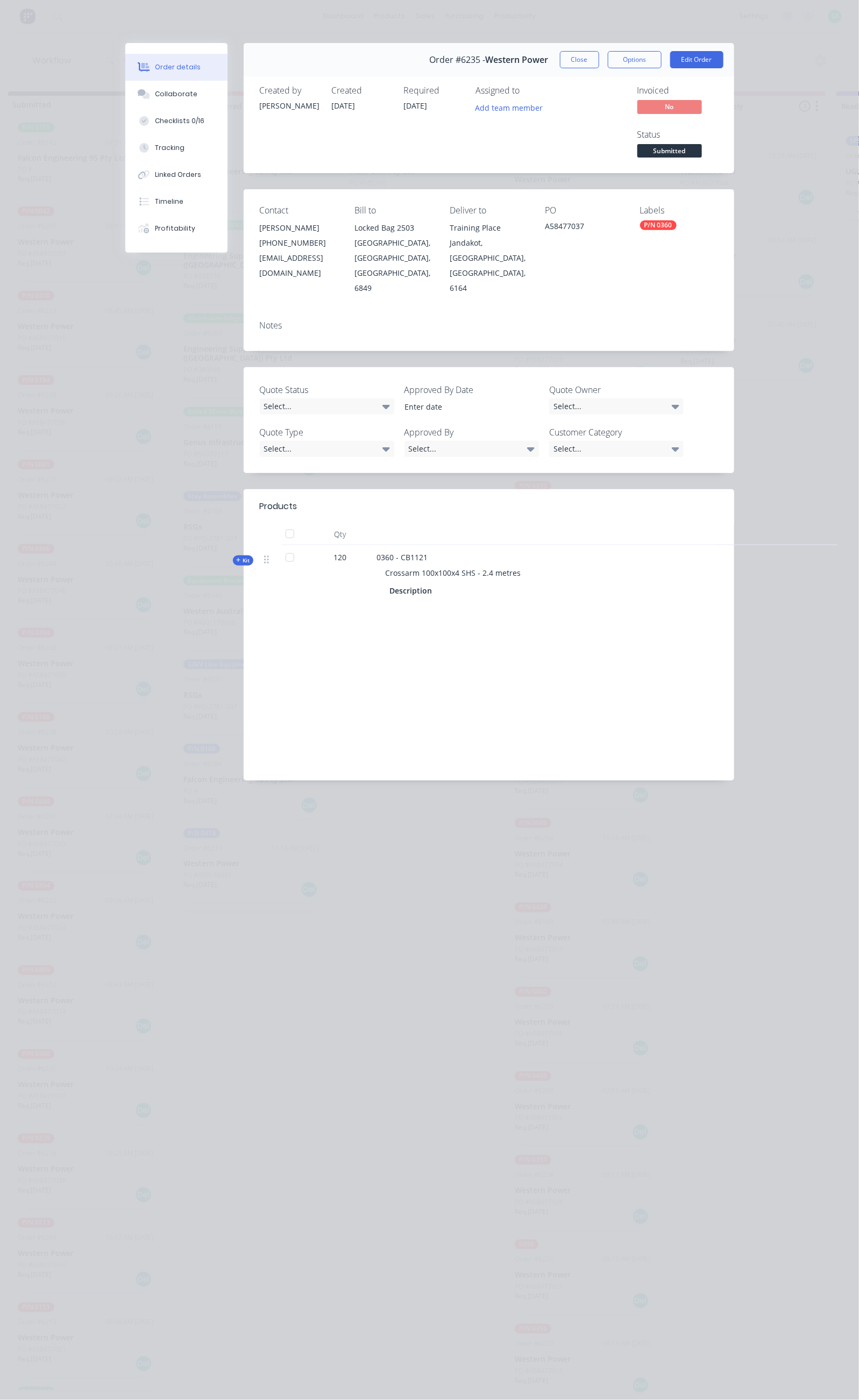
drag, startPoint x: 599, startPoint y: 181, endPoint x: 554, endPoint y: 185, distance: 45.2
click at [554, 189] on div "Contact [PERSON_NAME] [PHONE_NUMBER] [EMAIL_ADDRESS][DOMAIN_NAME] Bill to Locke…" at bounding box center [489, 250] width 490 height 122
click at [604, 205] on div "PO A58477037" at bounding box center [584, 250] width 78 height 90
drag, startPoint x: 611, startPoint y: 182, endPoint x: 567, endPoint y: 186, distance: 44.2
click at [567, 221] on div "A58477037" at bounding box center [584, 228] width 78 height 15
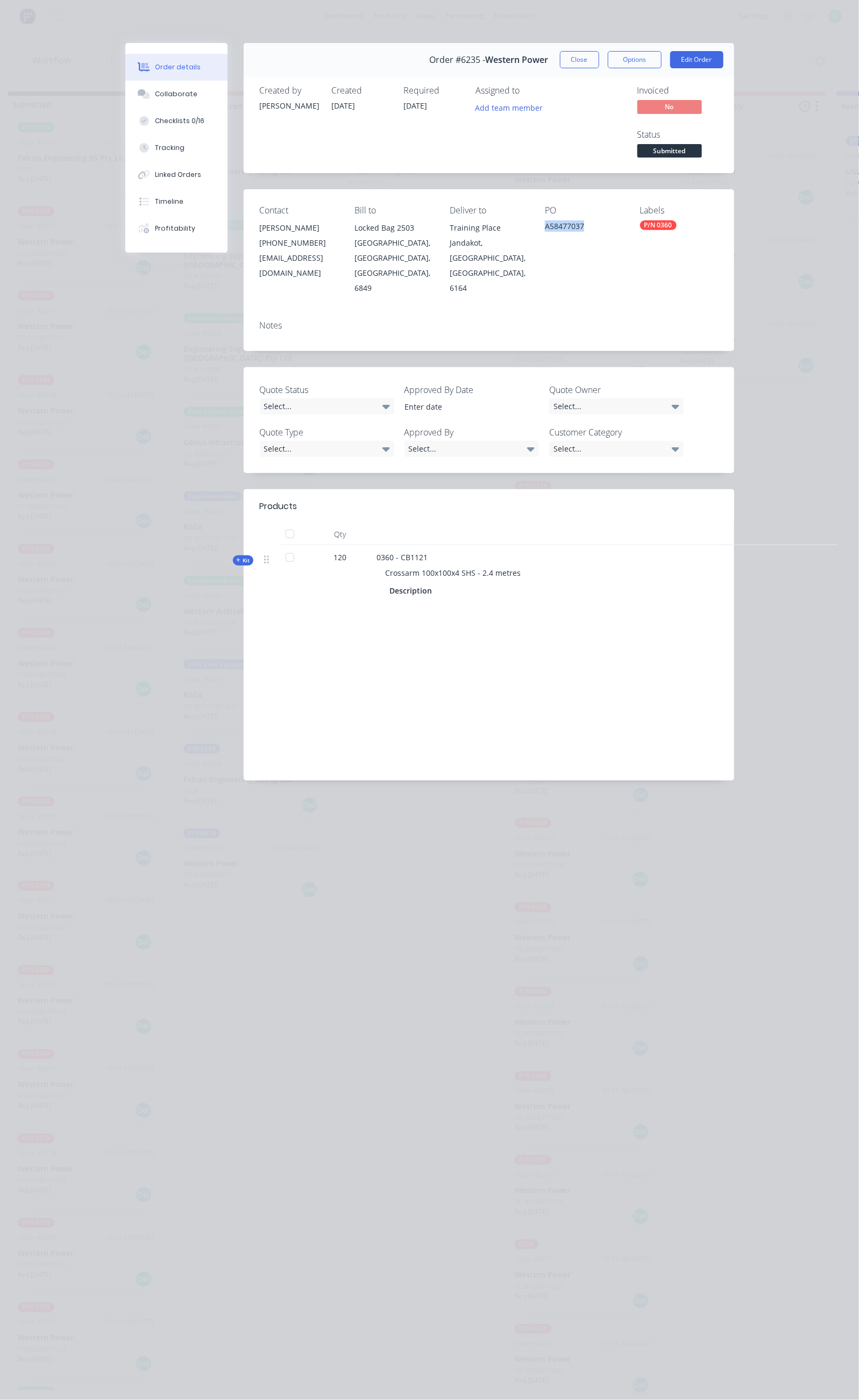
copy div "A58477037"
click at [599, 53] on button "Close" at bounding box center [579, 60] width 39 height 17
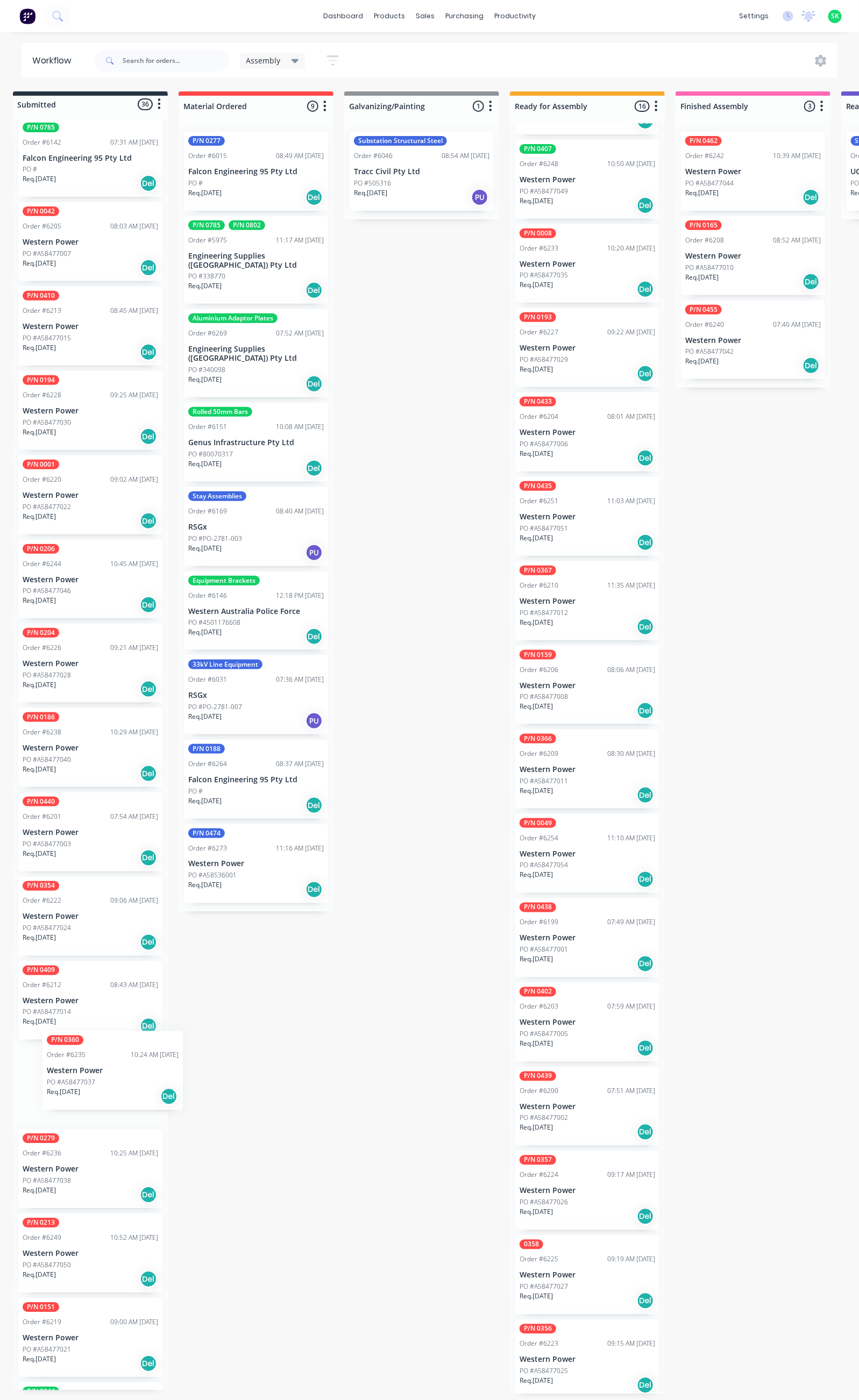
scroll to position [6, 5]
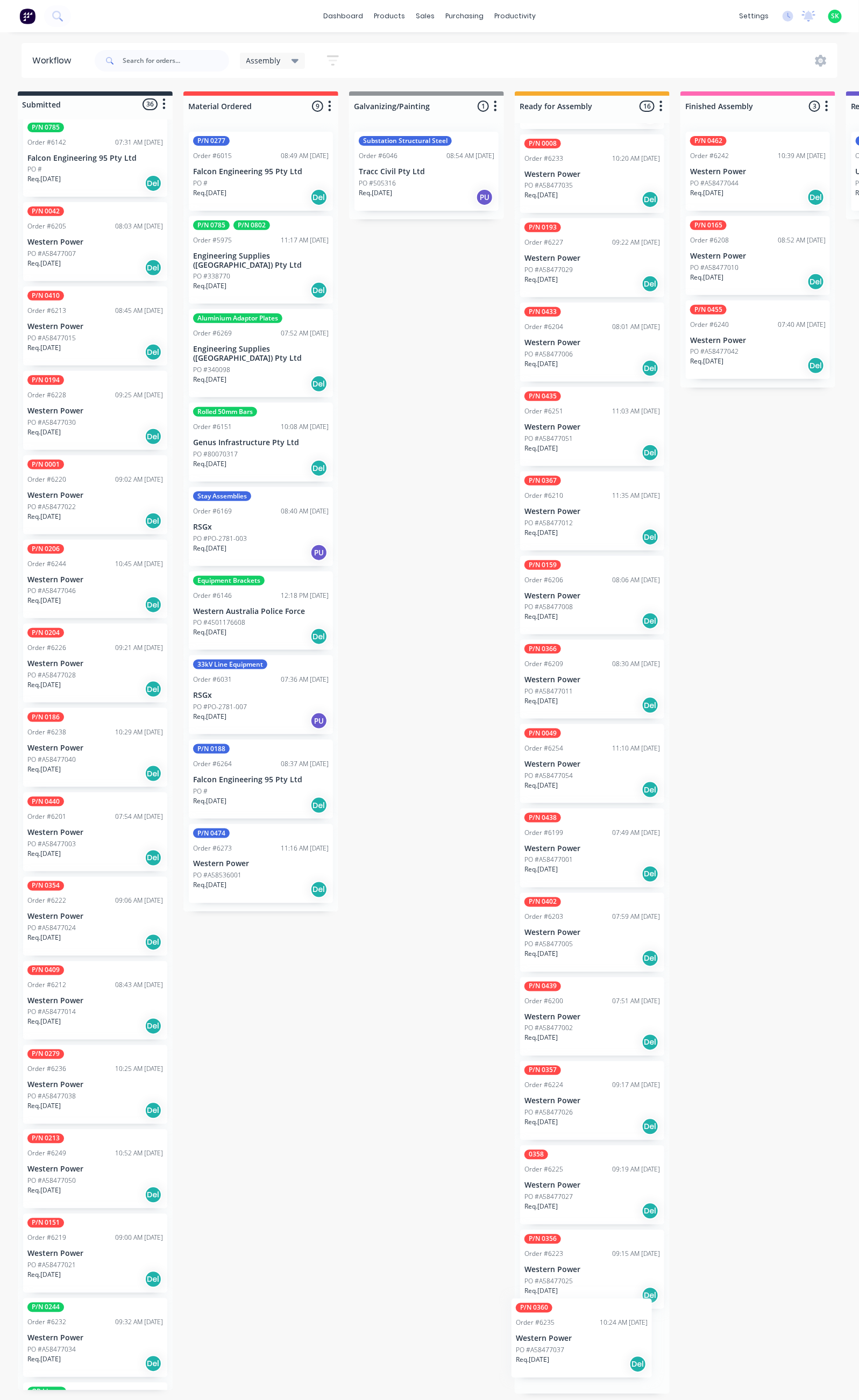
drag, startPoint x: 82, startPoint y: 1055, endPoint x: 587, endPoint y: 1328, distance: 574.1
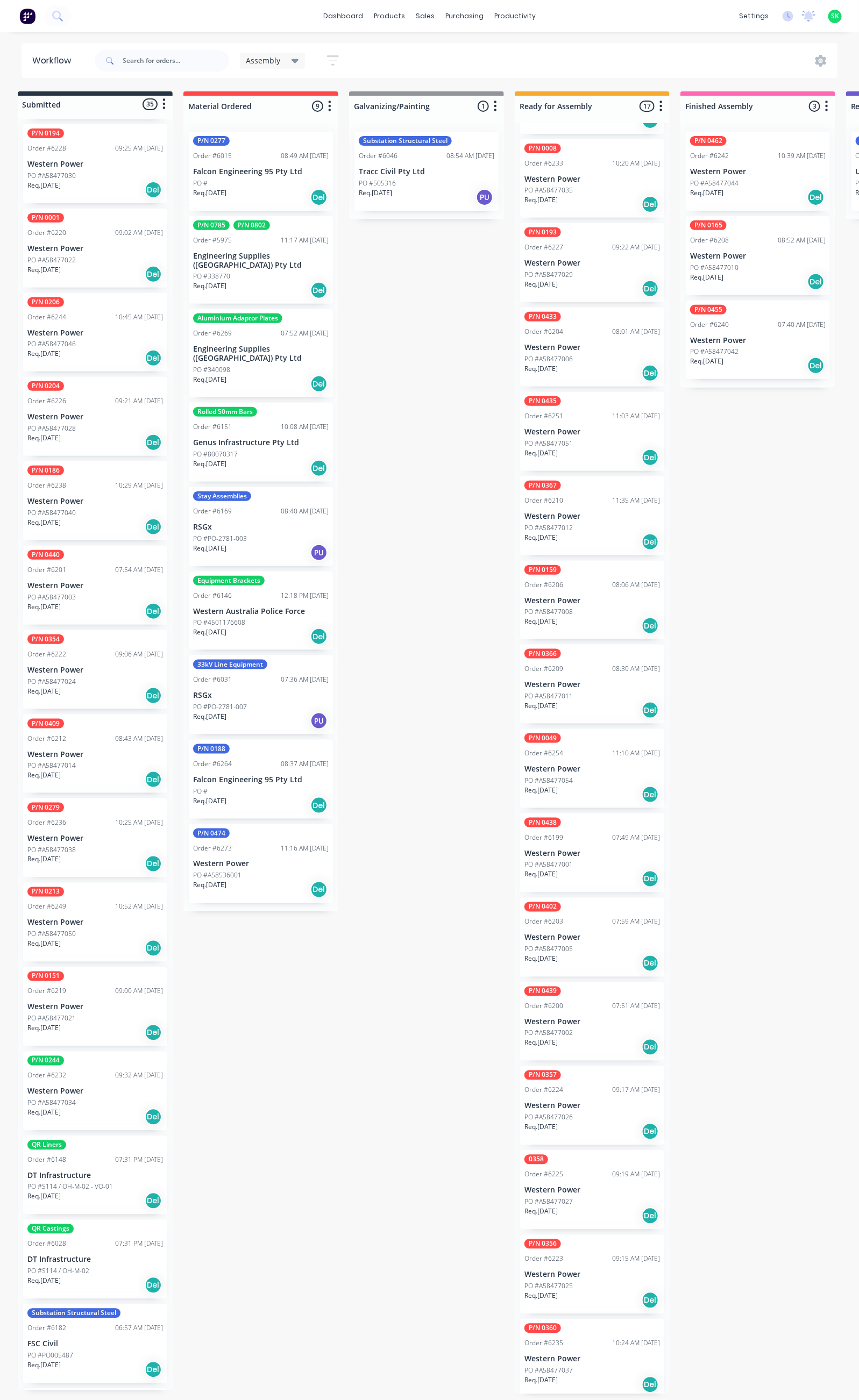
scroll to position [1525, 0]
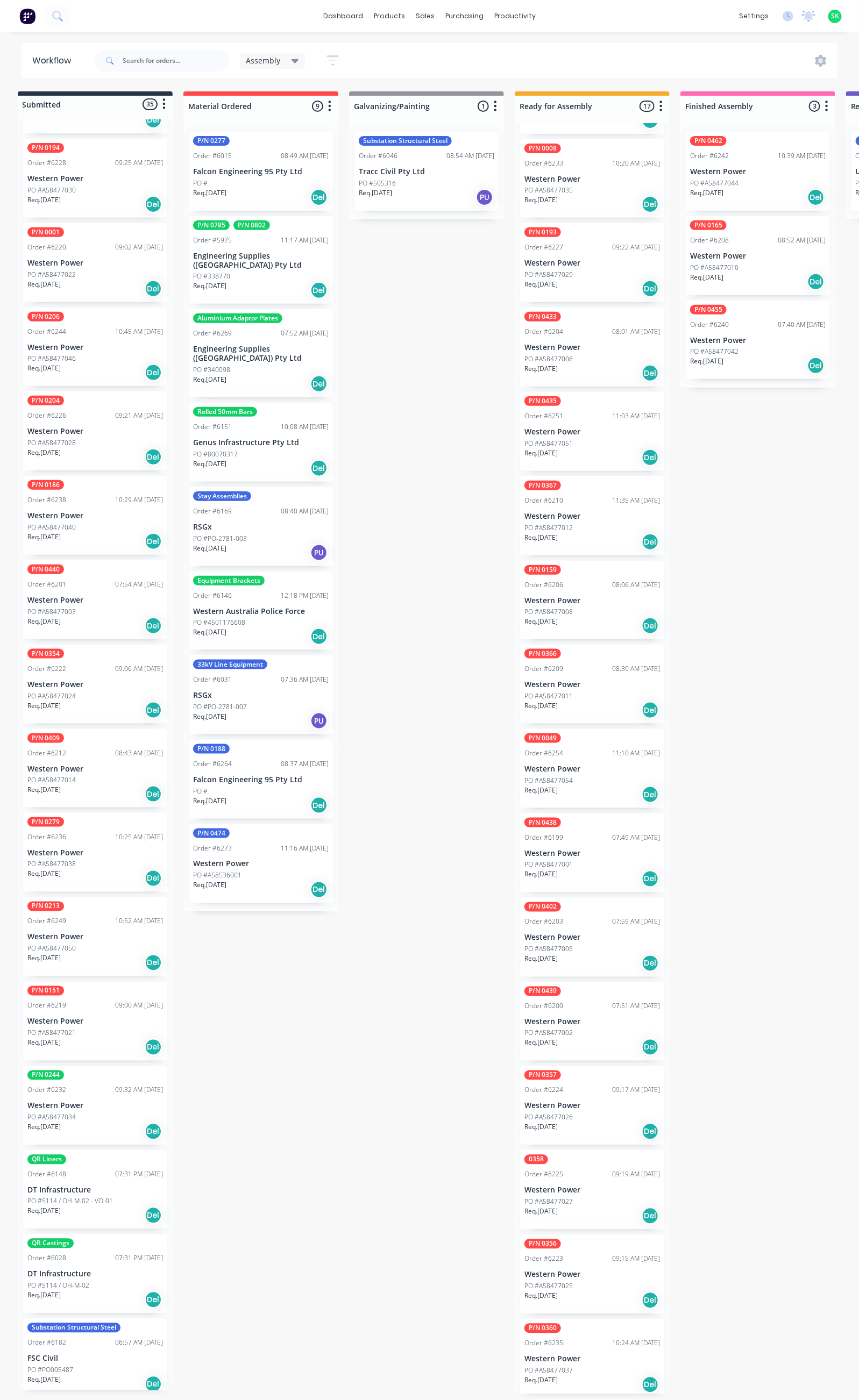
click at [113, 1101] on div "Non Productive Tasks Order #6174 09:10 AM [DATE] Falcon Engineering 95 Pty Ltd …" at bounding box center [95, 754] width 155 height 1271
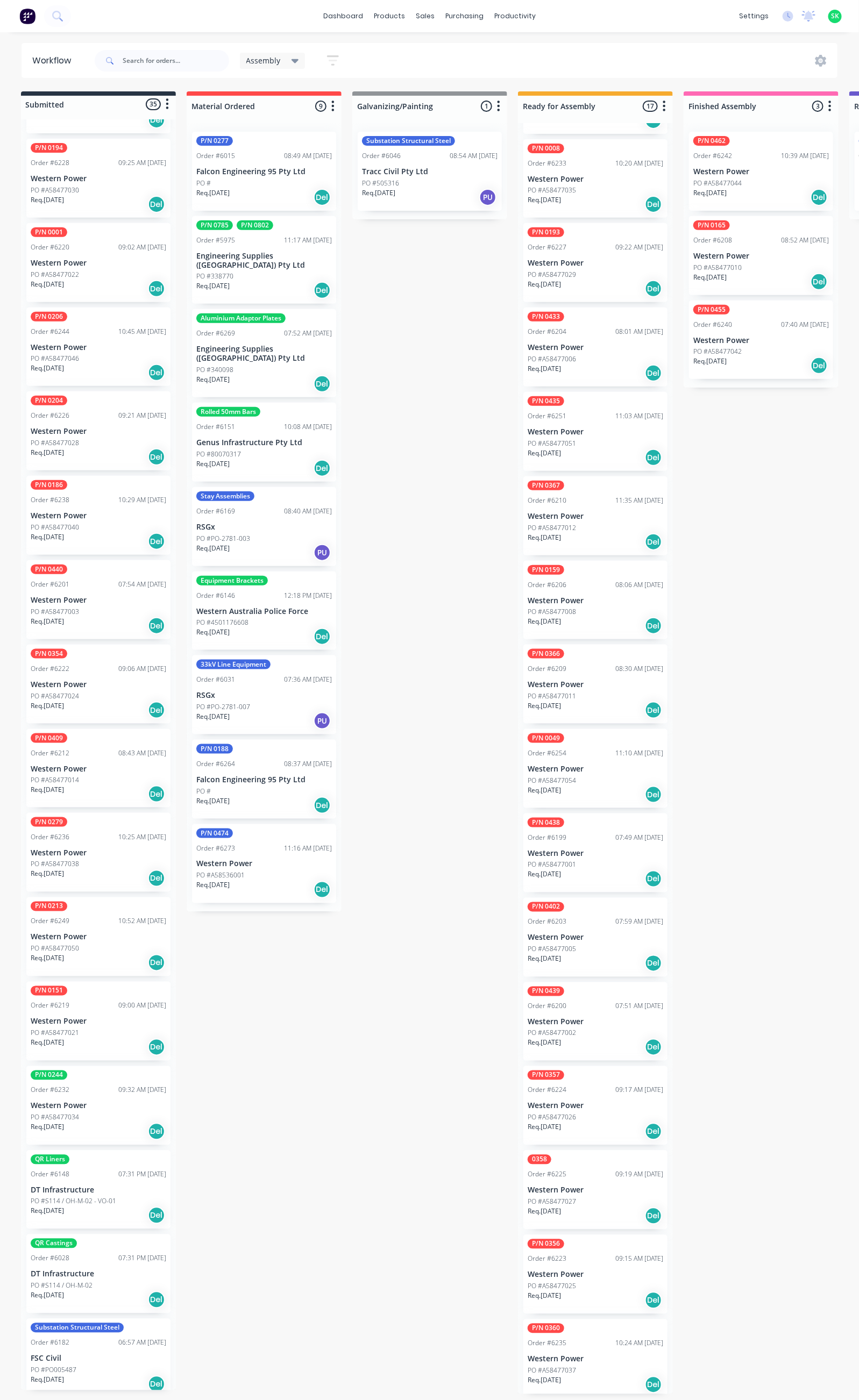
click at [101, 1113] on div "PO #A58477034" at bounding box center [98, 1117] width 135 height 10
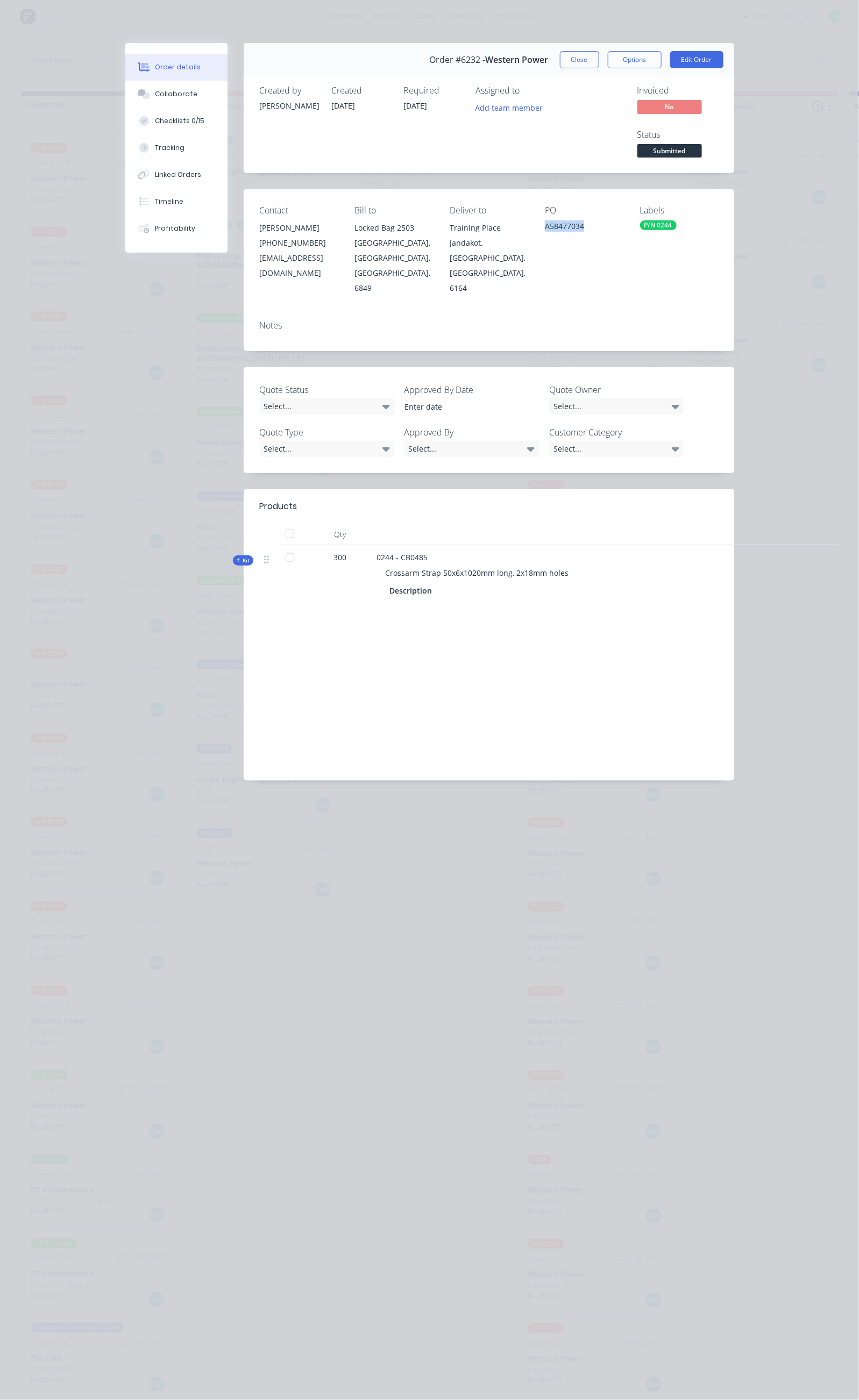
drag, startPoint x: 612, startPoint y: 183, endPoint x: 565, endPoint y: 189, distance: 47.4
click at [565, 189] on div "Contact [PERSON_NAME] [PHONE_NUMBER] [EMAIL_ADDRESS][DOMAIN_NAME] Bill to Locke…" at bounding box center [489, 250] width 490 height 122
copy div "A58477034"
drag, startPoint x: 495, startPoint y: 507, endPoint x: 282, endPoint y: 506, distance: 213.0
click at [377, 563] on div "Crossarm Strap 50x6x1020mm long, 2x18mm holes" at bounding box center [587, 573] width 421 height 20
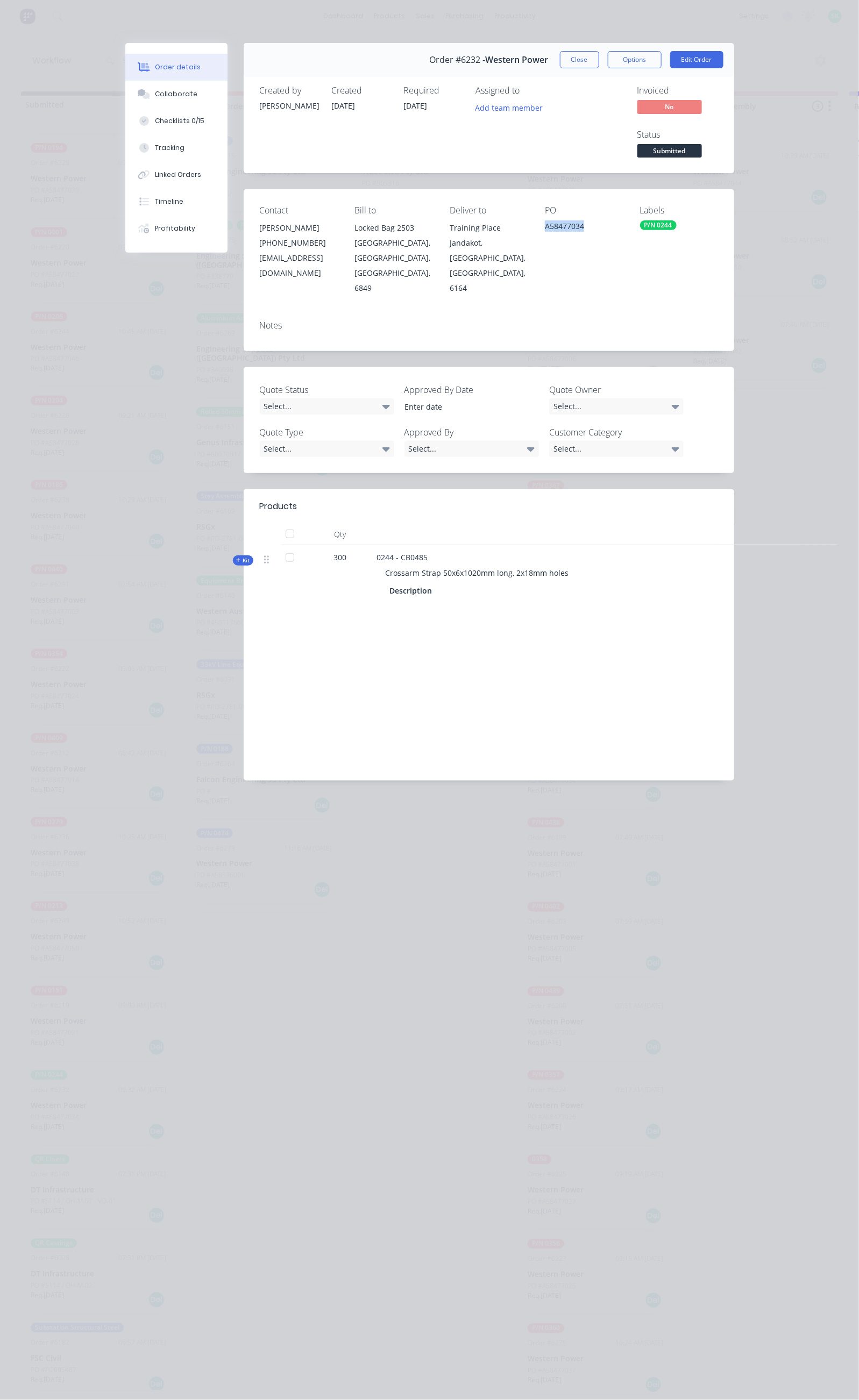
copy span "Crossarm Strap 50x6x1020mm long, 2x18mm holes"
drag, startPoint x: 339, startPoint y: 484, endPoint x: 298, endPoint y: 489, distance: 41.3
click at [373, 545] on div "0244 - CB0485 Crossarm Strap 50x6x1020mm long, 2x18mm holes Description" at bounding box center [588, 575] width 430 height 60
copy span "CB0485"
click at [599, 54] on button "Close" at bounding box center [579, 60] width 39 height 17
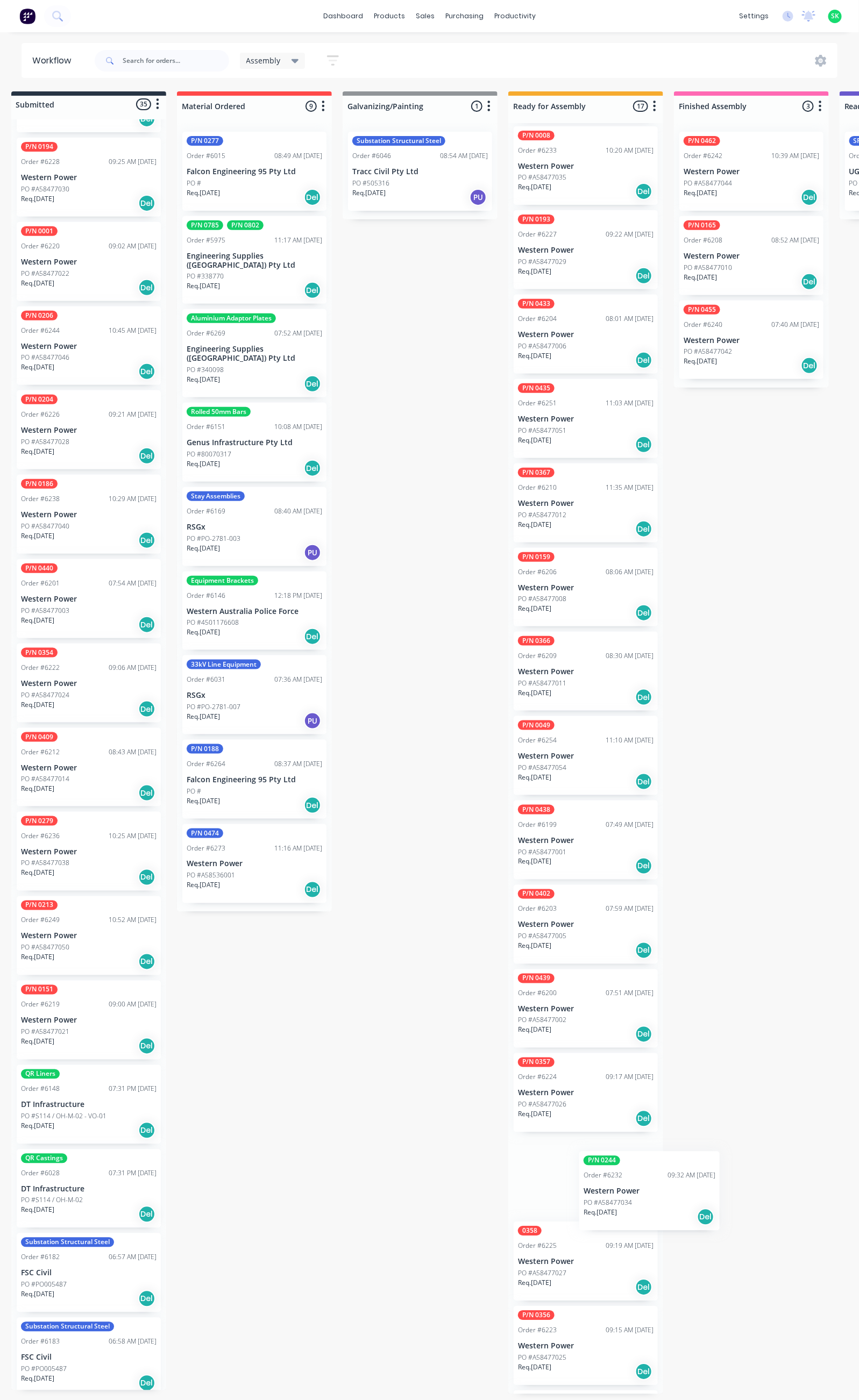
scroll to position [251, 0]
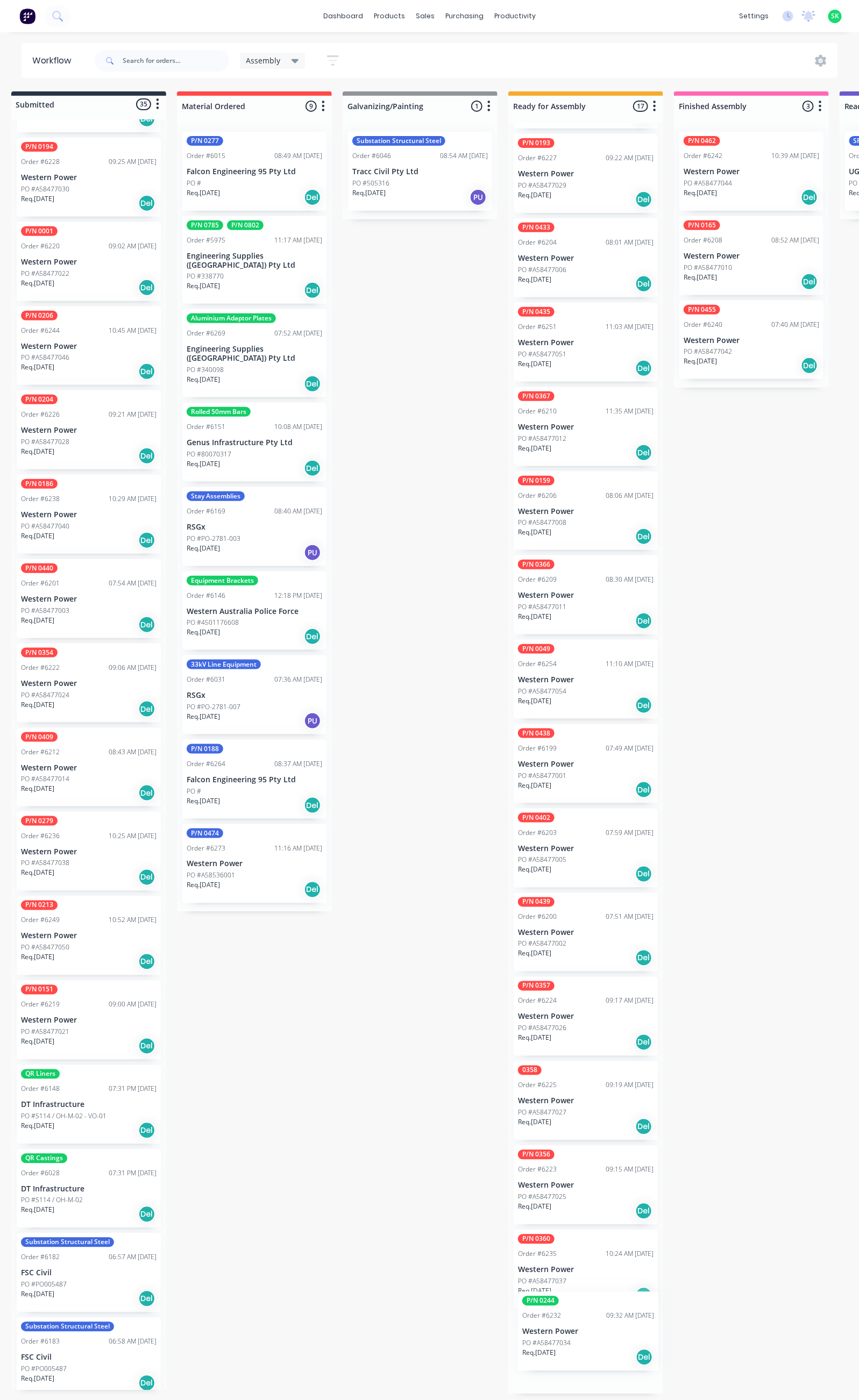
drag, startPoint x: 125, startPoint y: 1102, endPoint x: 602, endPoint y: 1338, distance: 532.2
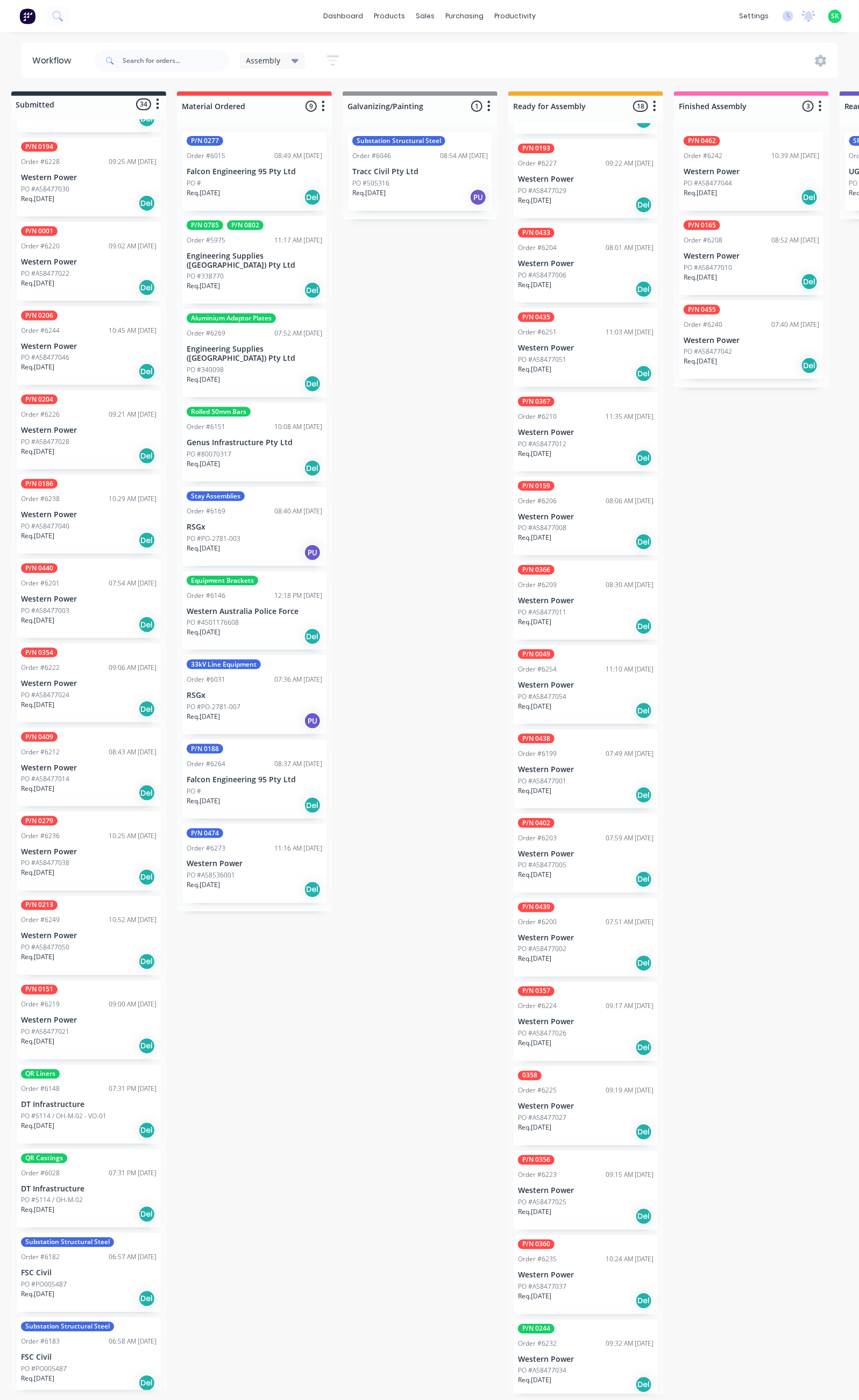
click at [742, 178] on div "PO #A58477044" at bounding box center [751, 183] width 135 height 10
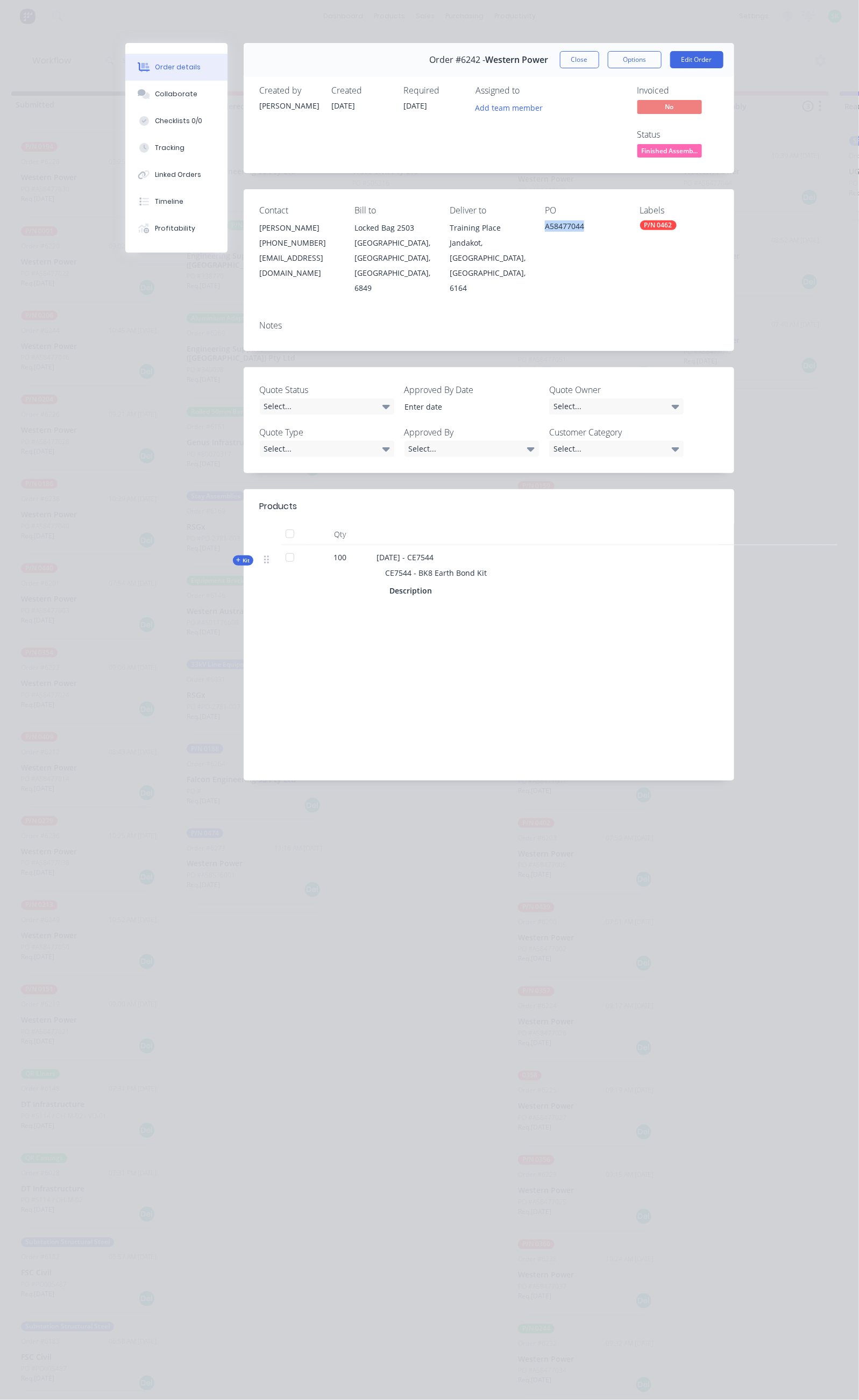
drag, startPoint x: 614, startPoint y: 183, endPoint x: 563, endPoint y: 184, distance: 51.0
click at [564, 189] on div "Contact [PERSON_NAME] [PHONE_NUMBER] [EMAIL_ADDRESS][DOMAIN_NAME] Bill to Locke…" at bounding box center [489, 250] width 490 height 122
copy div "A58477044"
click at [599, 58] on button "Close" at bounding box center [579, 60] width 39 height 17
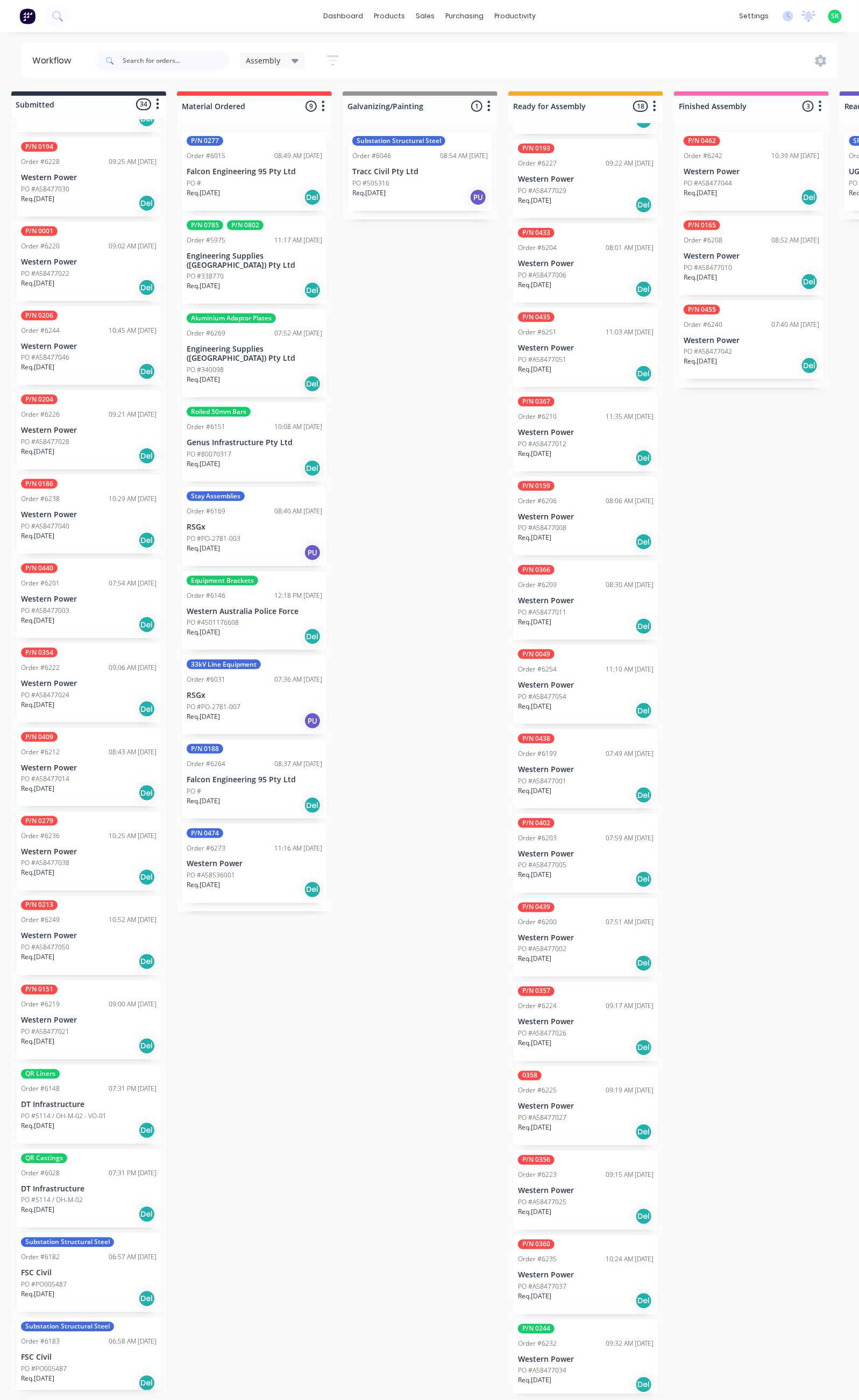
click at [747, 320] on div "Order #6240 07:40 AM [DATE]" at bounding box center [751, 324] width 135 height 10
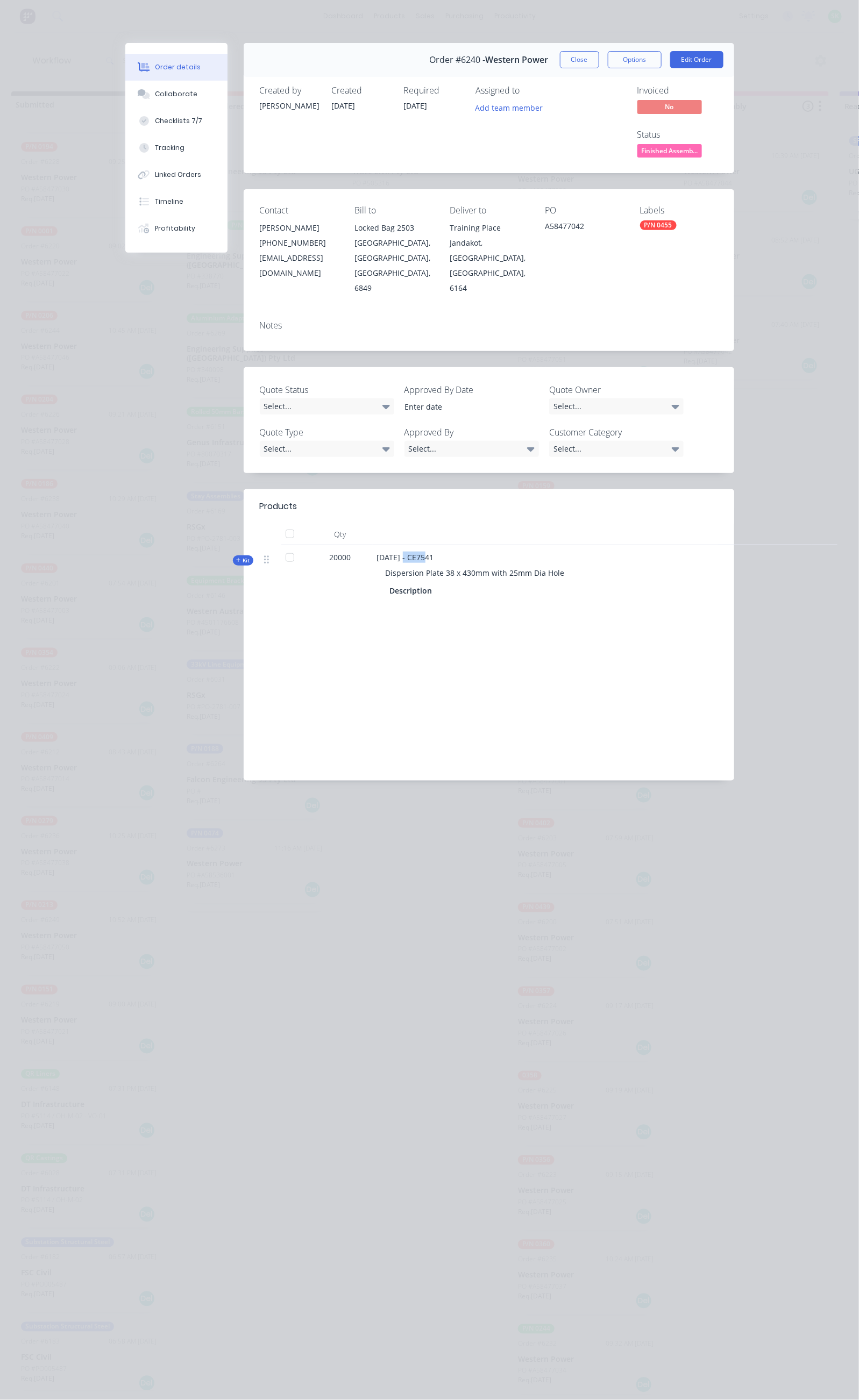
drag, startPoint x: 325, startPoint y: 481, endPoint x: 298, endPoint y: 484, distance: 27.2
click at [373, 545] on div "[DATE] - CE7541 Dispersion Plate 38 x 430mm with 25mm Dia Hole Description" at bounding box center [588, 575] width 430 height 60
